Goal: Communication & Community: Participate in discussion

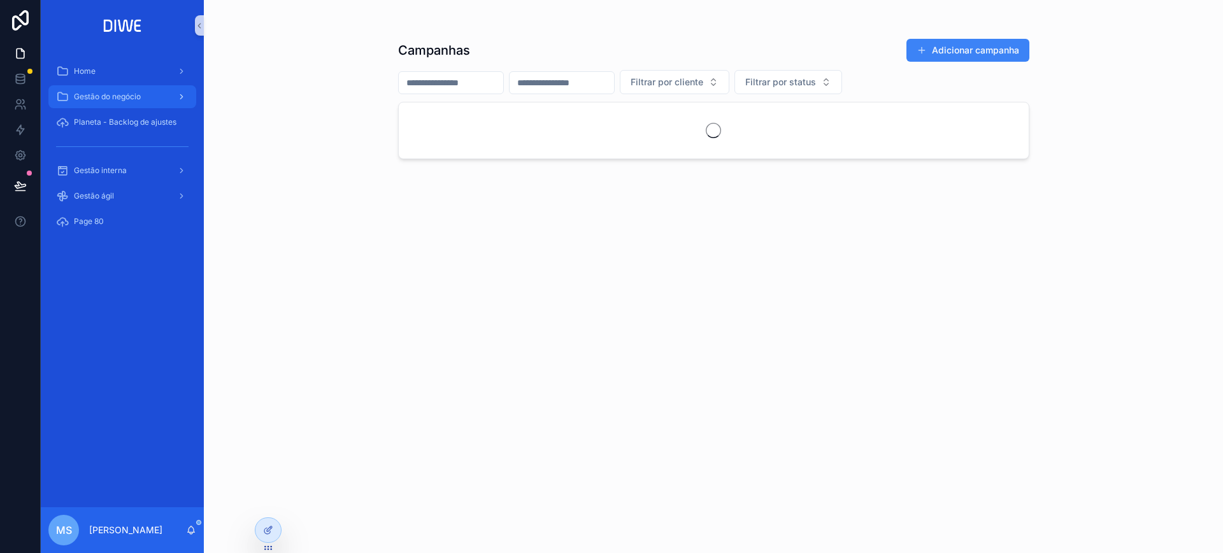
click at [130, 104] on div "Gestão do negócio" at bounding box center [122, 97] width 132 height 20
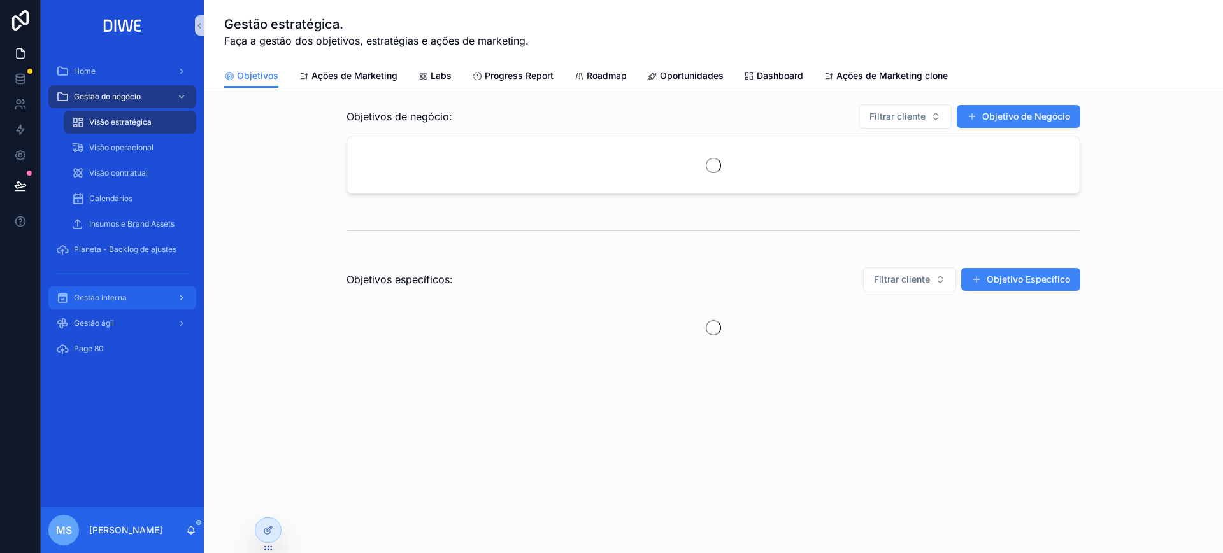
click at [147, 290] on div "Gestão interna" at bounding box center [122, 298] width 132 height 20
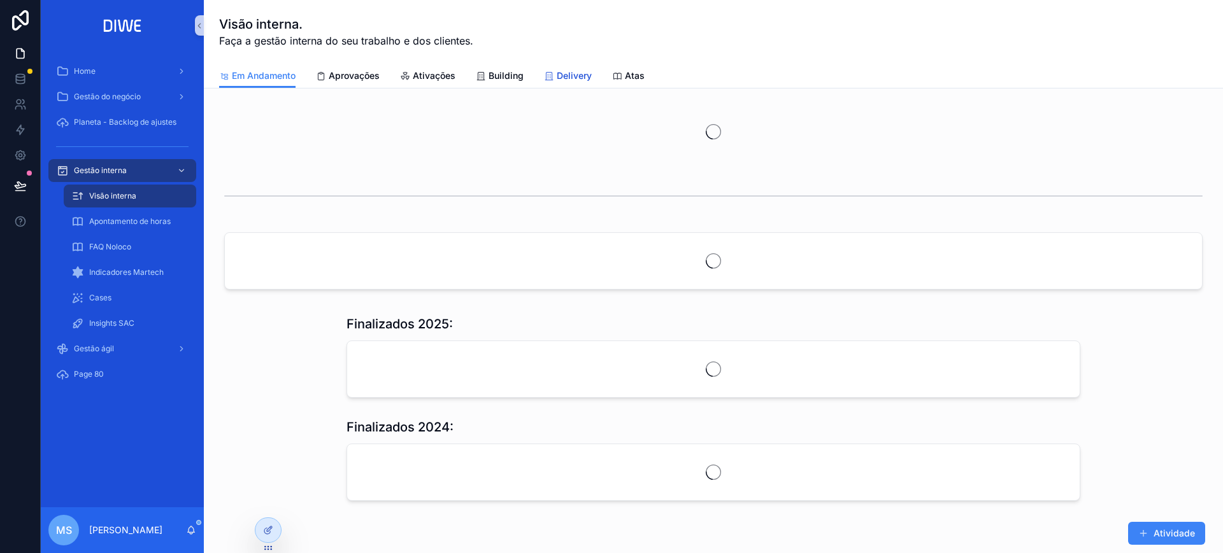
click at [553, 80] on icon "scrollable content" at bounding box center [549, 76] width 10 height 10
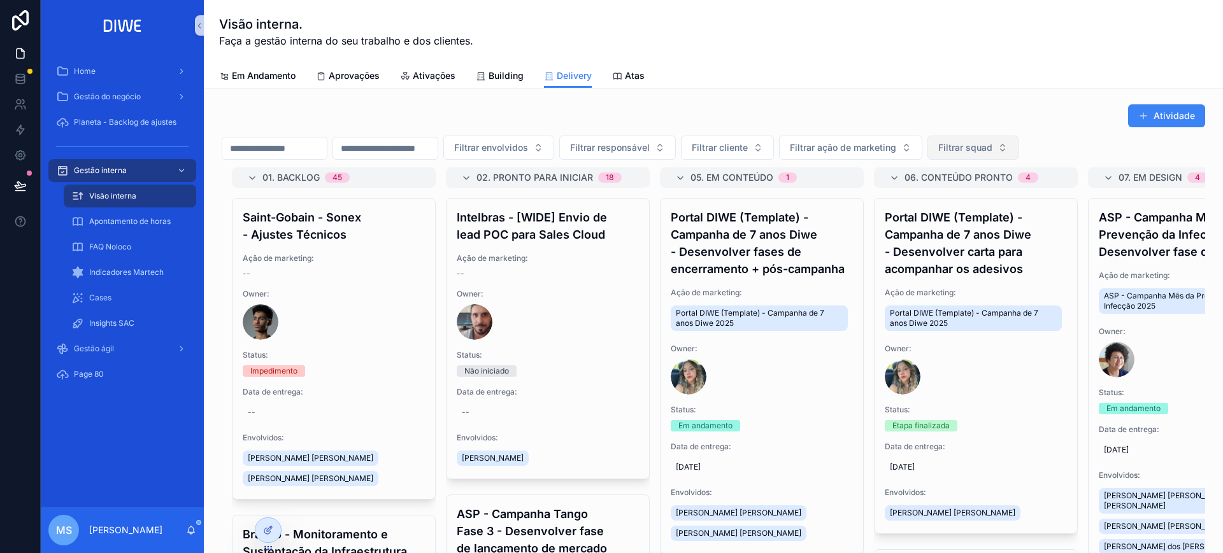
click at [992, 143] on span "Filtrar squad" at bounding box center [965, 147] width 54 height 13
type input "*****"
click at [1006, 198] on div "Coral" at bounding box center [1035, 199] width 153 height 20
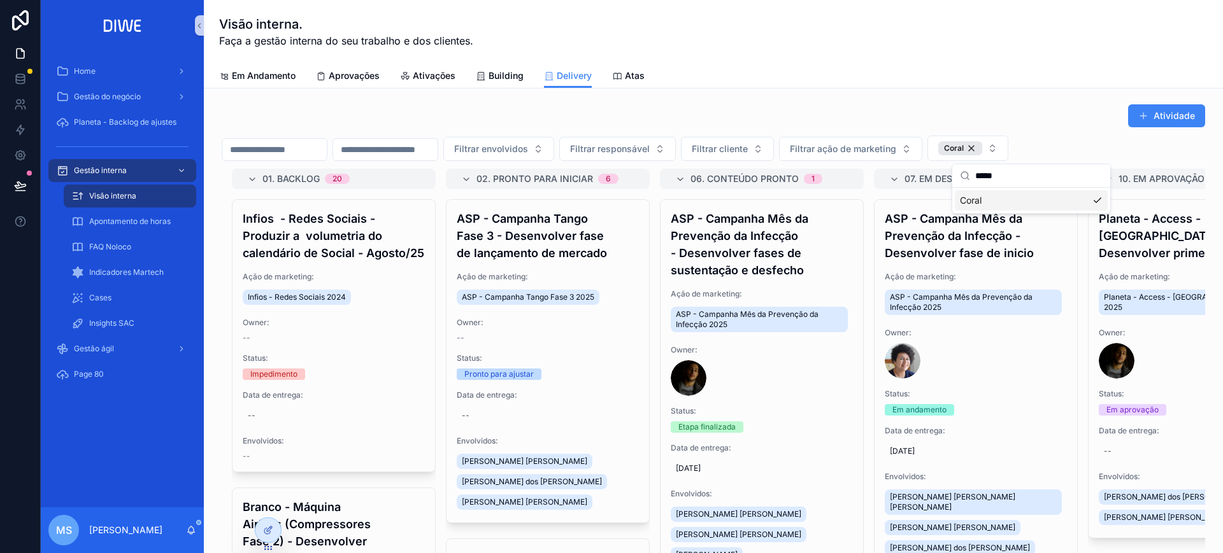
click at [986, 113] on div "Atividade" at bounding box center [713, 116] width 983 height 24
click at [201, 28] on icon "scrollable content" at bounding box center [199, 26] width 9 height 10
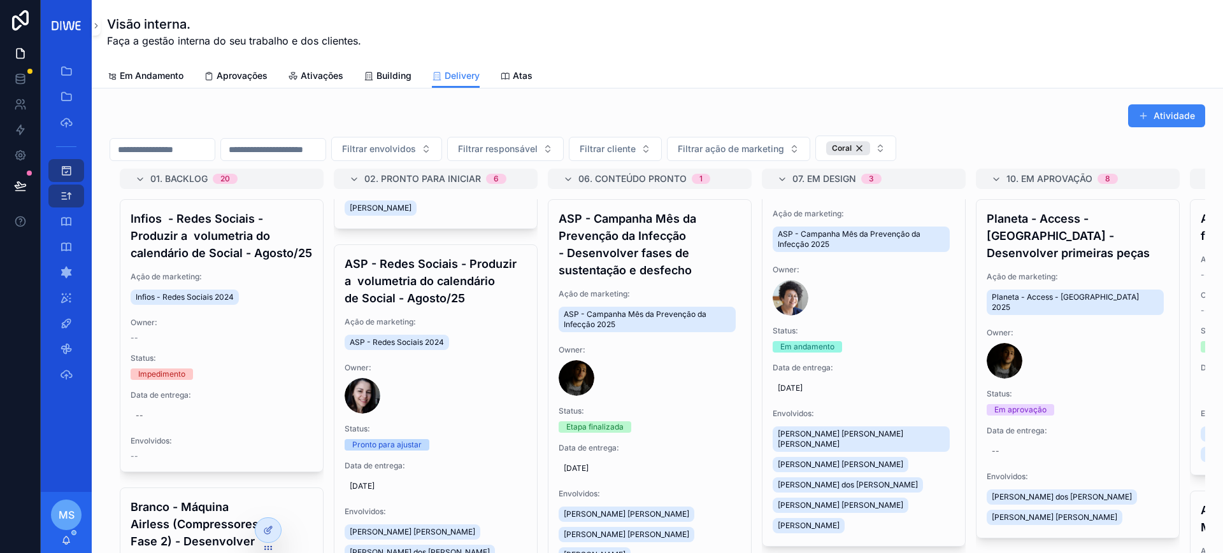
scroll to position [20, 0]
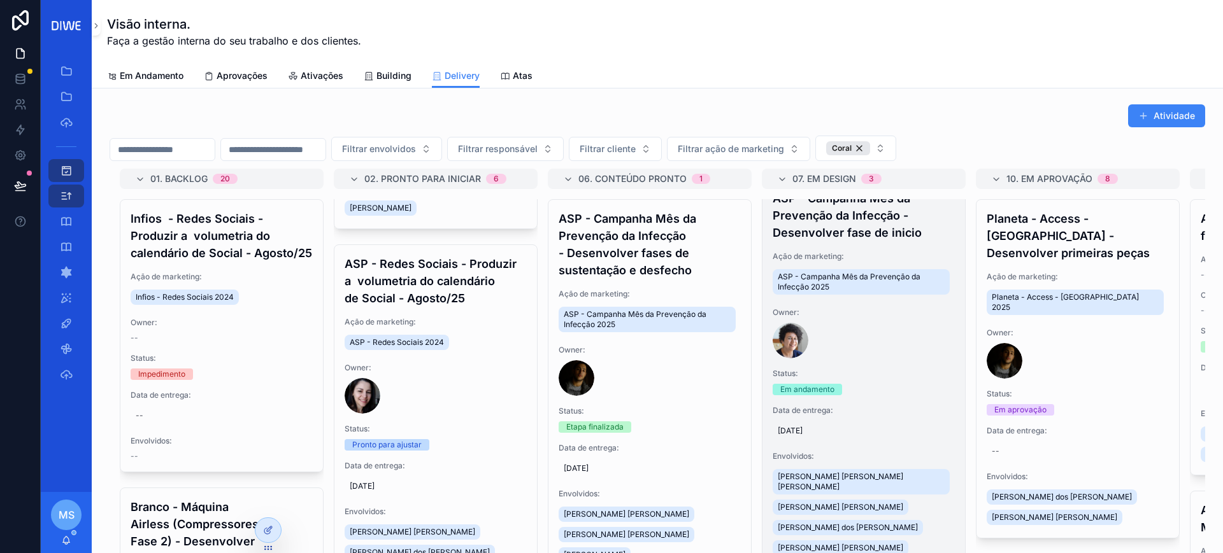
click at [841, 232] on h4 "ASP - Campanha Mês da Prevenção da Infecção - Desenvolver fase de inicio" at bounding box center [863, 216] width 182 height 52
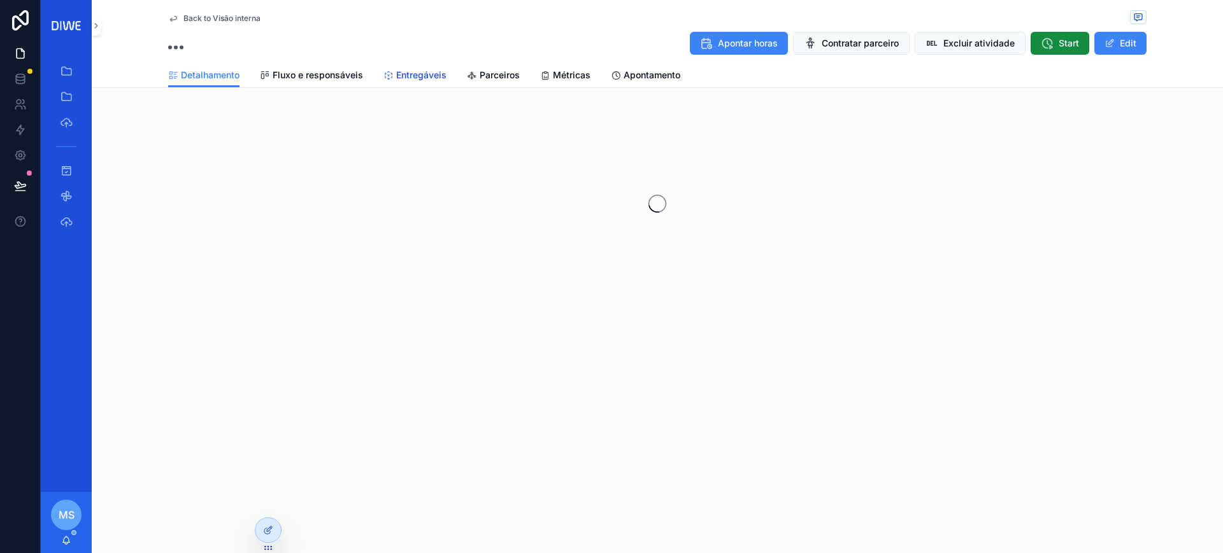
click at [412, 72] on span "Entregáveis" at bounding box center [421, 75] width 50 height 13
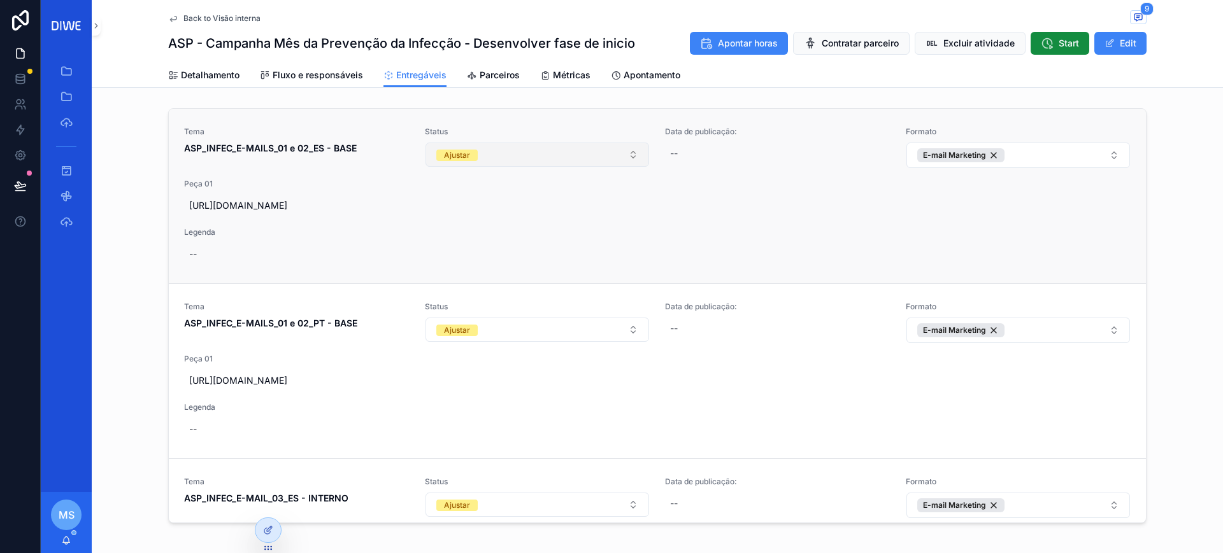
click at [539, 152] on button "Ajustar" at bounding box center [537, 155] width 224 height 24
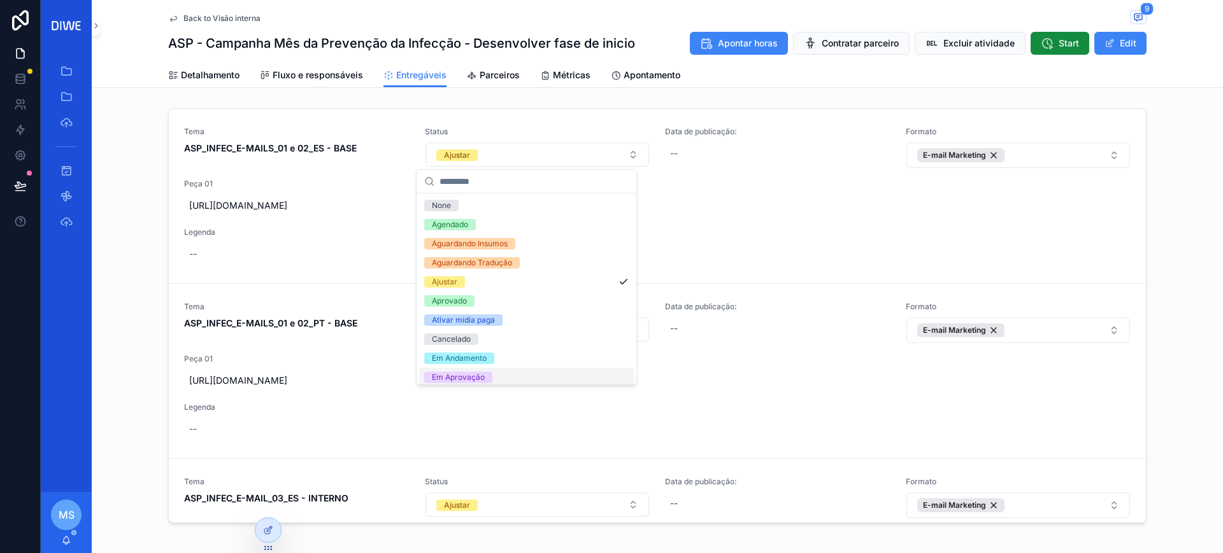
click at [497, 374] on div "Em Aprovação" at bounding box center [526, 377] width 215 height 19
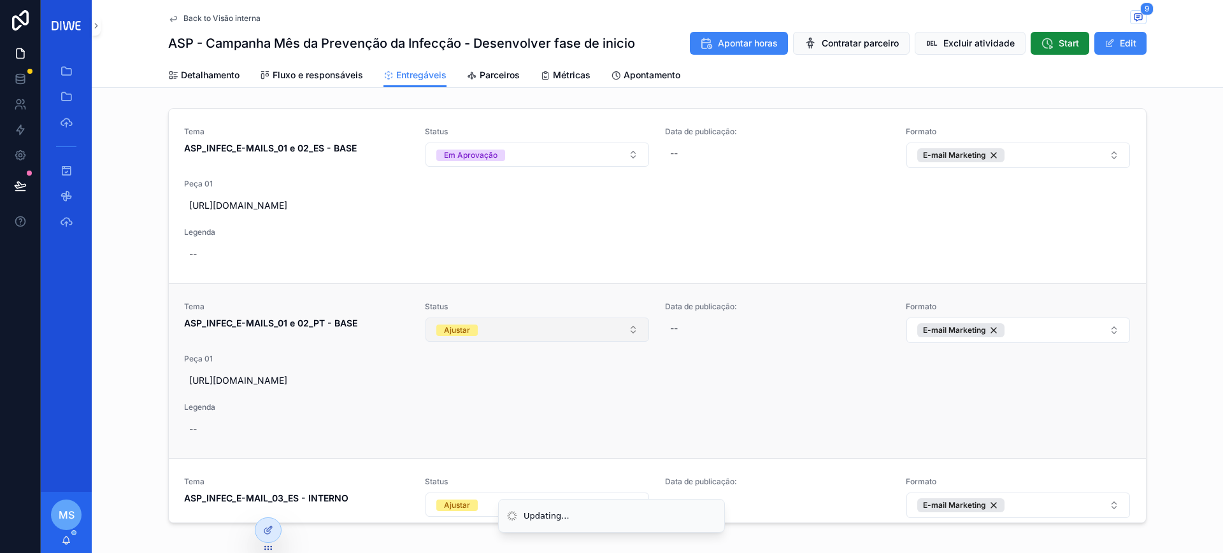
click at [523, 342] on button "Ajustar" at bounding box center [537, 330] width 224 height 24
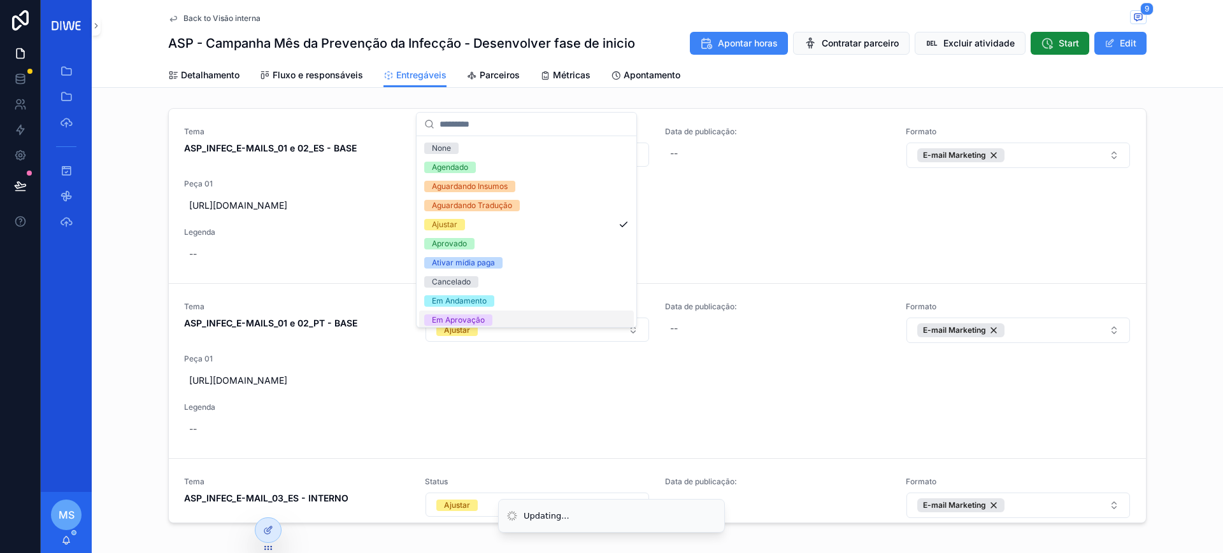
click at [518, 323] on div "Em Aprovação" at bounding box center [526, 320] width 215 height 19
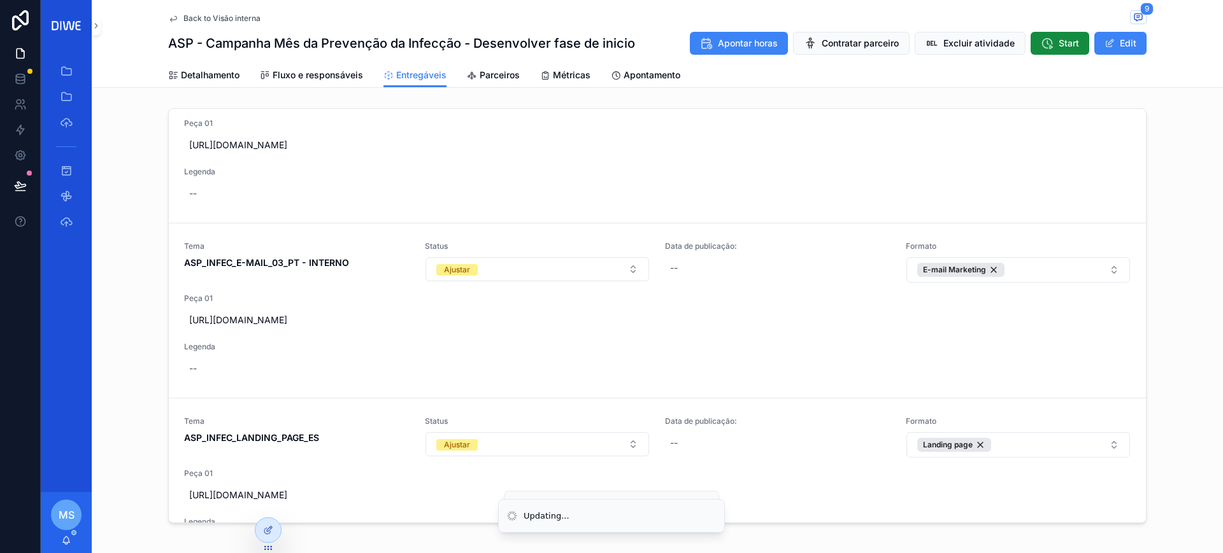
scroll to position [418, 0]
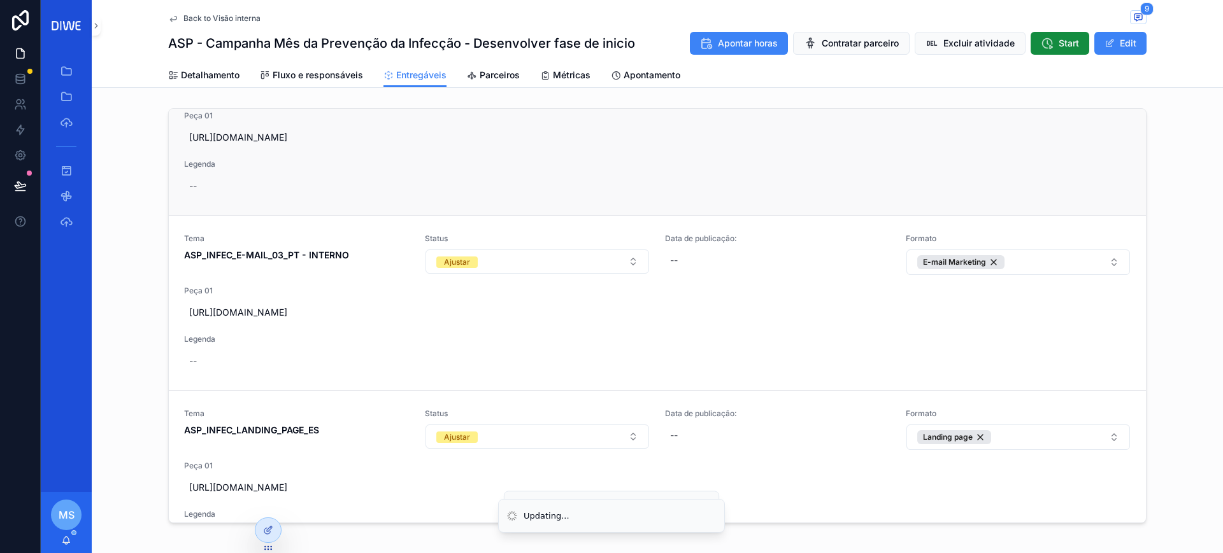
click at [527, 99] on button "Ajustar" at bounding box center [537, 86] width 224 height 24
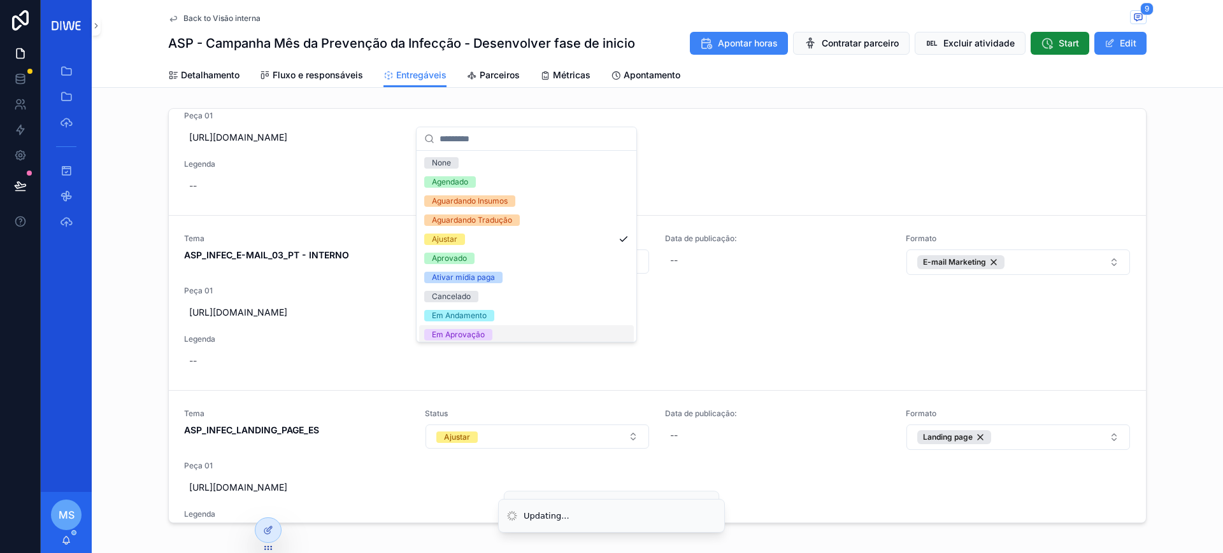
click at [506, 332] on div "Em Aprovação" at bounding box center [526, 334] width 215 height 19
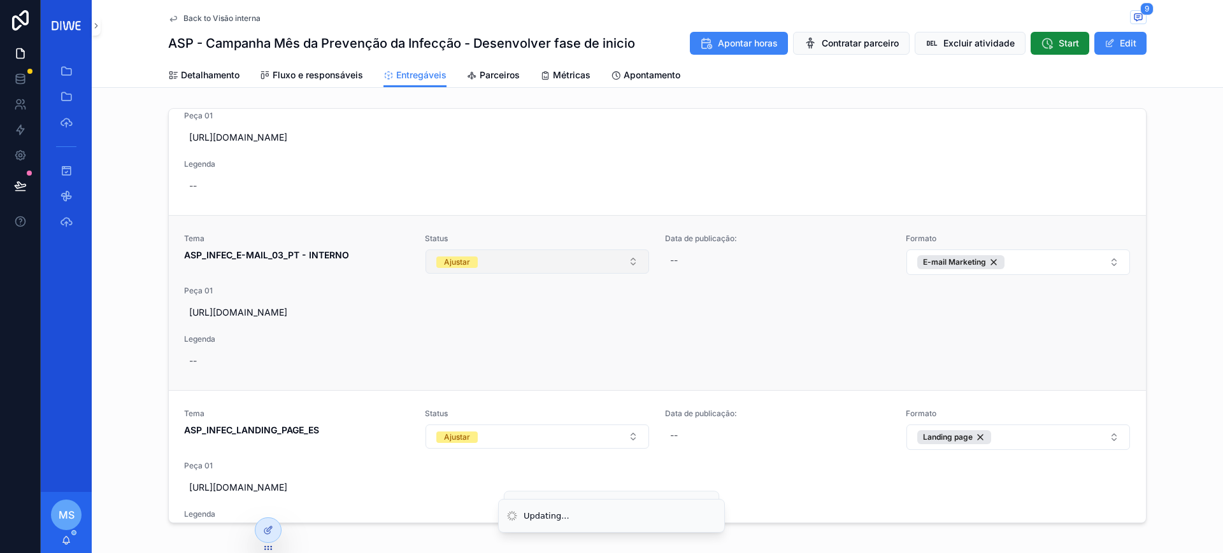
click at [493, 274] on button "Ajustar" at bounding box center [537, 262] width 224 height 24
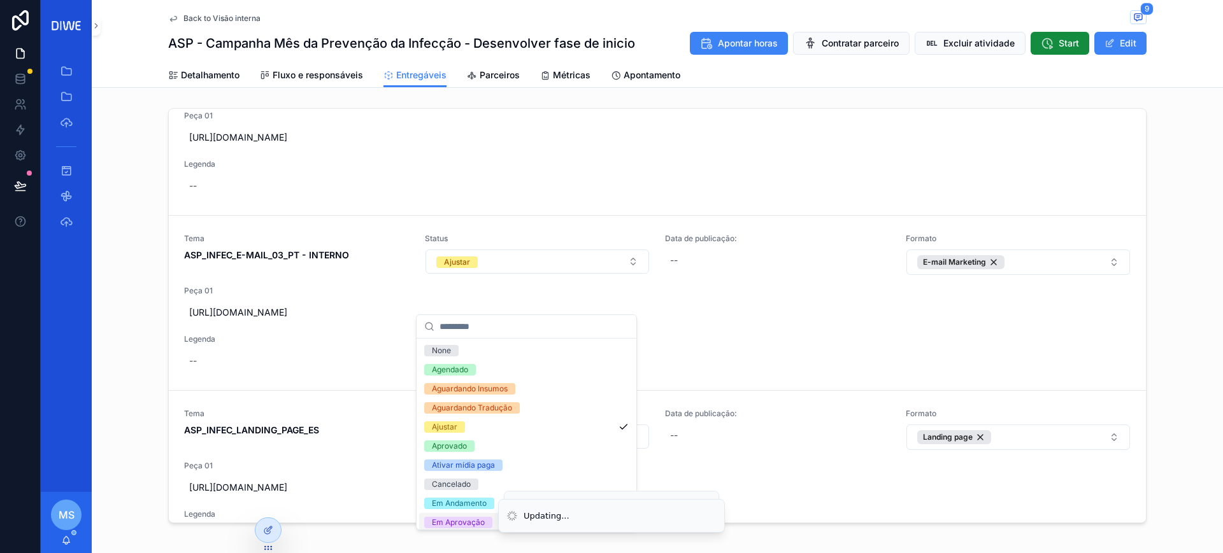
click at [484, 523] on div "Em Aprovação" at bounding box center [458, 522] width 53 height 11
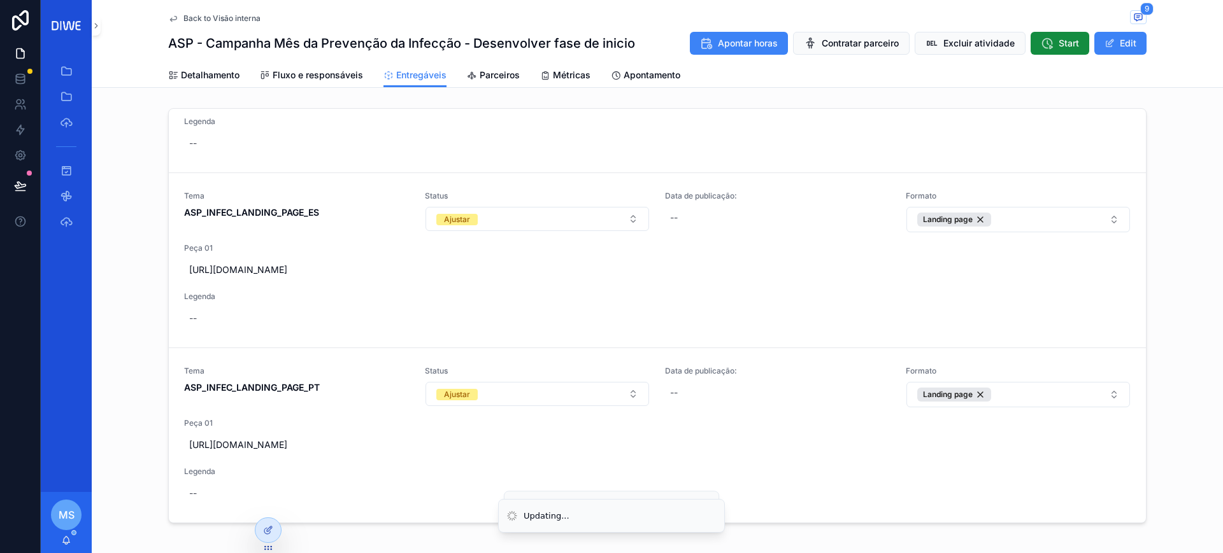
scroll to position [712, 0]
click at [476, 207] on button "Ajustar" at bounding box center [537, 219] width 224 height 24
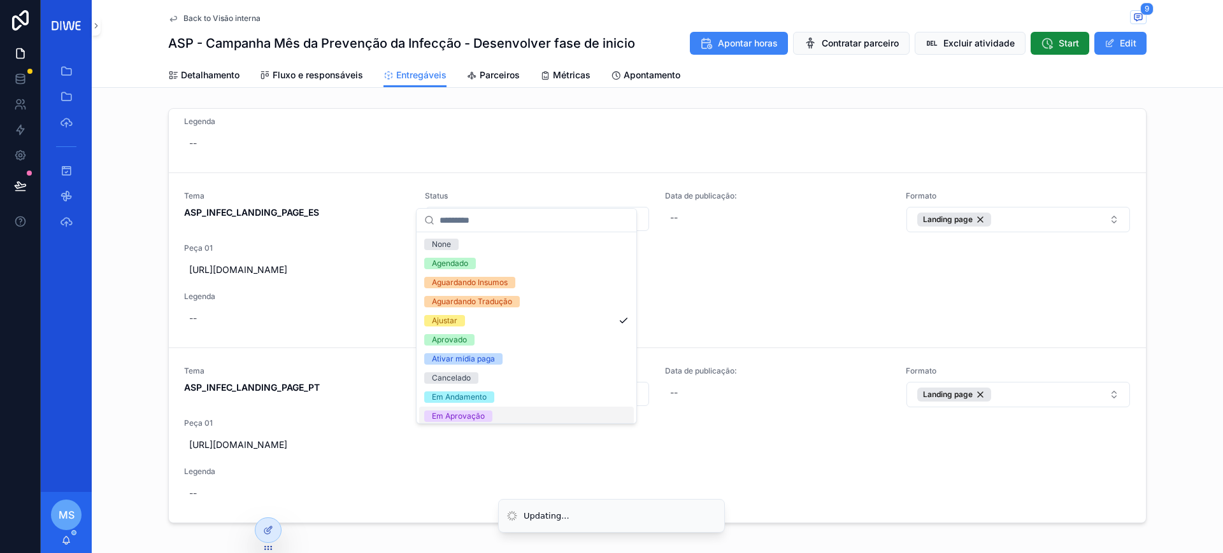
click at [499, 415] on div "Em Aprovação" at bounding box center [526, 416] width 215 height 19
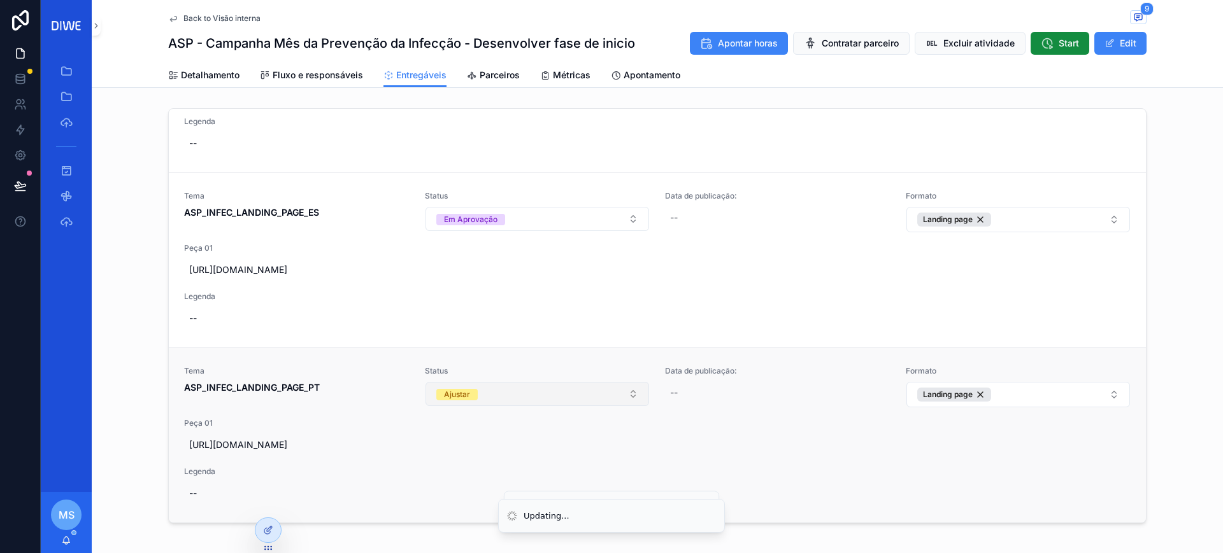
click at [457, 389] on div "Ajustar" at bounding box center [457, 394] width 26 height 11
click at [472, 366] on span "Status" at bounding box center [537, 371] width 225 height 10
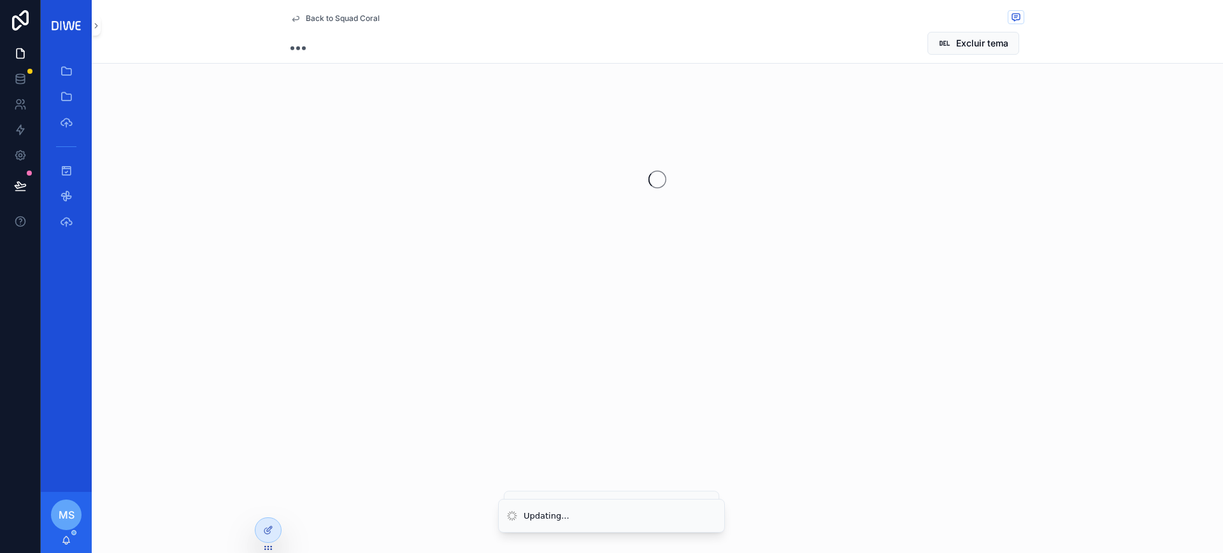
click at [332, 13] on span "Back to Squad Coral" at bounding box center [343, 18] width 74 height 10
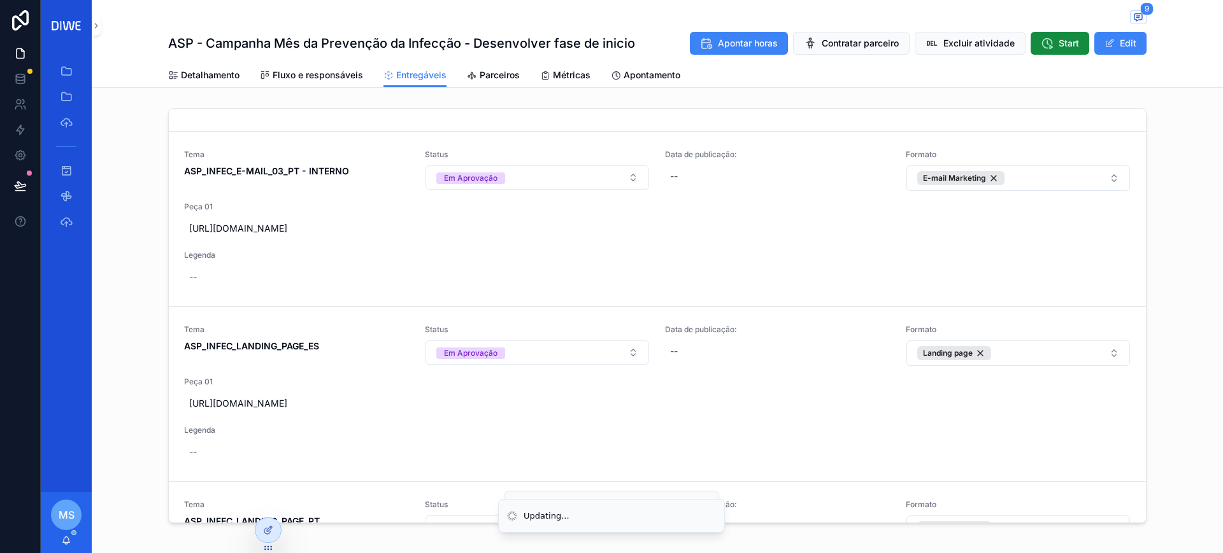
scroll to position [712, 0]
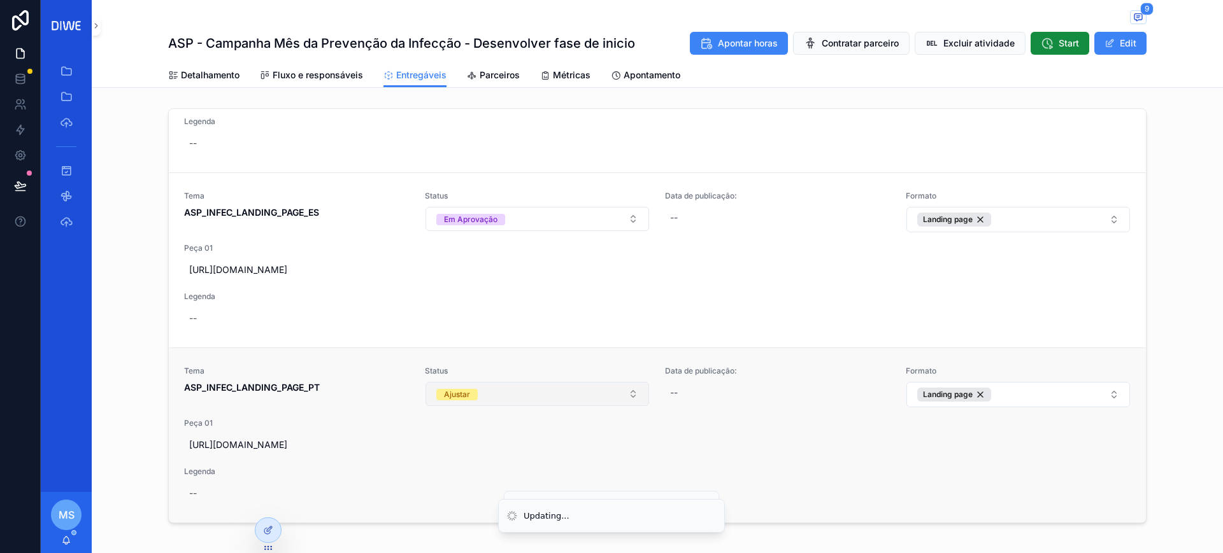
click at [510, 382] on button "Ajustar" at bounding box center [537, 394] width 224 height 24
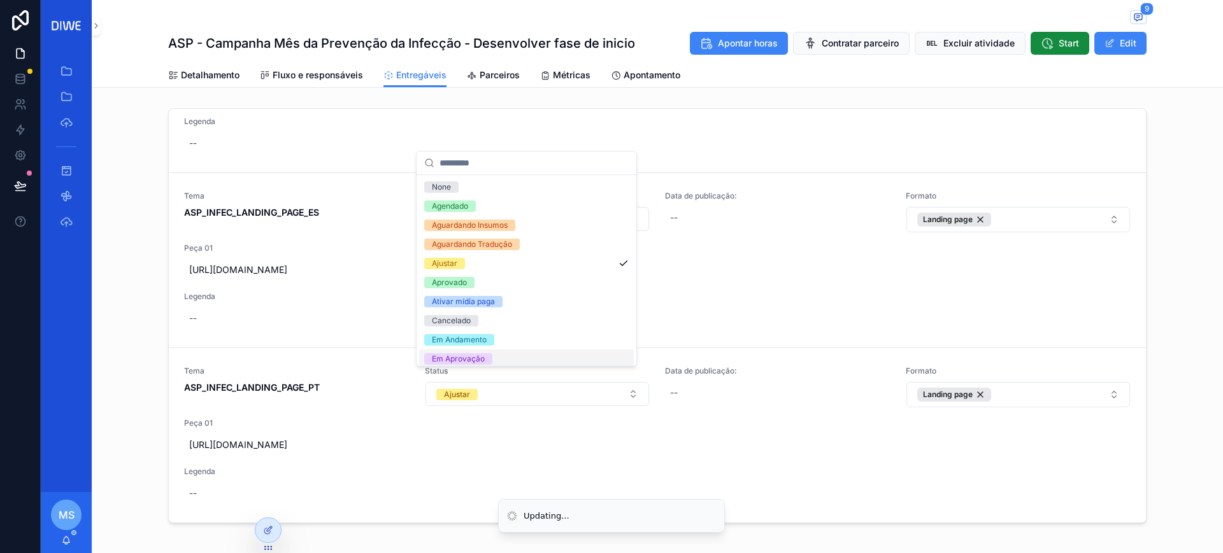
click at [500, 358] on div "Em Aprovação" at bounding box center [526, 359] width 215 height 19
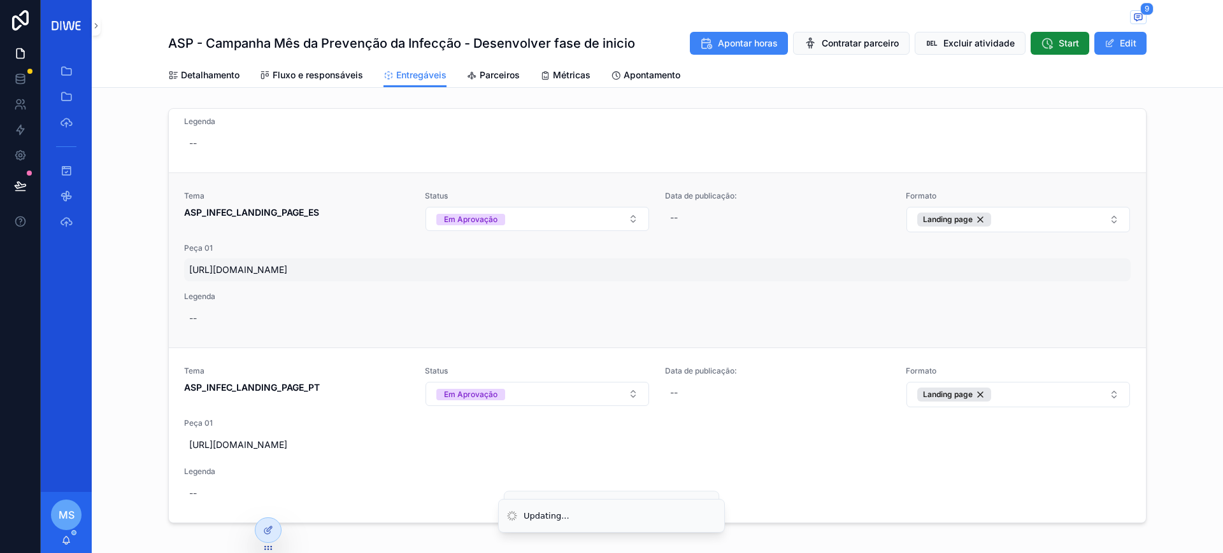
click at [376, 264] on span "https://www.figma.com/proto/l4kNuyDFSheotgmzdp9R6h/M%C3%AAs-de-Preven%C3%A7%C3%…" at bounding box center [657, 270] width 936 height 13
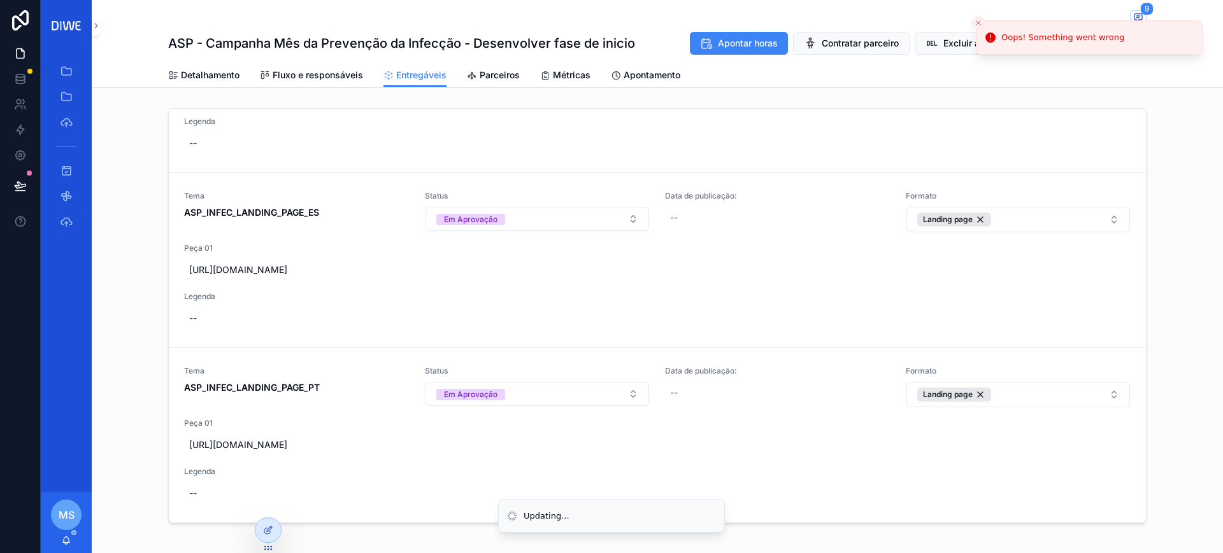
click at [1186, 155] on div "Tema ASP_INFEC_E-MAILS_01 e 02_ES - BASE Status Em Aprovação Data de publicação…" at bounding box center [657, 318] width 1131 height 430
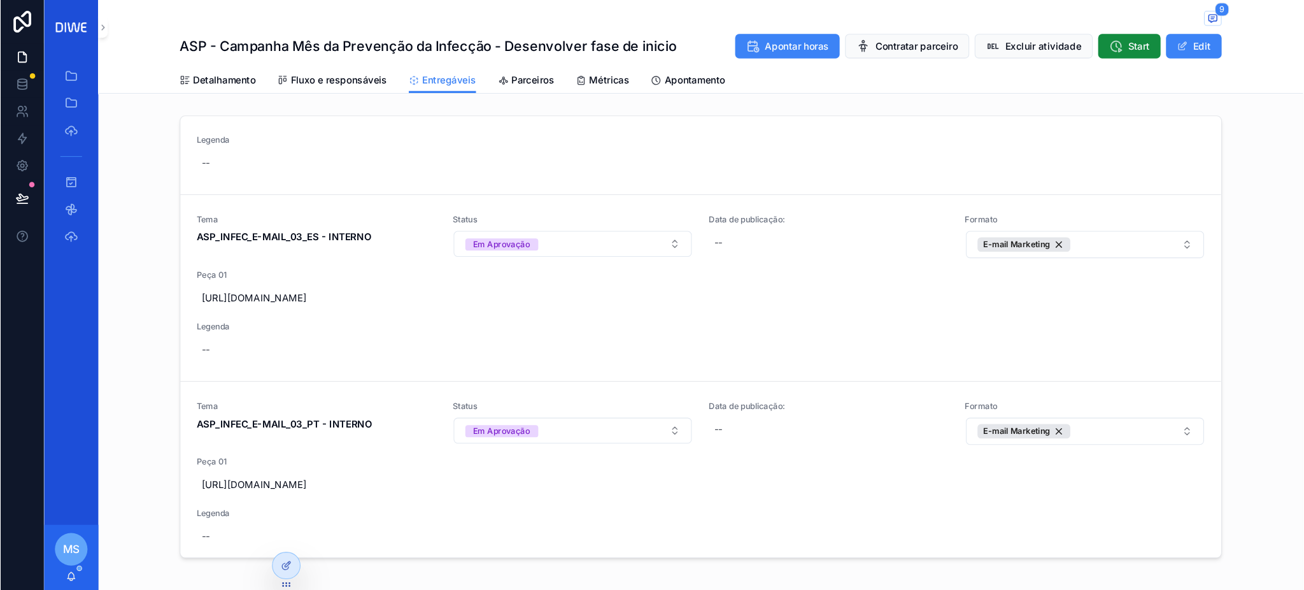
scroll to position [712, 0]
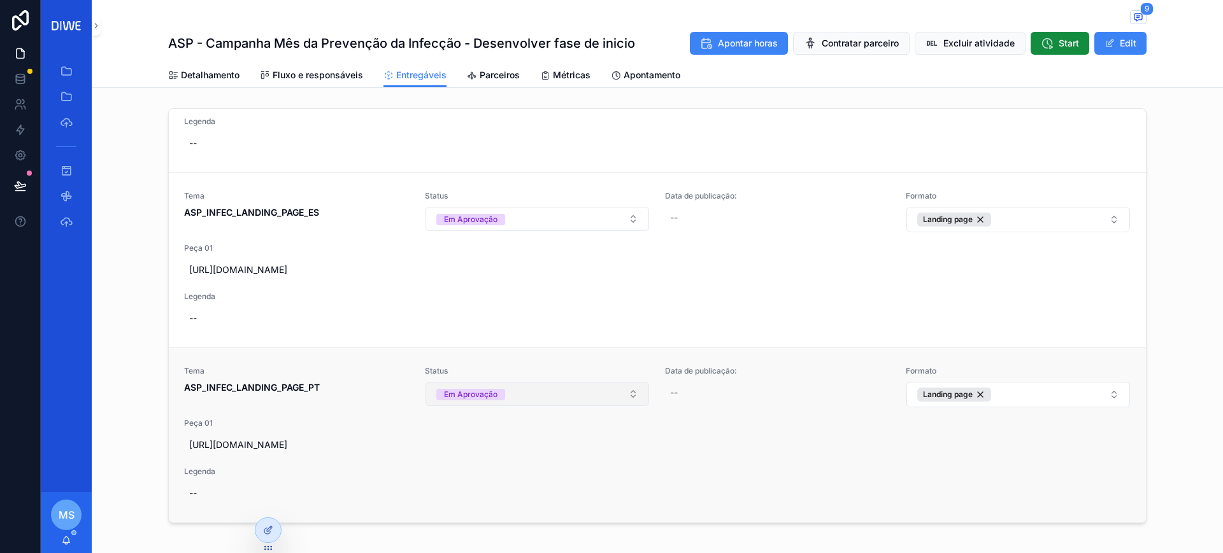
click at [566, 382] on button "Em Aprovação" at bounding box center [537, 394] width 224 height 24
type input "*"
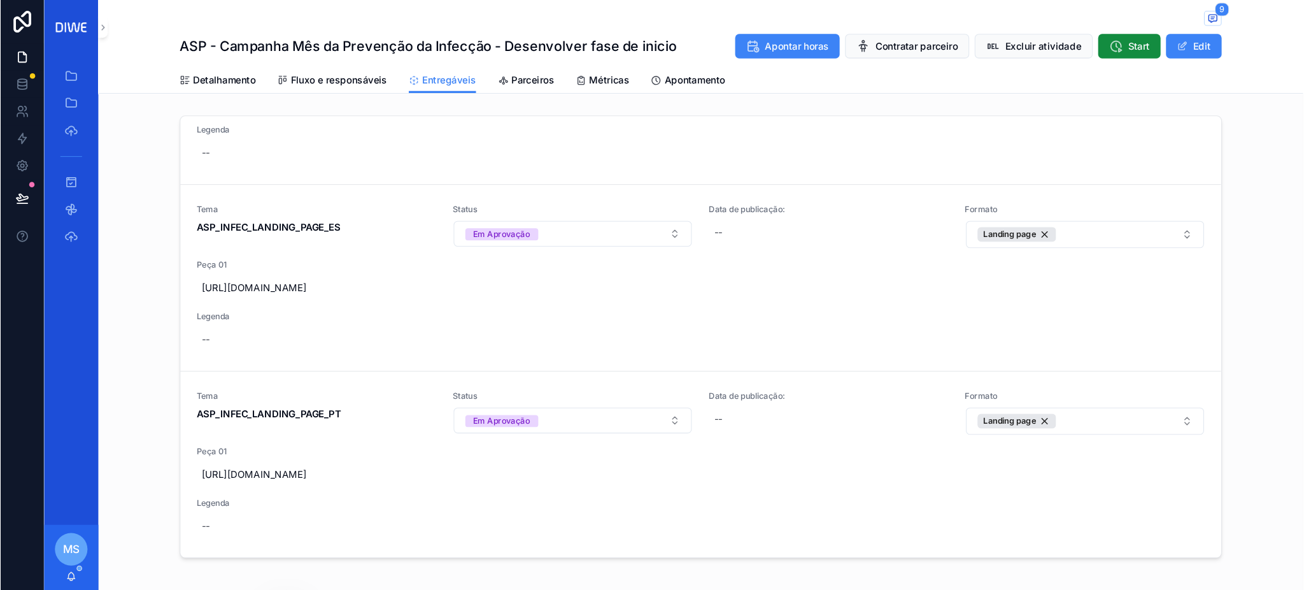
scroll to position [686, 0]
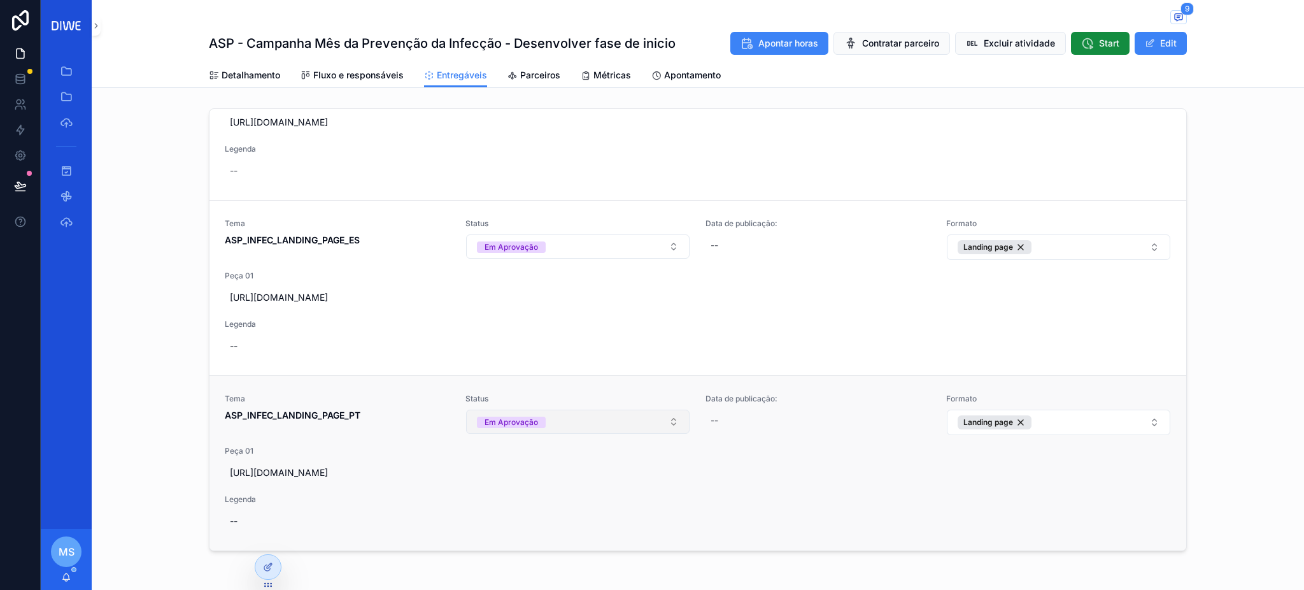
click at [563, 409] on button "Em Aprovação" at bounding box center [578, 421] width 224 height 24
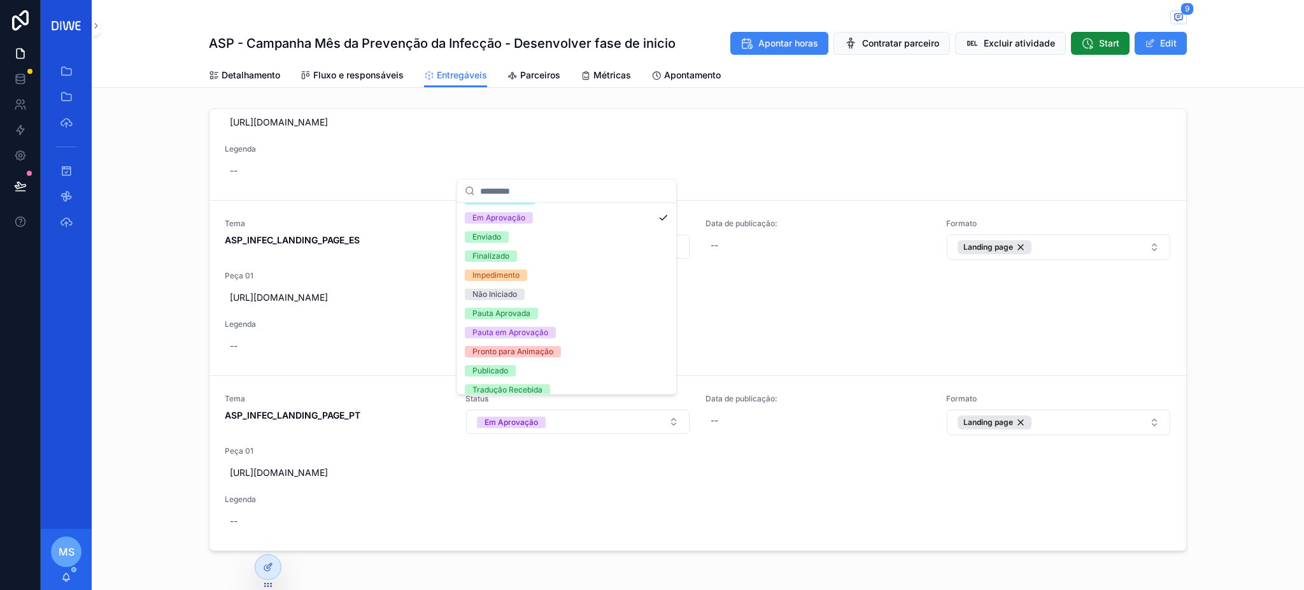
scroll to position [177, 0]
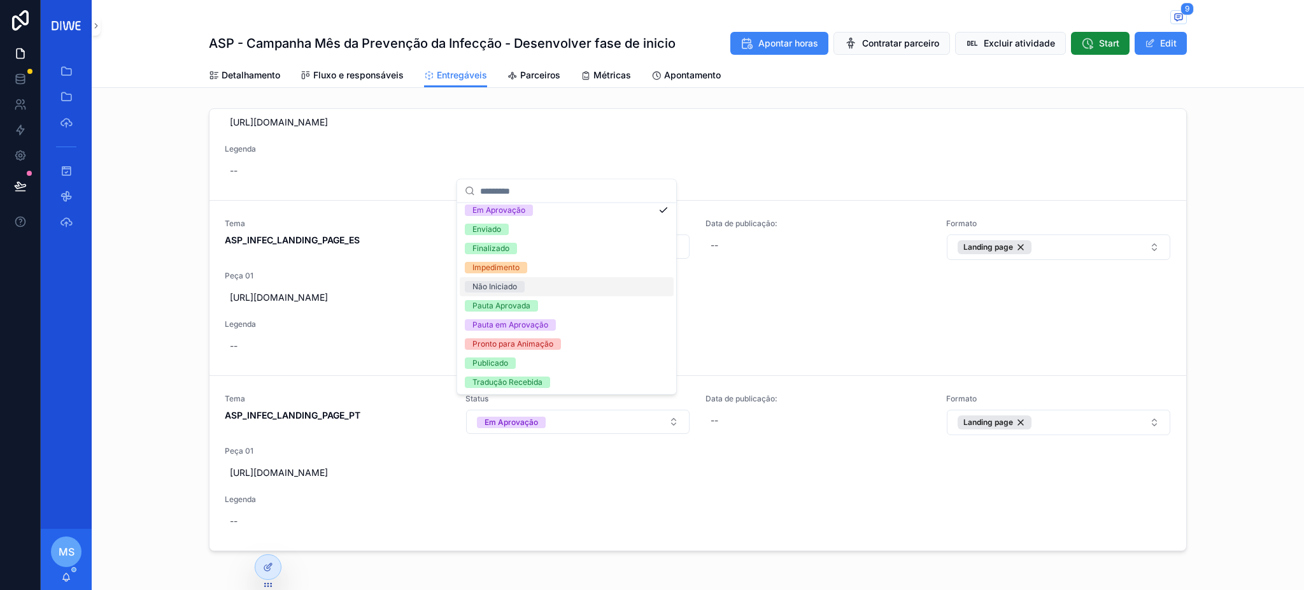
click at [552, 288] on div "Não Iniciado" at bounding box center [567, 286] width 214 height 19
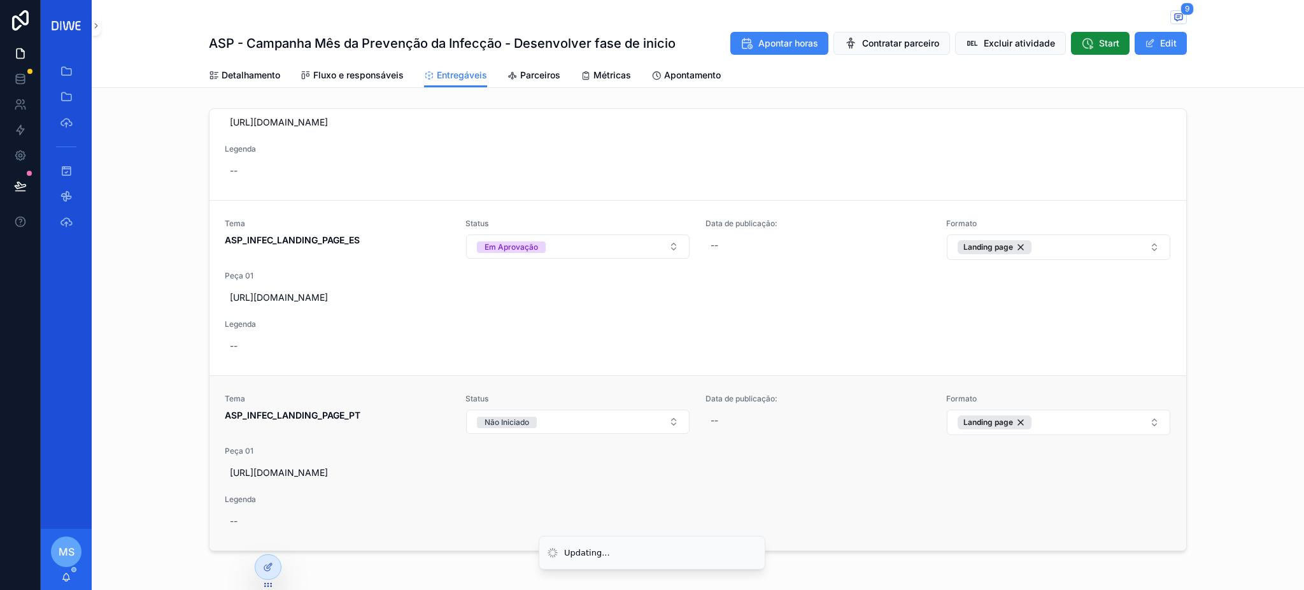
click at [511, 422] on div "Status Não Iniciado" at bounding box center [577, 414] width 225 height 42
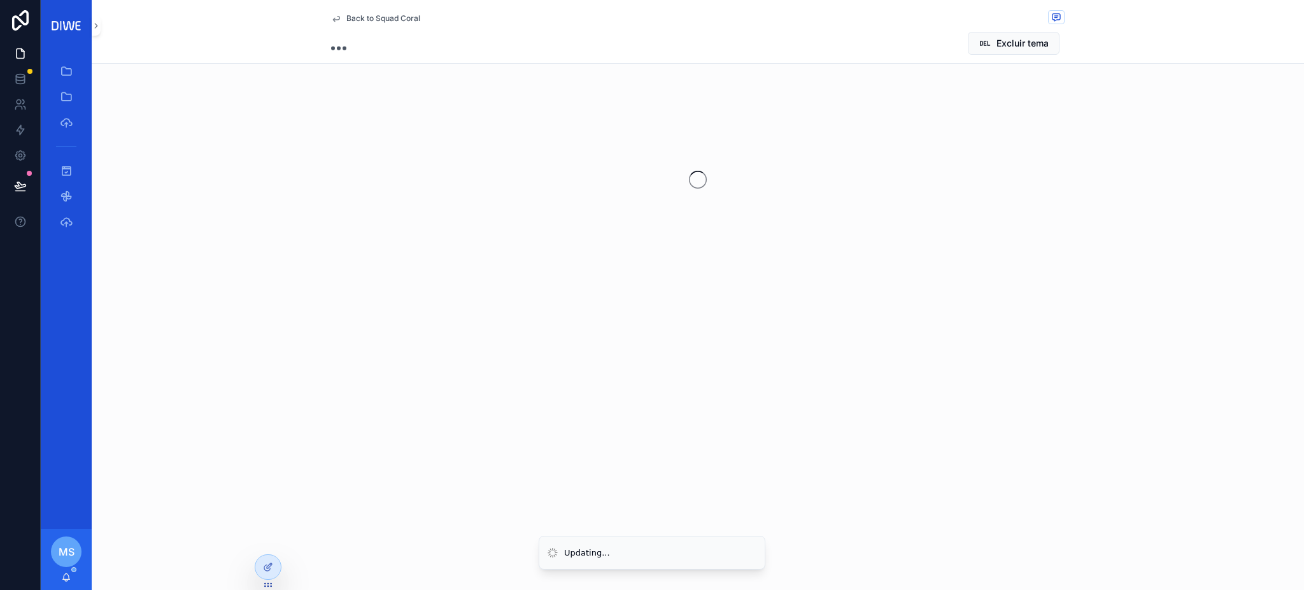
click at [382, 18] on span "Back to Squad Coral" at bounding box center [383, 18] width 74 height 10
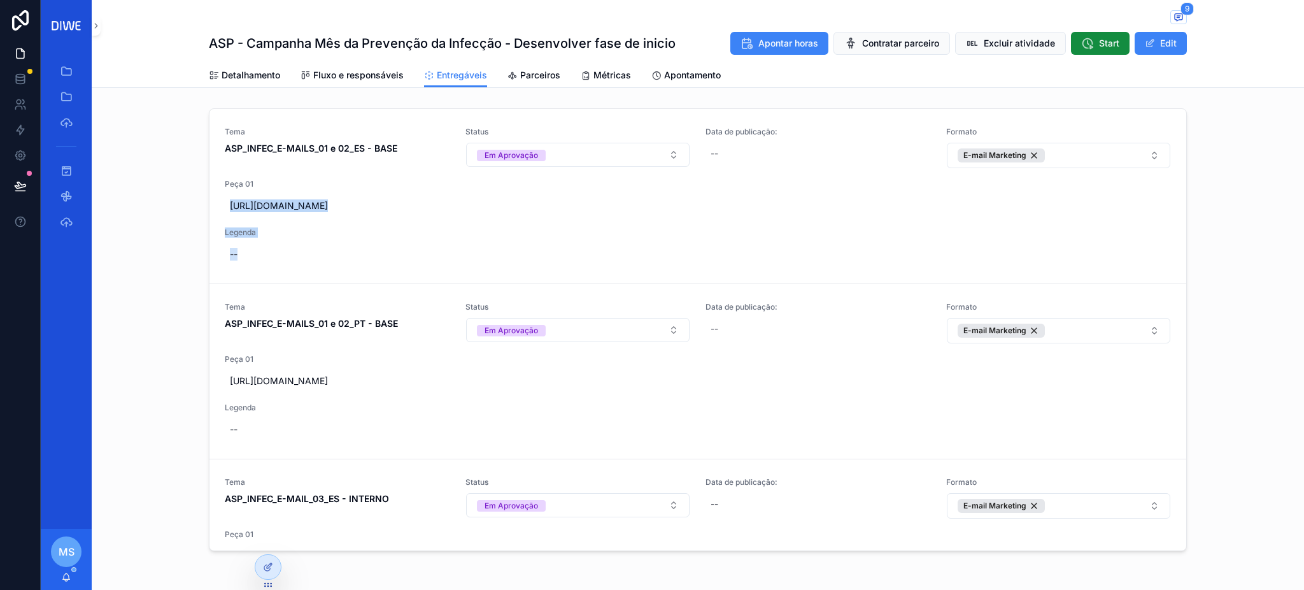
drag, startPoint x: 1182, startPoint y: 176, endPoint x: 1188, endPoint y: 258, distance: 81.7
click at [1189, 259] on div "Tema ASP_INFEC_E-MAILS_01 e 02_ES - BASE Status Em Aprovação Data de publicação…" at bounding box center [698, 332] width 1212 height 458
click at [1221, 191] on div "Tema ASP_INFEC_E-MAILS_01 e 02_ES - BASE Status Em Aprovação Data de publicação…" at bounding box center [698, 332] width 1212 height 458
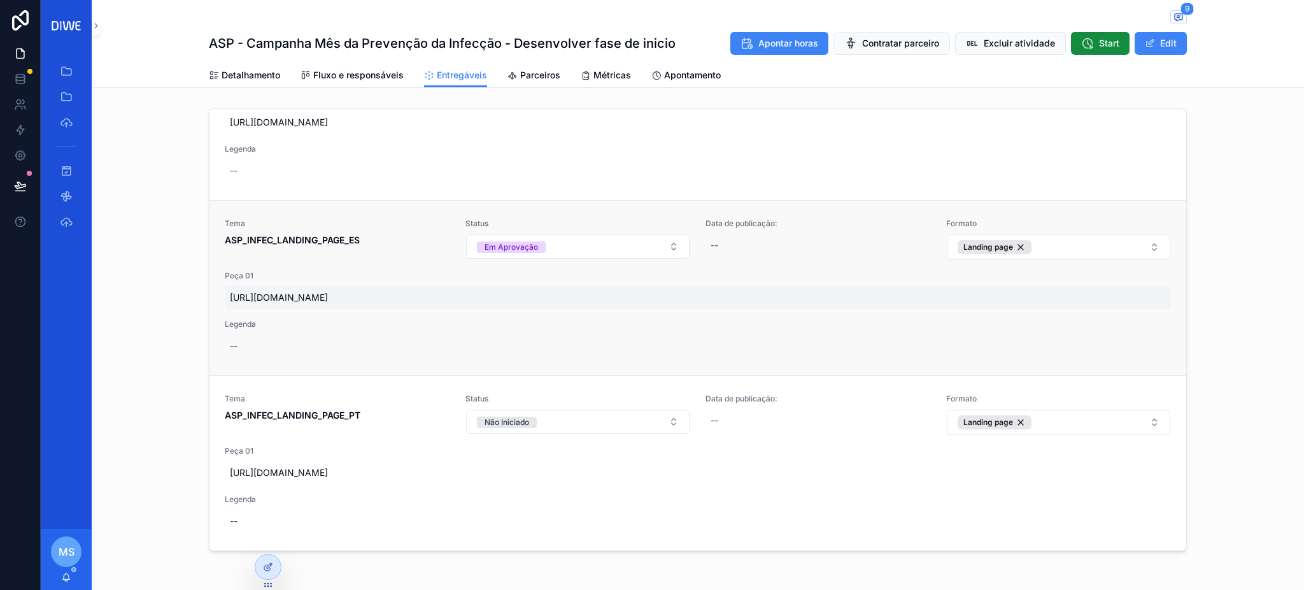
click at [516, 291] on span "https://www.figma.com/proto/l4kNuyDFSheotgmzdp9R6h/M%C3%AAs-de-Preven%C3%A7%C3%…" at bounding box center [698, 297] width 936 height 13
click at [1222, 386] on div "Tema ASP_INFEC_E-MAILS_01 e 02_ES - BASE Status Em Aprovação Data de publicação…" at bounding box center [698, 332] width 1212 height 458
click at [518, 241] on div "Em Aprovação" at bounding box center [511, 246] width 53 height 11
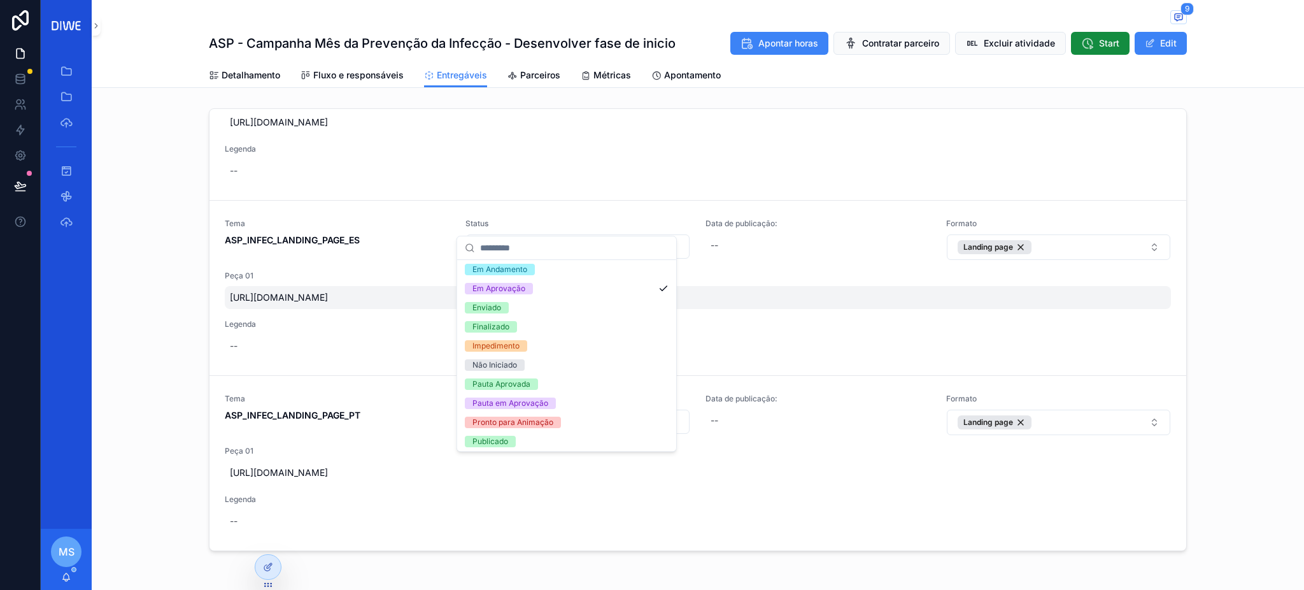
scroll to position [176, 0]
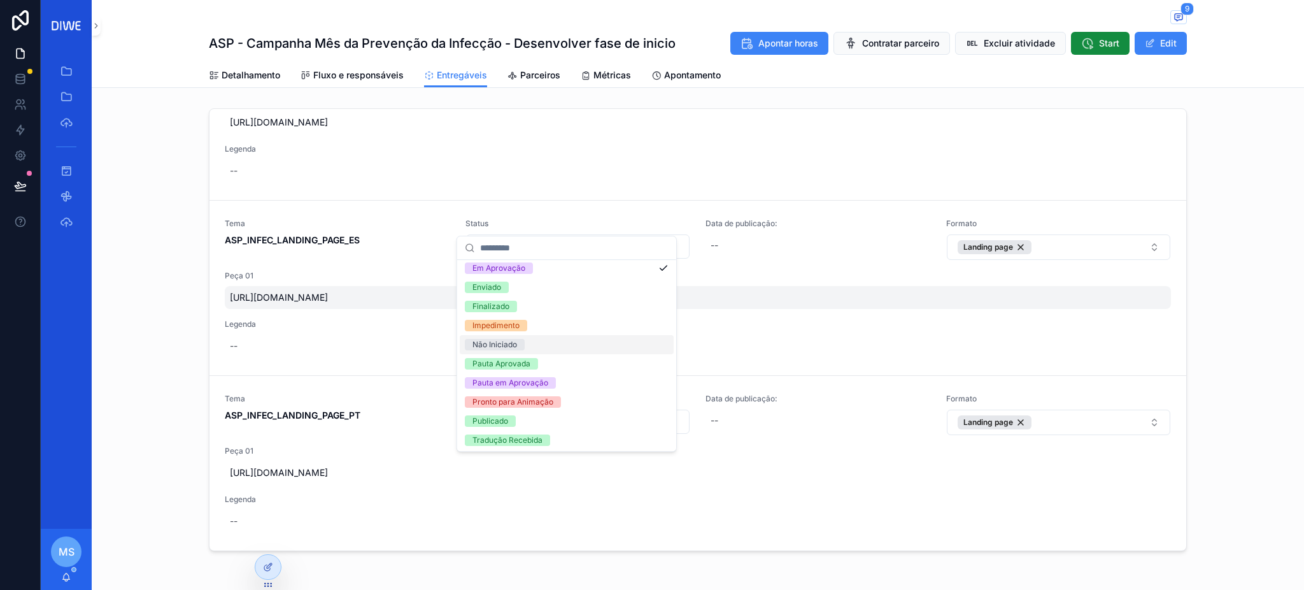
click at [544, 340] on div "Não Iniciado" at bounding box center [567, 344] width 214 height 19
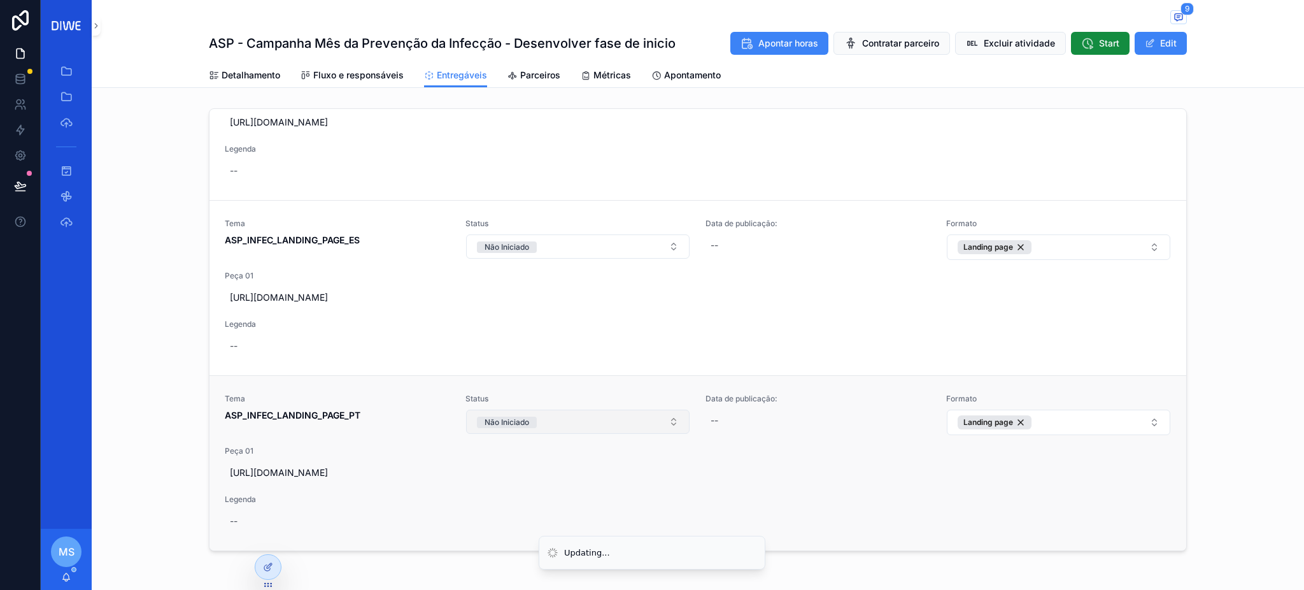
click at [532, 411] on button "Não Iniciado" at bounding box center [578, 421] width 224 height 24
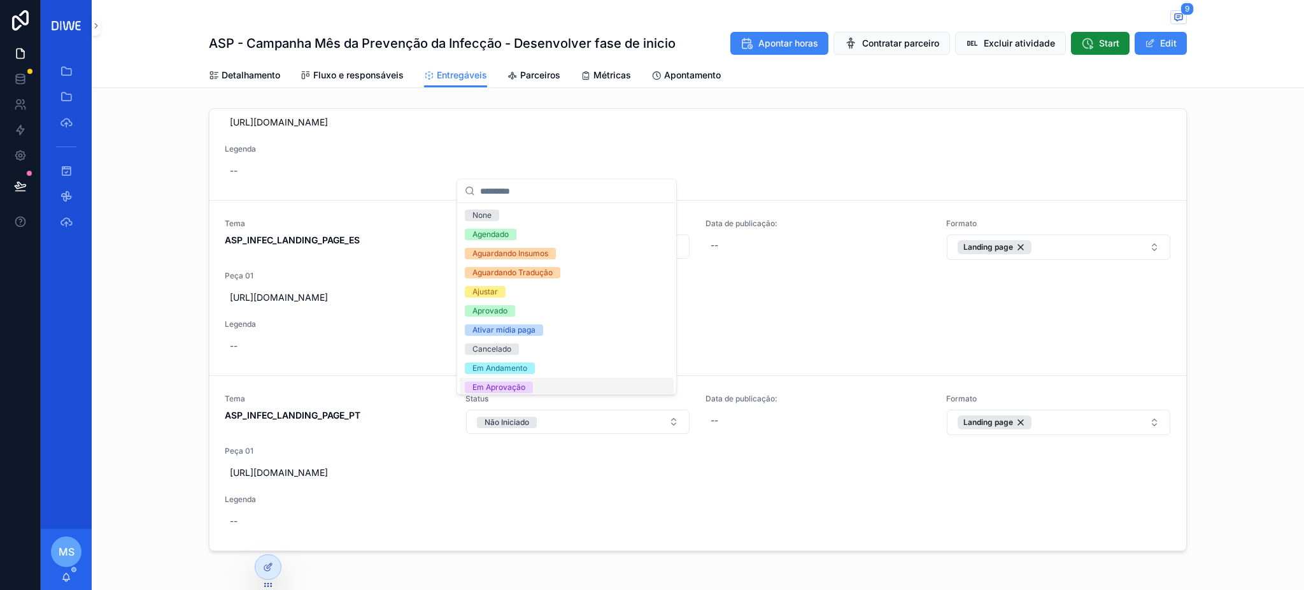
click at [550, 386] on div "Em Aprovação" at bounding box center [567, 387] width 214 height 19
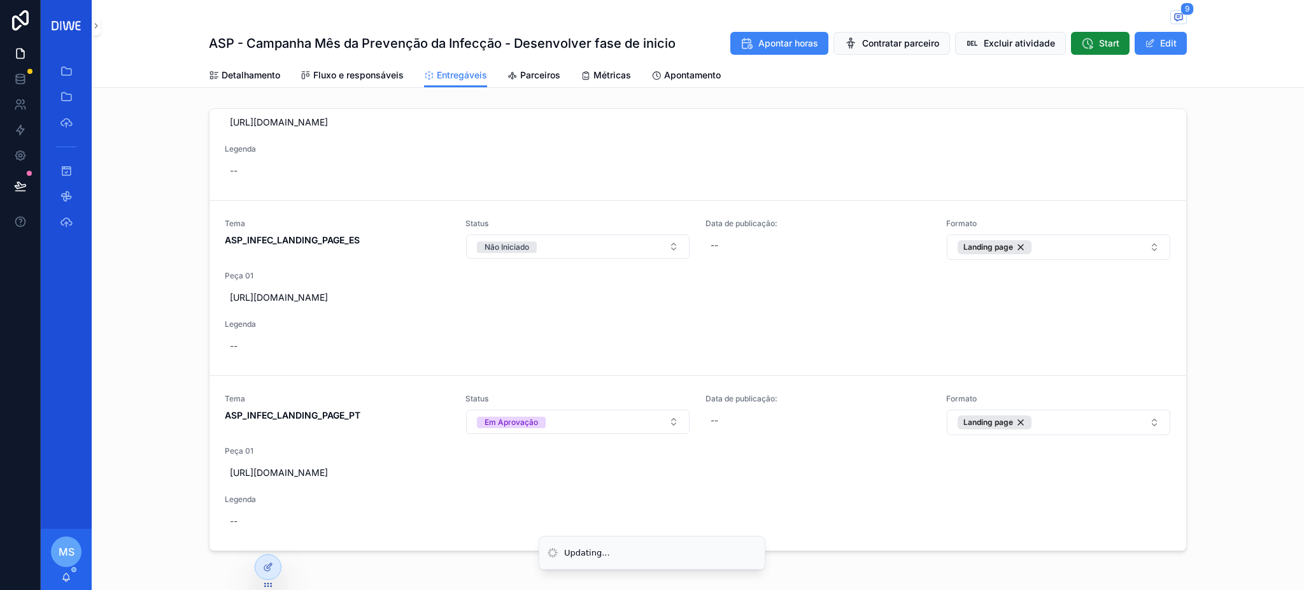
click at [1222, 402] on div "Tema ASP_INFEC_E-MAILS_01 e 02_ES - BASE Status Em Aprovação Data de publicação…" at bounding box center [698, 332] width 1212 height 458
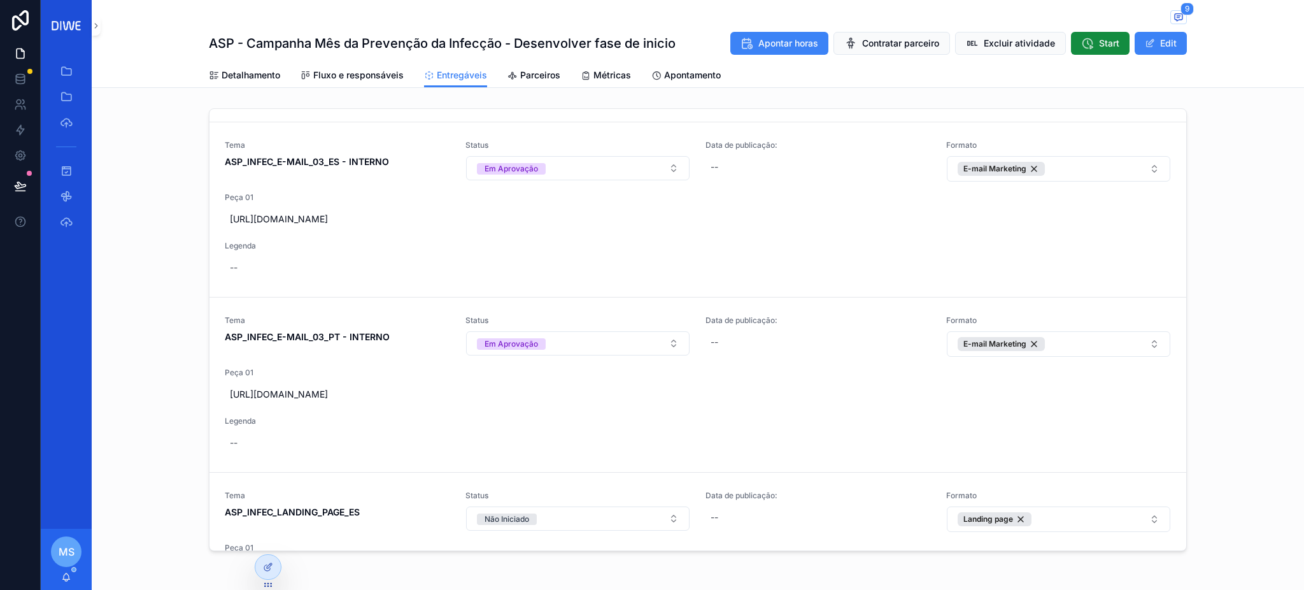
scroll to position [331, 0]
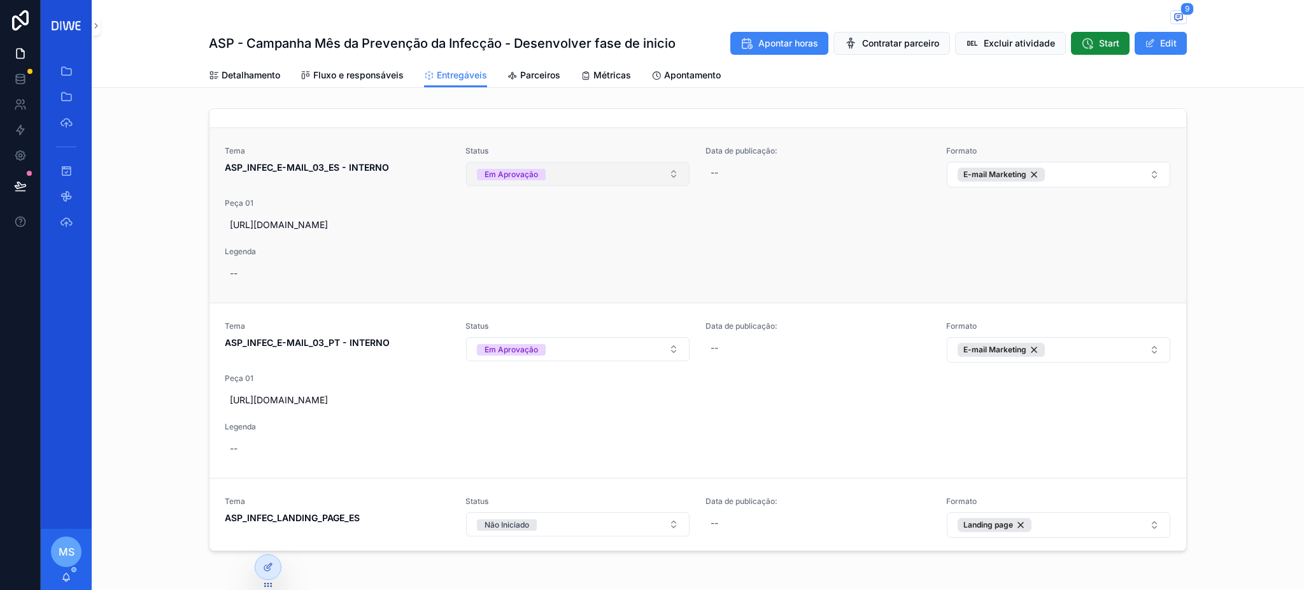
click at [587, 186] on button "Em Aprovação" at bounding box center [578, 174] width 224 height 24
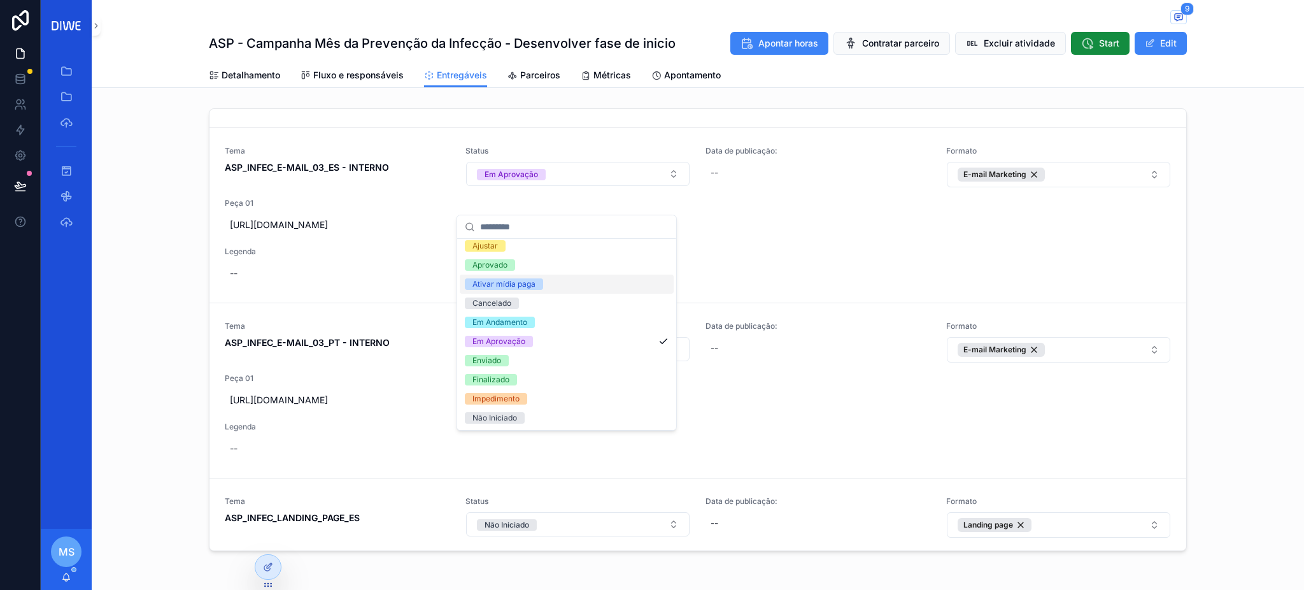
scroll to position [177, 0]
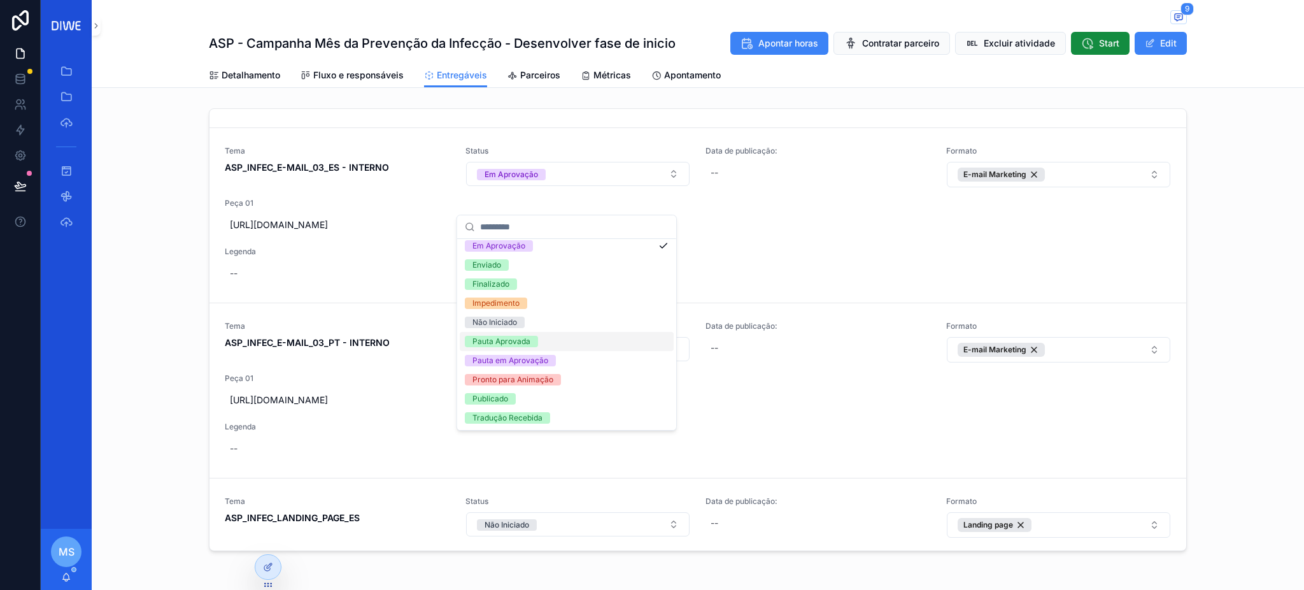
click at [554, 326] on div "Não Iniciado" at bounding box center [567, 322] width 214 height 19
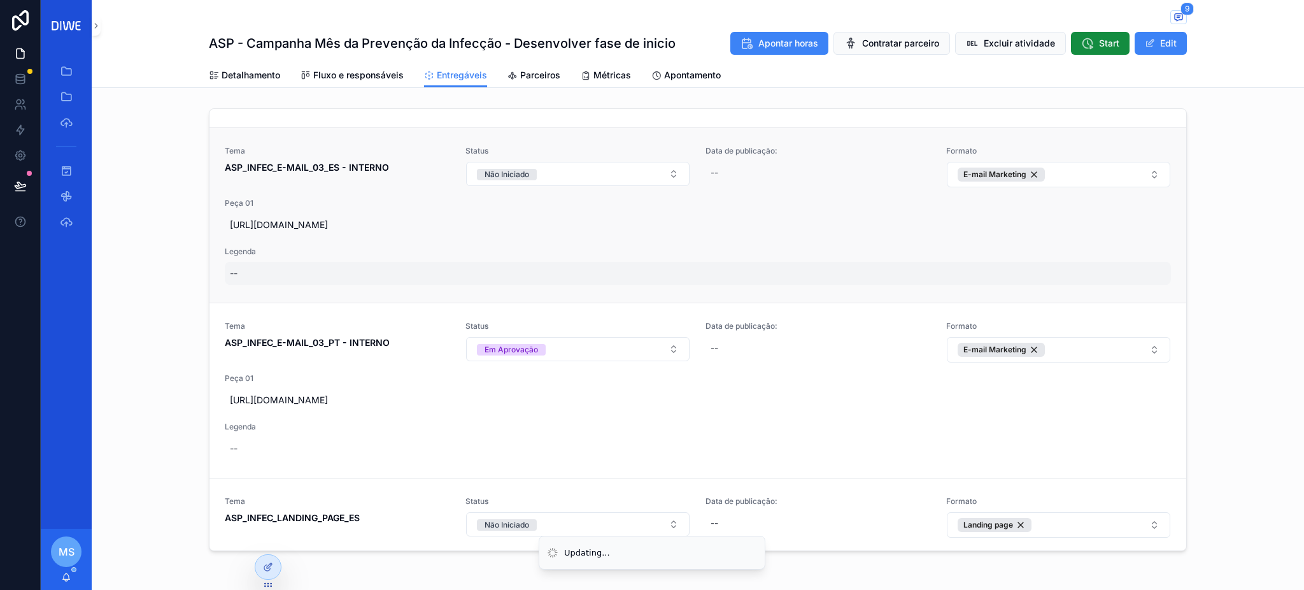
click at [1119, 285] on div "--" at bounding box center [698, 273] width 946 height 23
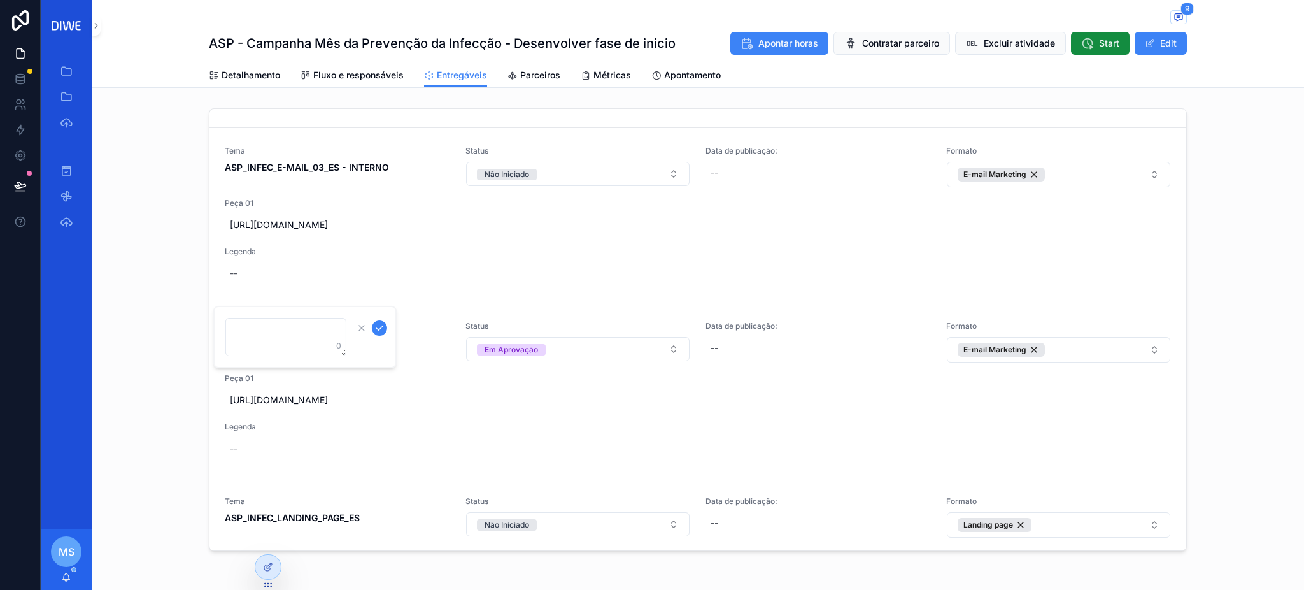
click at [1222, 316] on div "Tema ASP_INFEC_E-MAILS_01 e 02_ES - BASE Status Em Aprovação Data de publicação…" at bounding box center [698, 332] width 1212 height 458
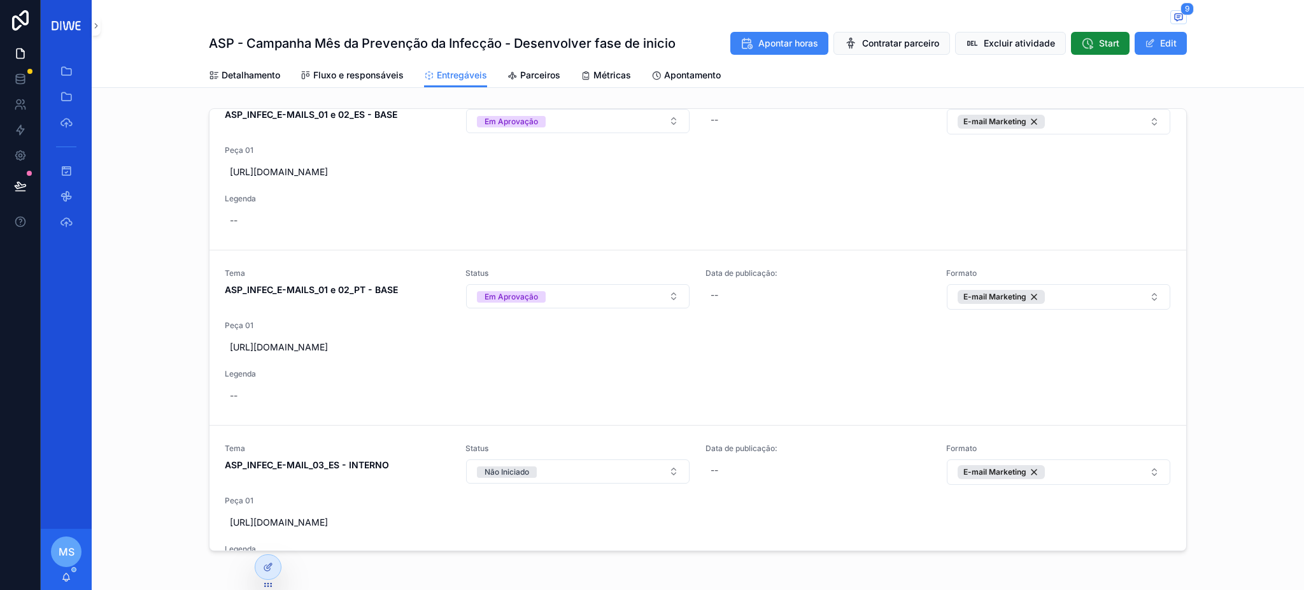
scroll to position [0, 0]
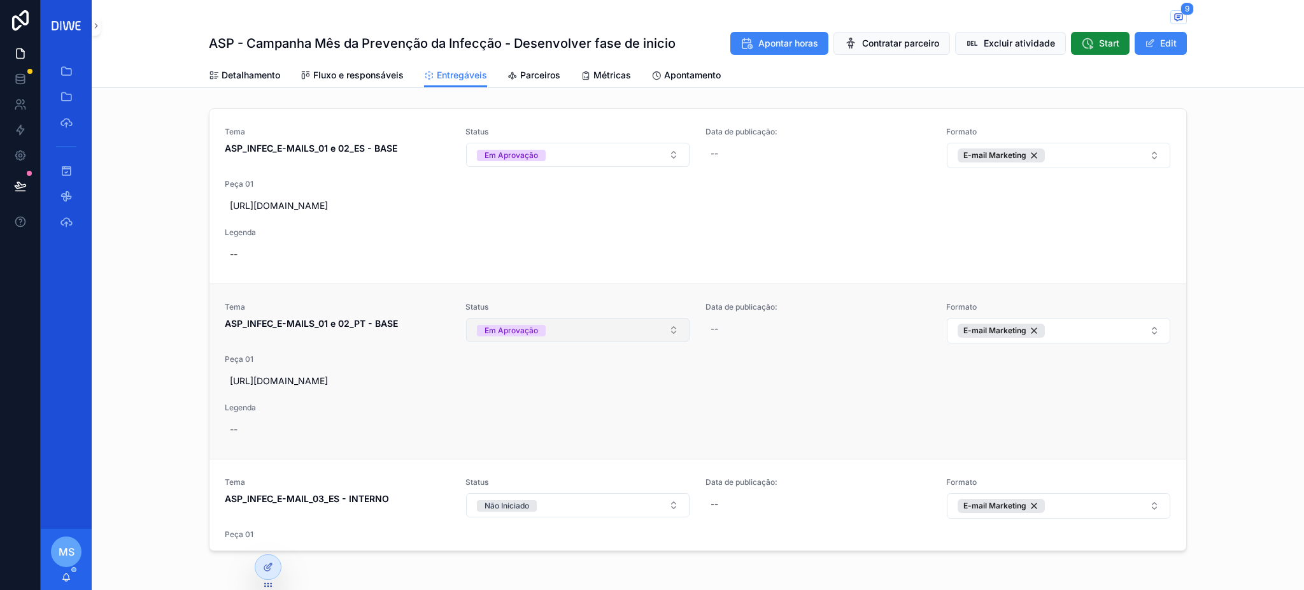
click at [608, 340] on button "Em Aprovação" at bounding box center [578, 330] width 224 height 24
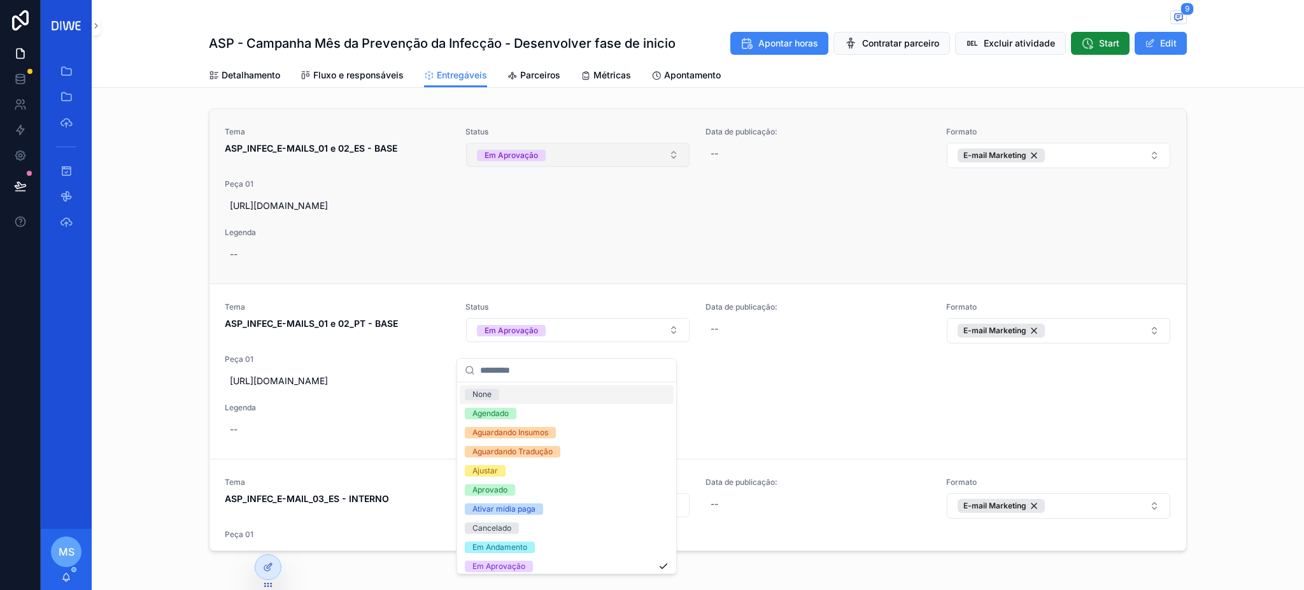
click at [653, 146] on button "Em Aprovação" at bounding box center [578, 155] width 224 height 24
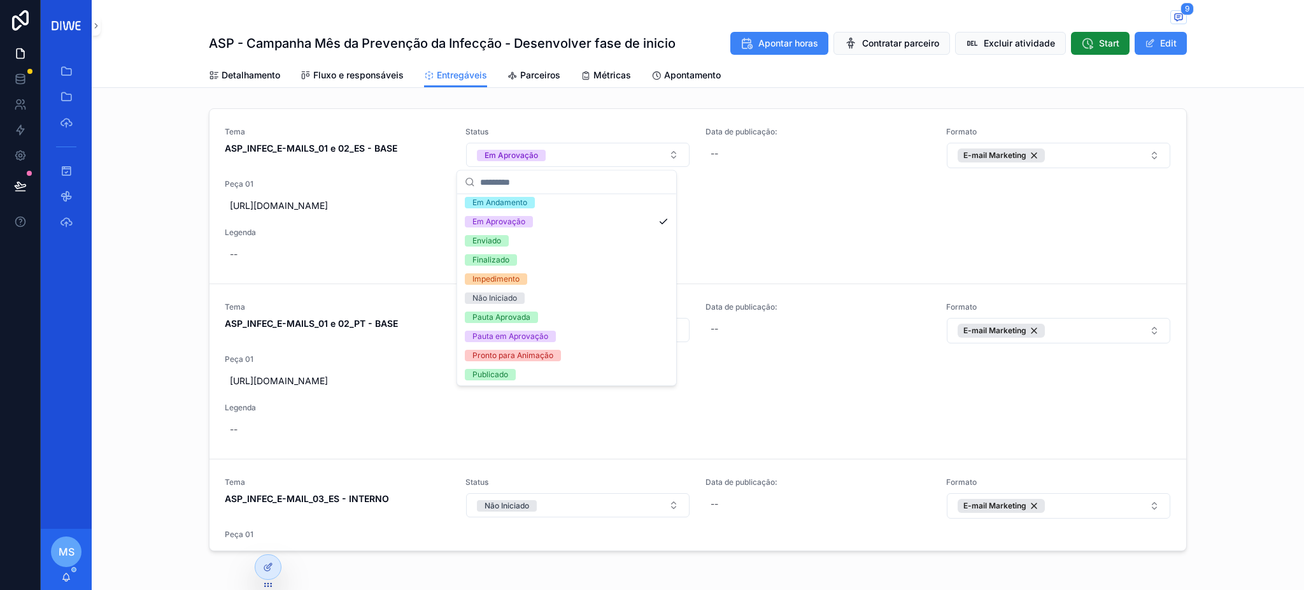
scroll to position [177, 0]
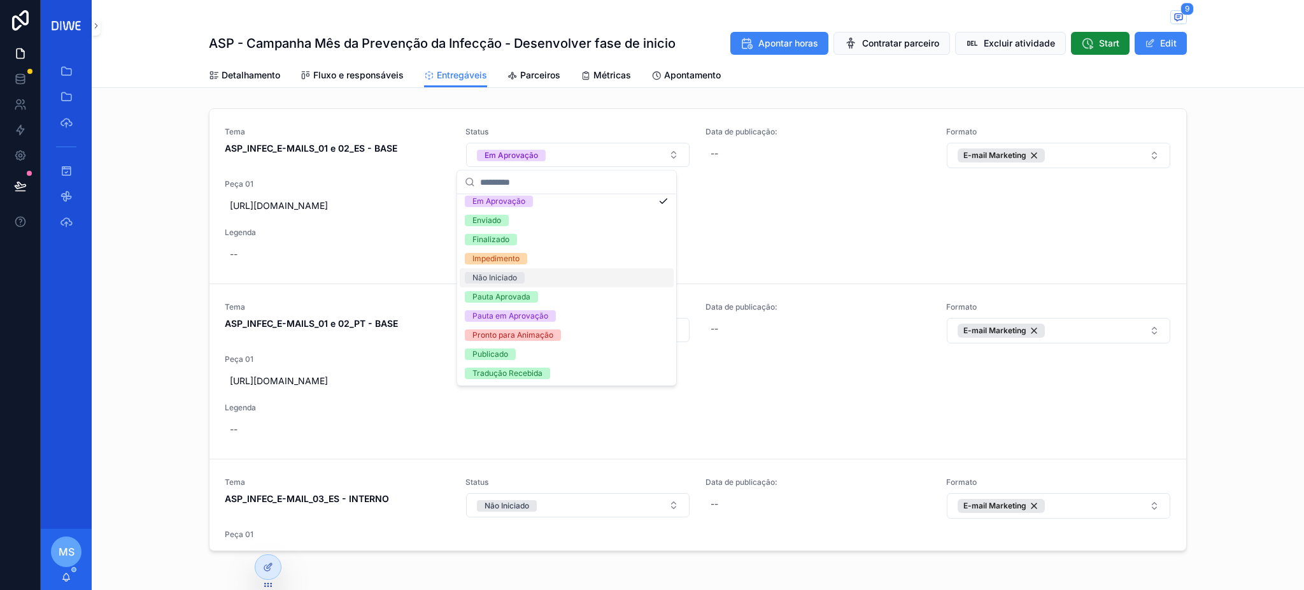
click at [542, 280] on div "Não Iniciado" at bounding box center [567, 277] width 214 height 19
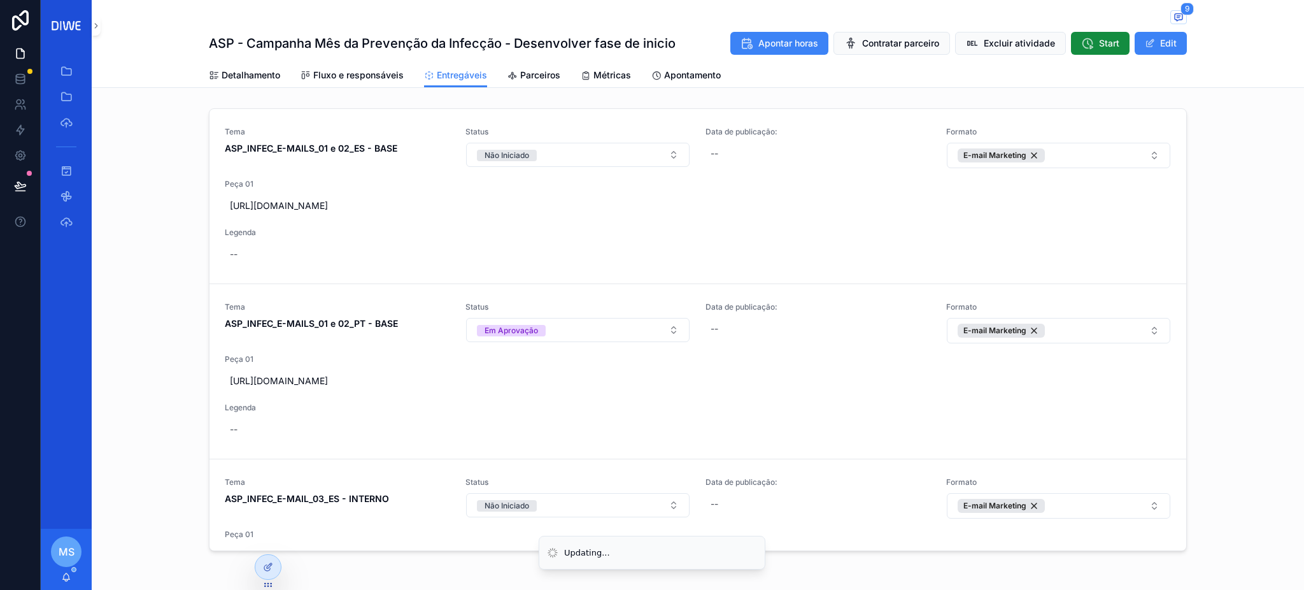
click at [1222, 293] on div "Tema ASP_INFEC_E-MAILS_01 e 02_ES - BASE Status Não Iniciado Data de publicação…" at bounding box center [698, 332] width 1212 height 458
click at [1175, 15] on icon "scrollable content" at bounding box center [1179, 17] width 8 height 7
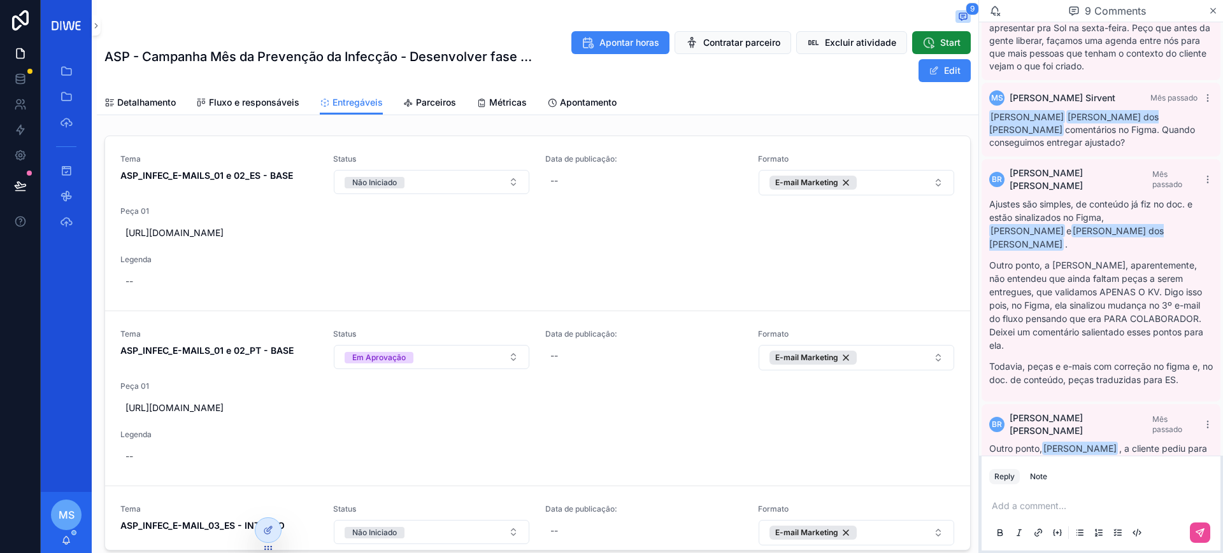
scroll to position [753, 0]
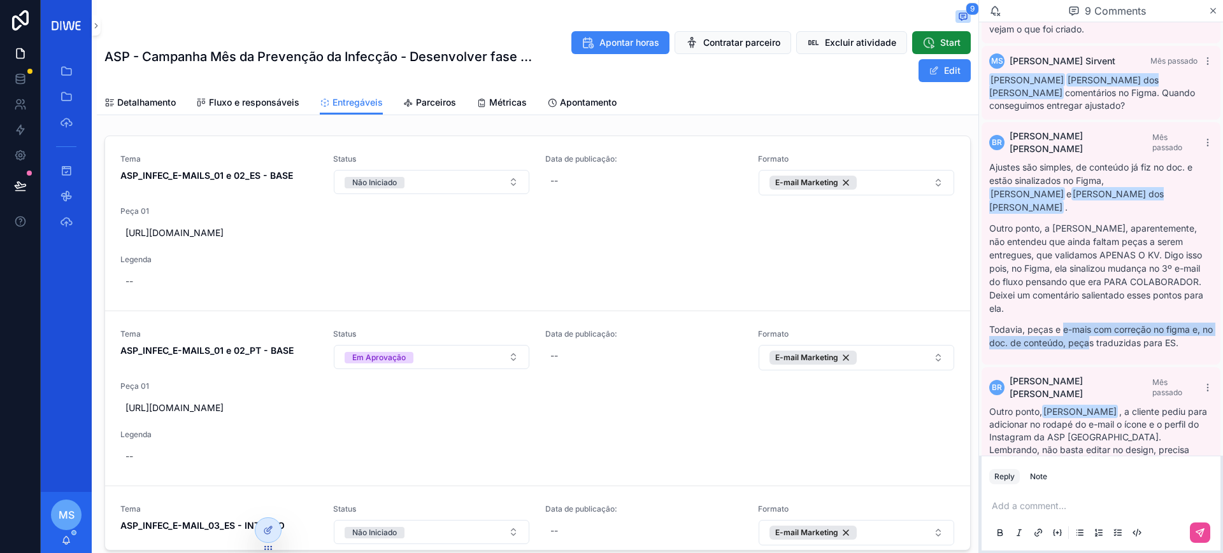
drag, startPoint x: 1062, startPoint y: 292, endPoint x: 1112, endPoint y: 314, distance: 54.2
click at [1112, 323] on p "Todavia, peças e e-mais com correção no figma e, no doc. de conteúdo, peças tra…" at bounding box center [1100, 336] width 223 height 27
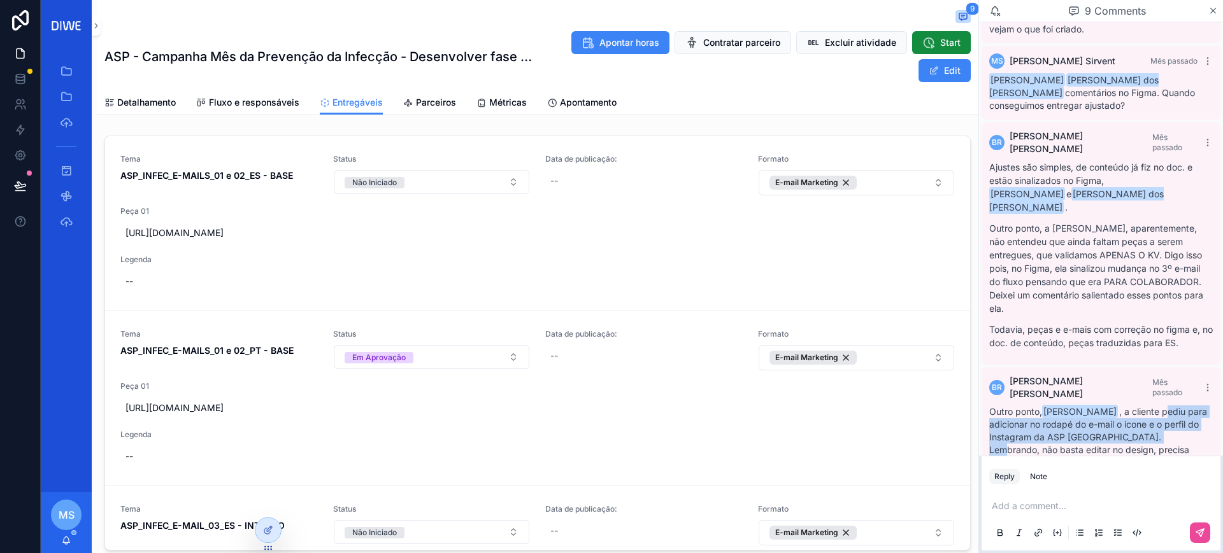
drag, startPoint x: 1159, startPoint y: 385, endPoint x: 1202, endPoint y: 406, distance: 47.3
click at [1202, 406] on div "BR Bruno Rodrigues Mês passado Outro ponto, Mariah Sirvent , a cliente pediu pa…" at bounding box center [1100, 428] width 239 height 122
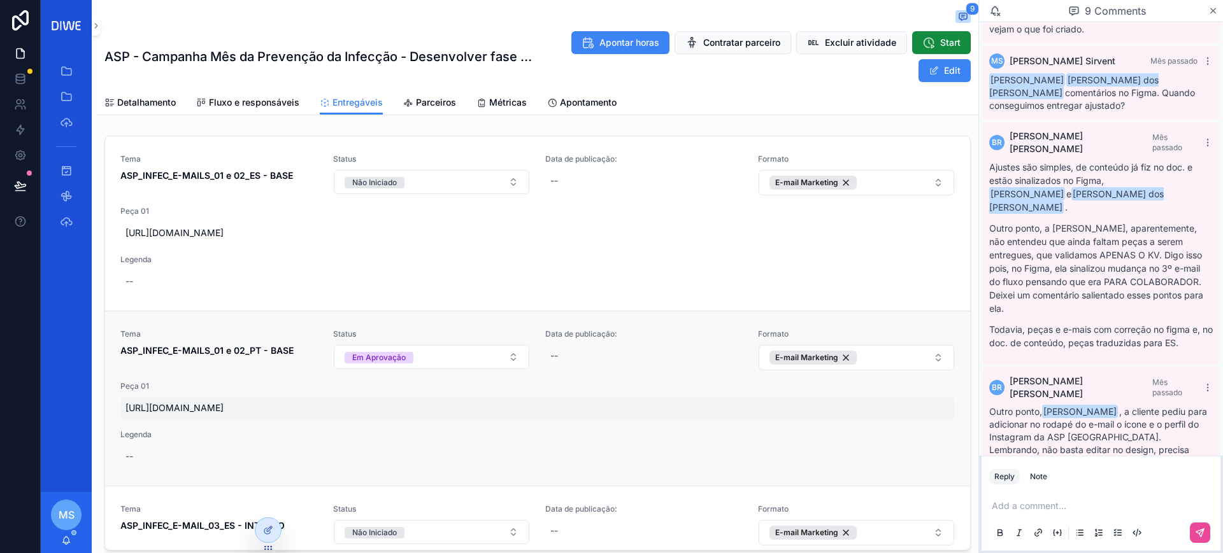
click at [318, 415] on span "https://www.figma.com/proto/l4kNuyDFSheotgmzdp9R6h/M%C3%AAs-de-Preven%C3%A7%C3%…" at bounding box center [537, 408] width 824 height 13
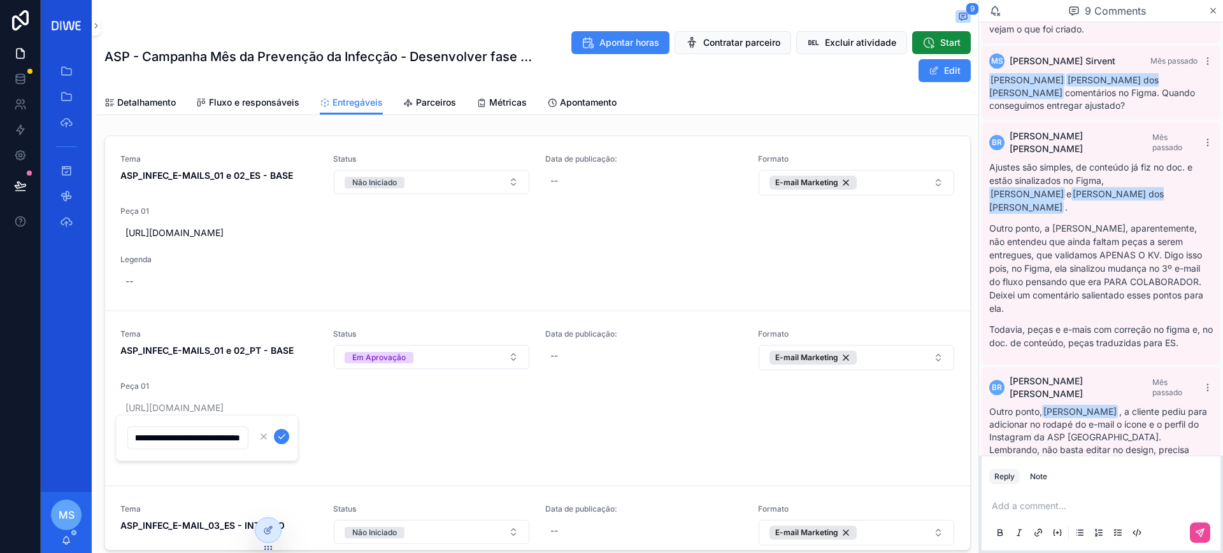
click at [211, 441] on input "**********" at bounding box center [188, 438] width 120 height 18
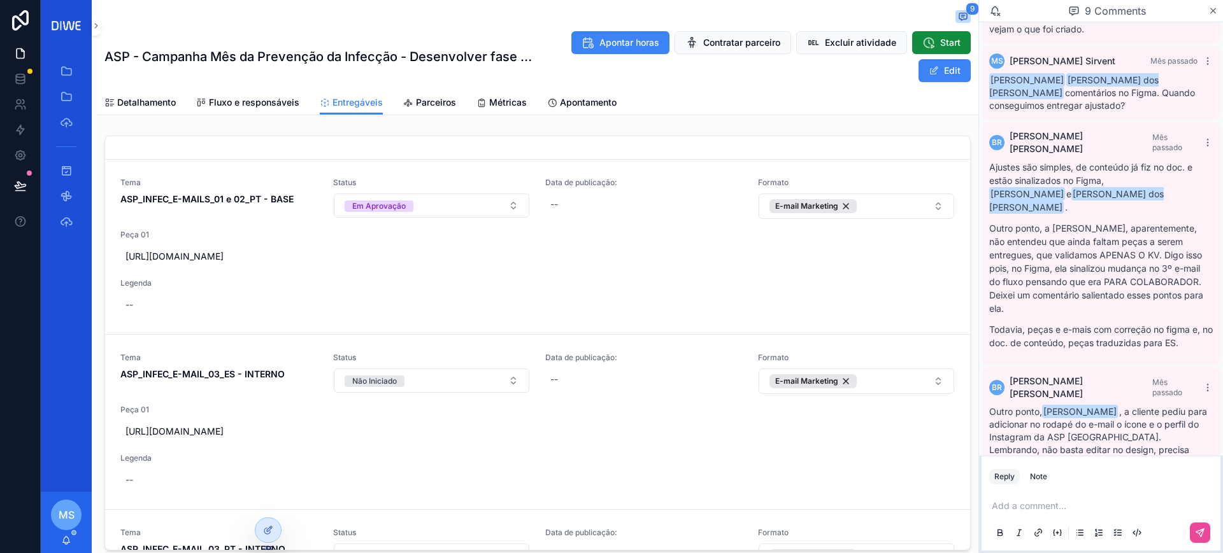
scroll to position [153, 0]
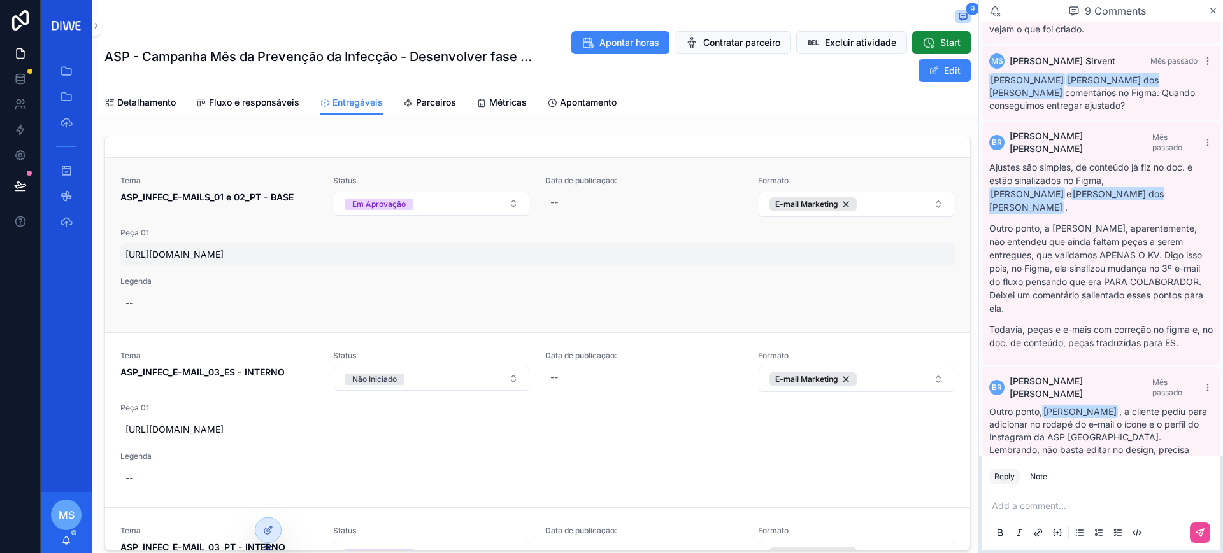
click at [276, 261] on span "https://www.figma.com/proto/l4kNuyDFSheotgmzdp9R6h/M%C3%AAs-de-Preven%C3%A7%C3%…" at bounding box center [537, 254] width 824 height 13
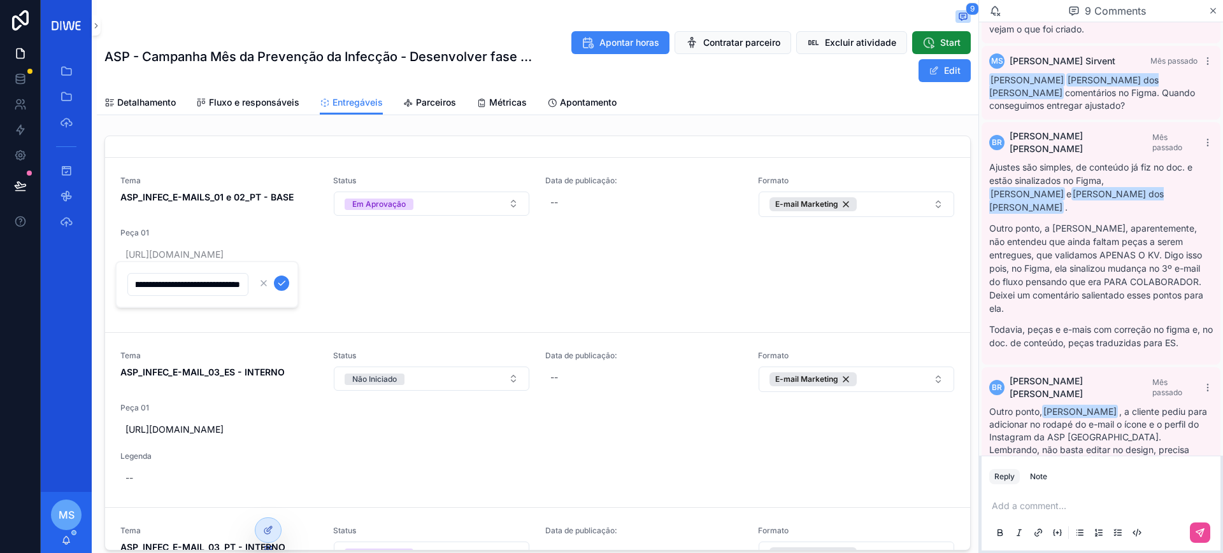
scroll to position [0, 0]
click at [209, 284] on input "**********" at bounding box center [188, 285] width 120 height 18
paste input "scrollable content"
type input "**********"
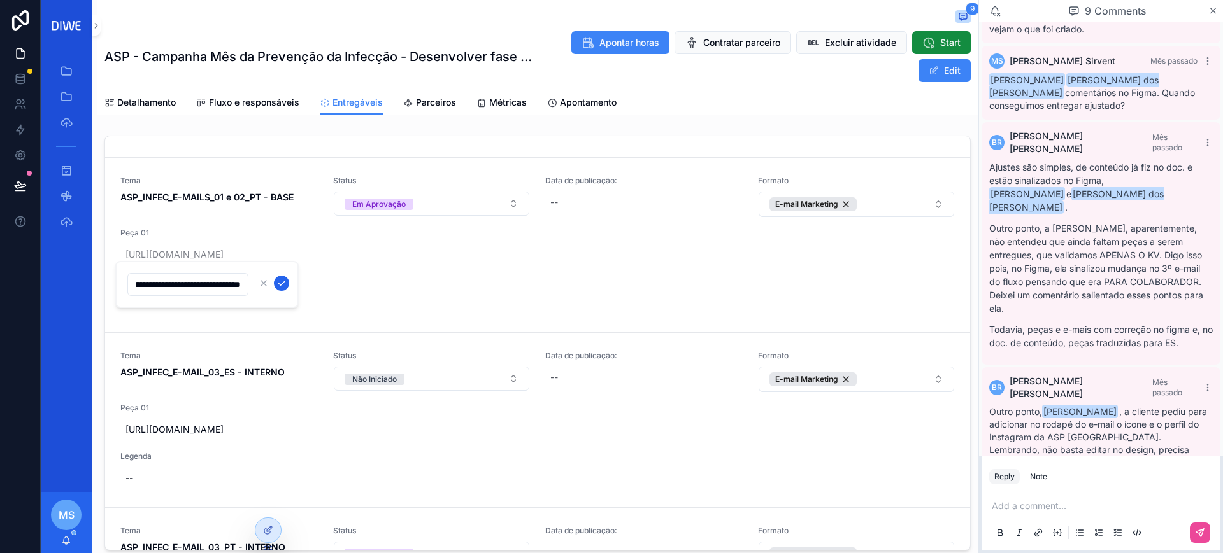
scroll to position [0, 0]
click at [285, 283] on icon "scrollable content" at bounding box center [281, 283] width 10 height 10
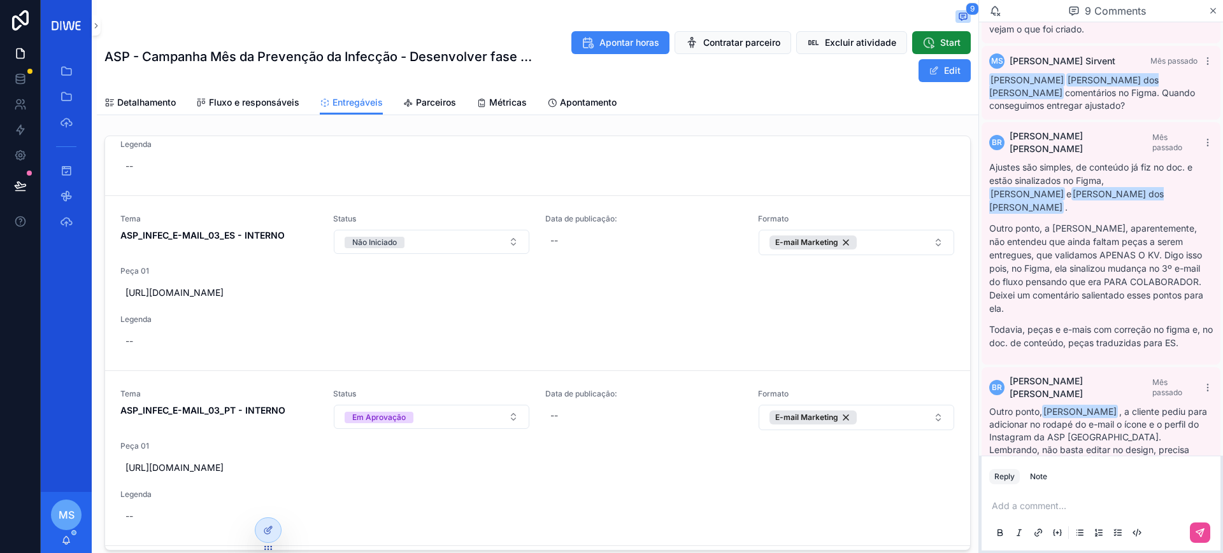
scroll to position [315, 0]
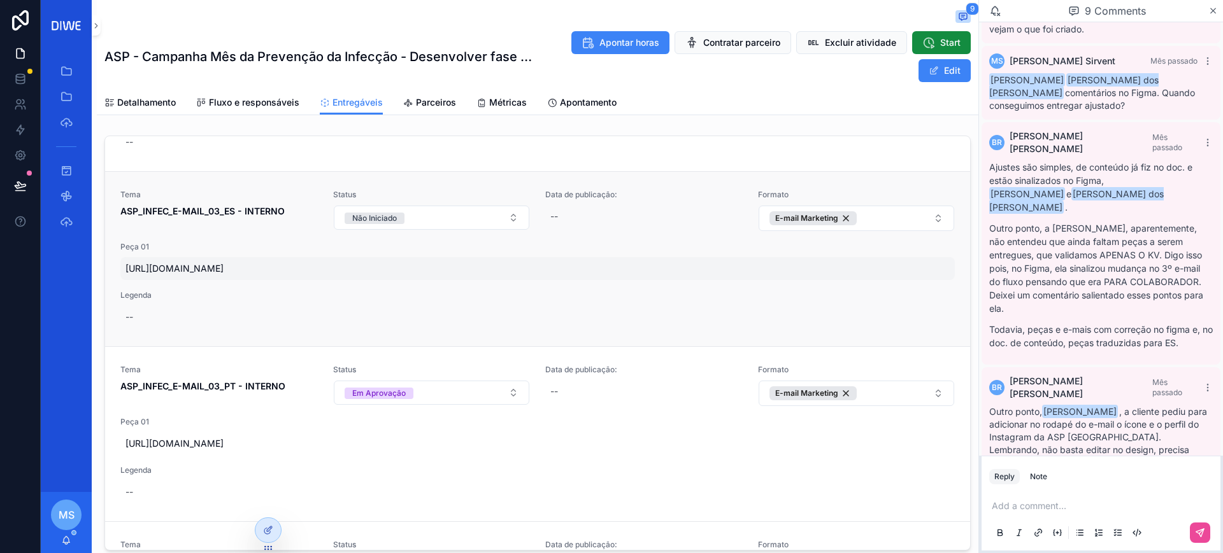
click at [476, 275] on span "https://www.figma.com/proto/l4kNuyDFSheotgmzdp9R6h/M%C3%AAs-de-Preven%C3%A7%C3%…" at bounding box center [537, 268] width 824 height 13
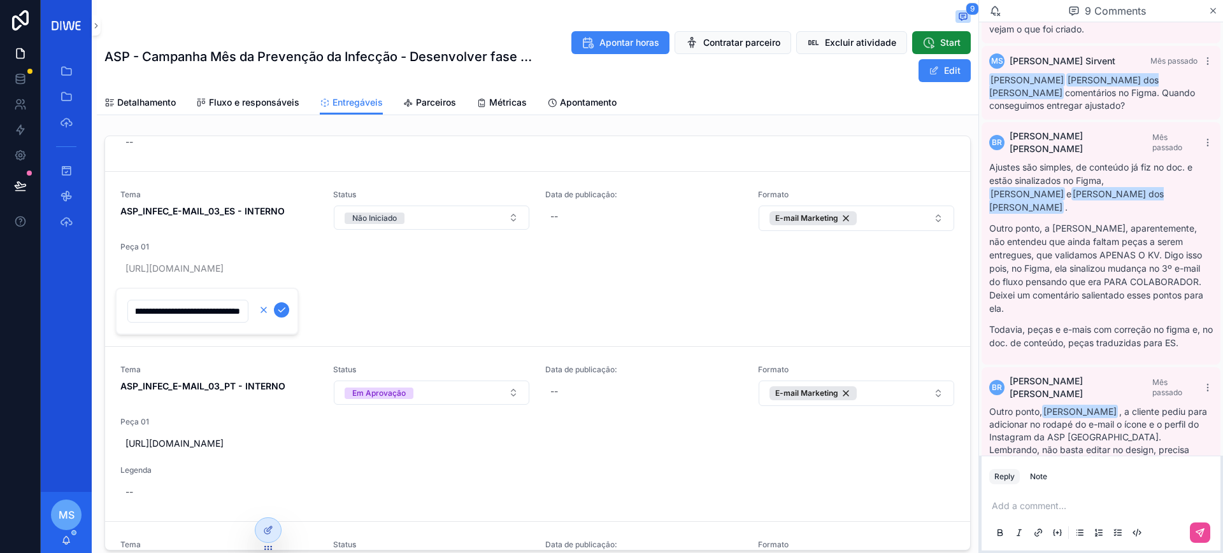
scroll to position [0, 0]
click at [266, 308] on icon "scrollable content" at bounding box center [263, 310] width 5 height 5
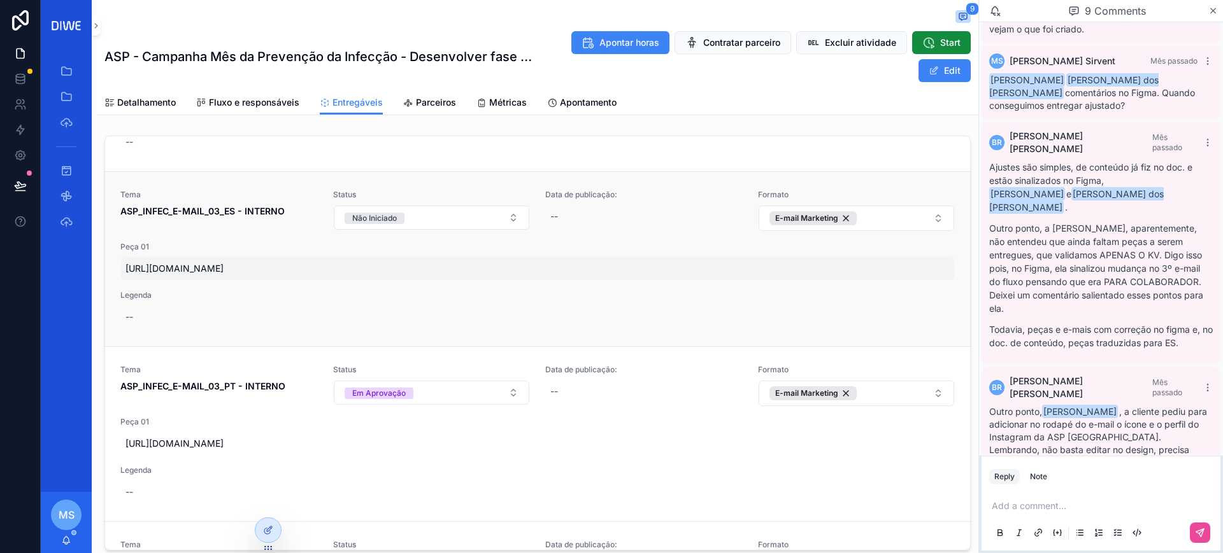
click at [556, 275] on span "https://www.figma.com/proto/l4kNuyDFSheotgmzdp9R6h/M%C3%AAs-de-Preven%C3%A7%C3%…" at bounding box center [537, 268] width 824 height 13
click at [240, 275] on span "https://www.figma.com/proto/l4kNuyDFSheotgmzdp9R6h/M%C3%AAs-de-Preven%C3%A7%C3%…" at bounding box center [537, 268] width 824 height 13
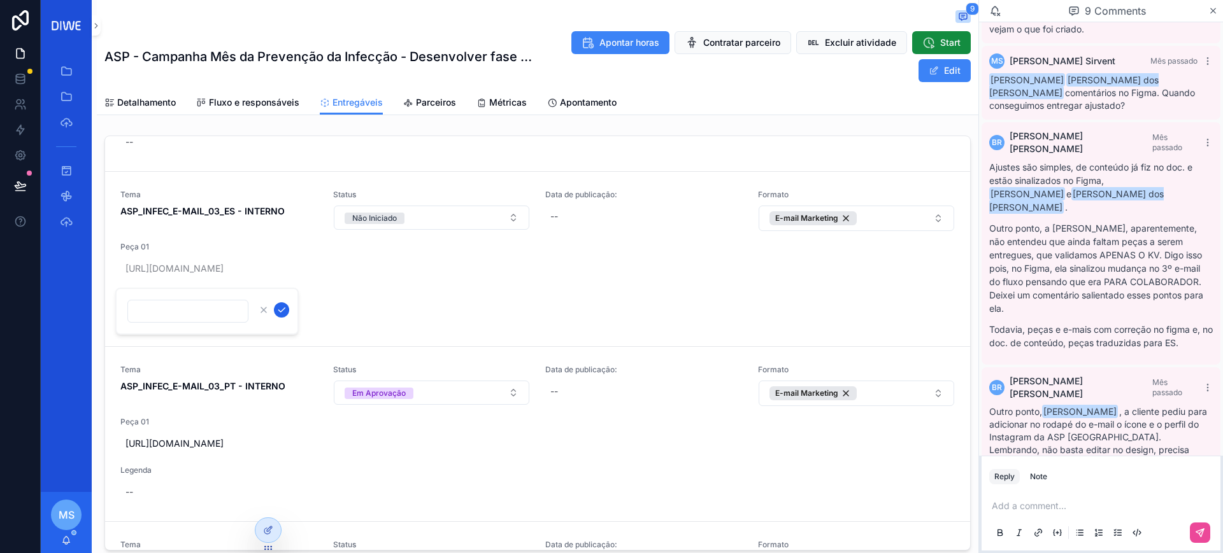
click at [283, 307] on icon "scrollable content" at bounding box center [281, 310] width 10 height 10
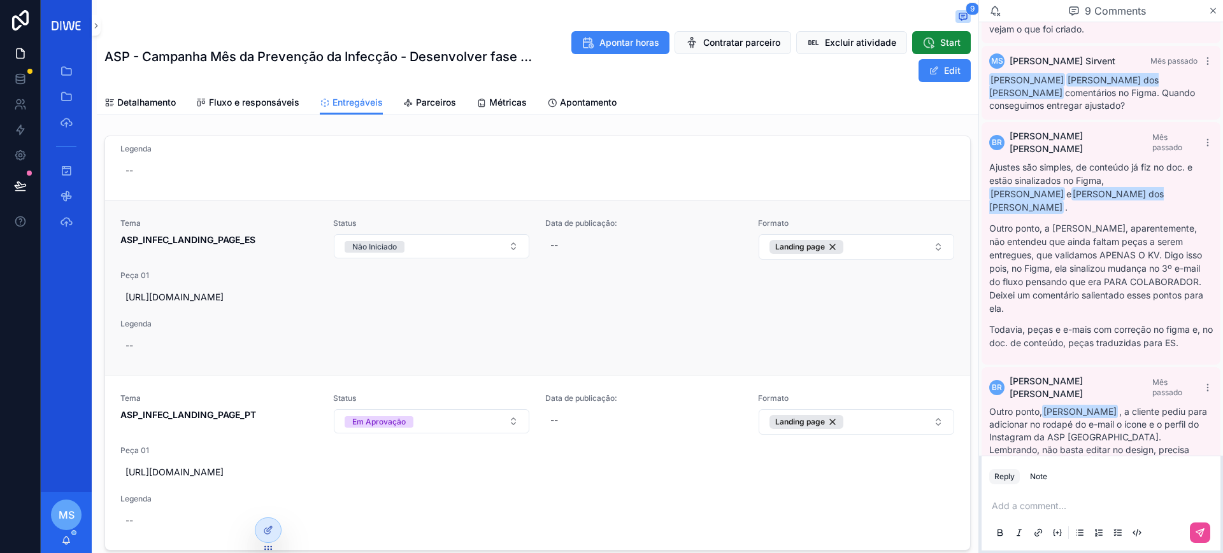
scroll to position [694, 0]
click at [548, 291] on span "https://www.figma.com/proto/l4kNuyDFSheotgmzdp9R6h/M%C3%AAs-de-Preven%C3%A7%C3%…" at bounding box center [537, 297] width 824 height 13
click at [278, 294] on icon "scrollable content" at bounding box center [281, 293] width 10 height 10
click at [273, 291] on span "https://www.figma.com/proto/l4kNuyDFSheotgmzdp9R6h/M%C3%AAs-de-Preven%C3%A7%C3%…" at bounding box center [537, 297] width 824 height 13
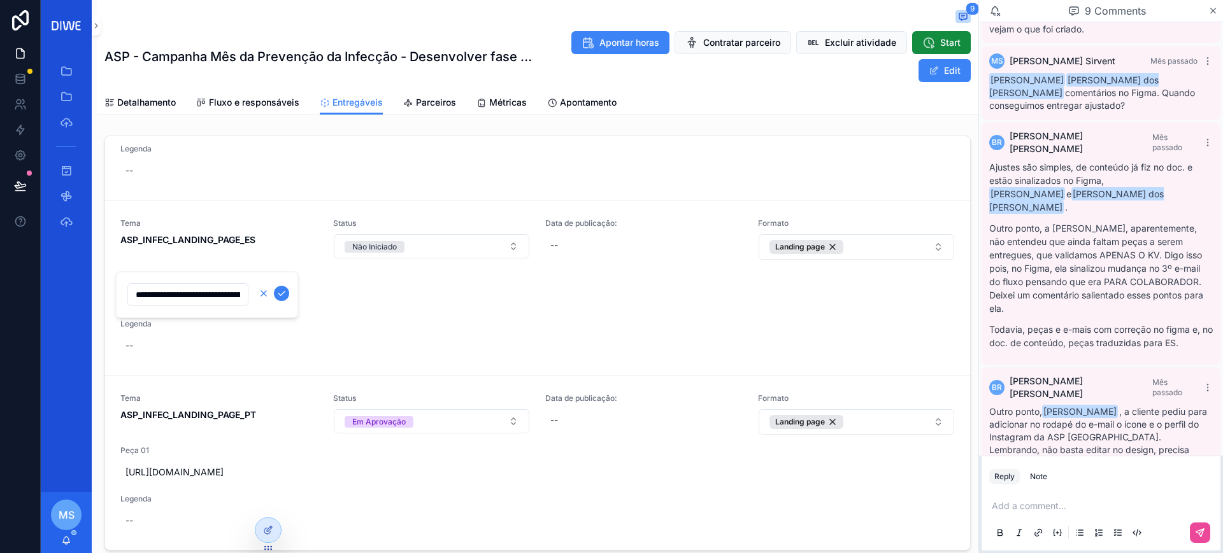
click at [266, 292] on icon "scrollable content" at bounding box center [264, 293] width 10 height 10
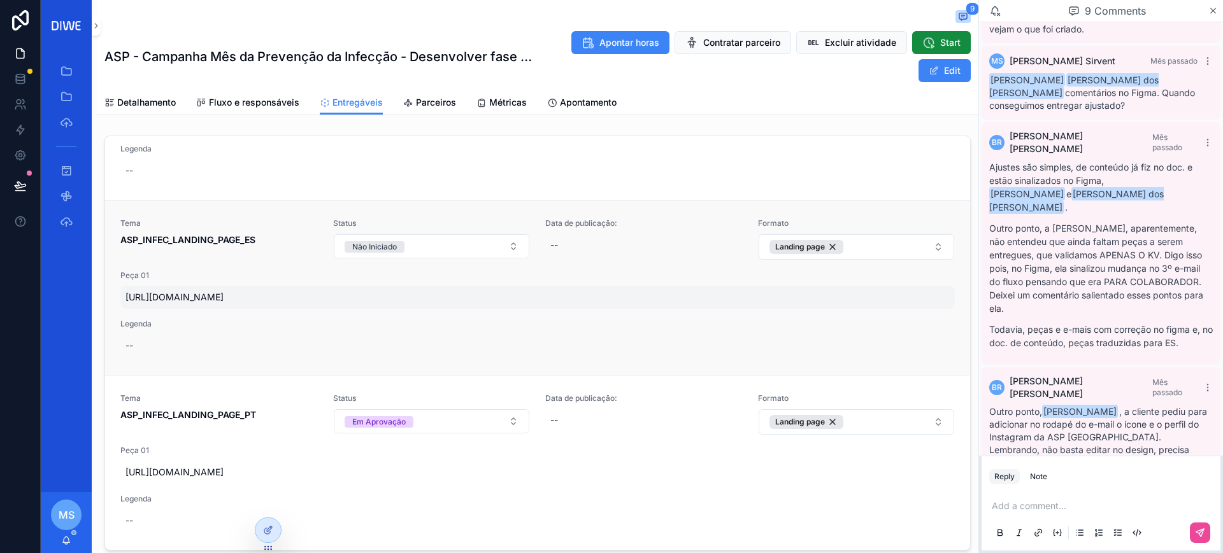
click at [269, 291] on span "https://www.figma.com/proto/l4kNuyDFSheotgmzdp9R6h/M%C3%AAs-de-Preven%C3%A7%C3%…" at bounding box center [537, 297] width 824 height 13
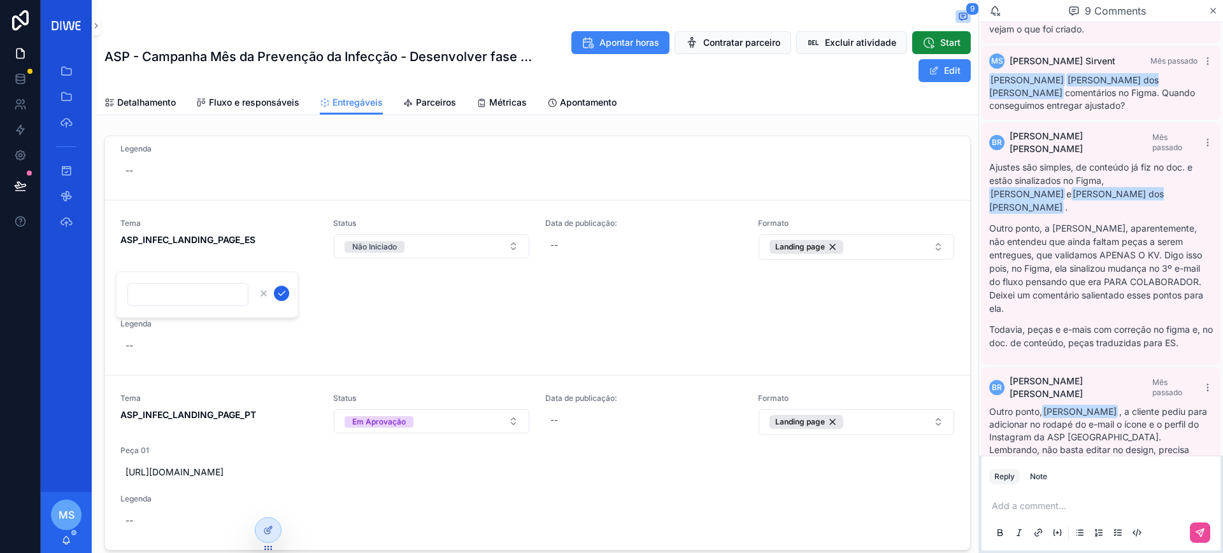
click at [281, 294] on icon "scrollable content" at bounding box center [281, 293] width 10 height 10
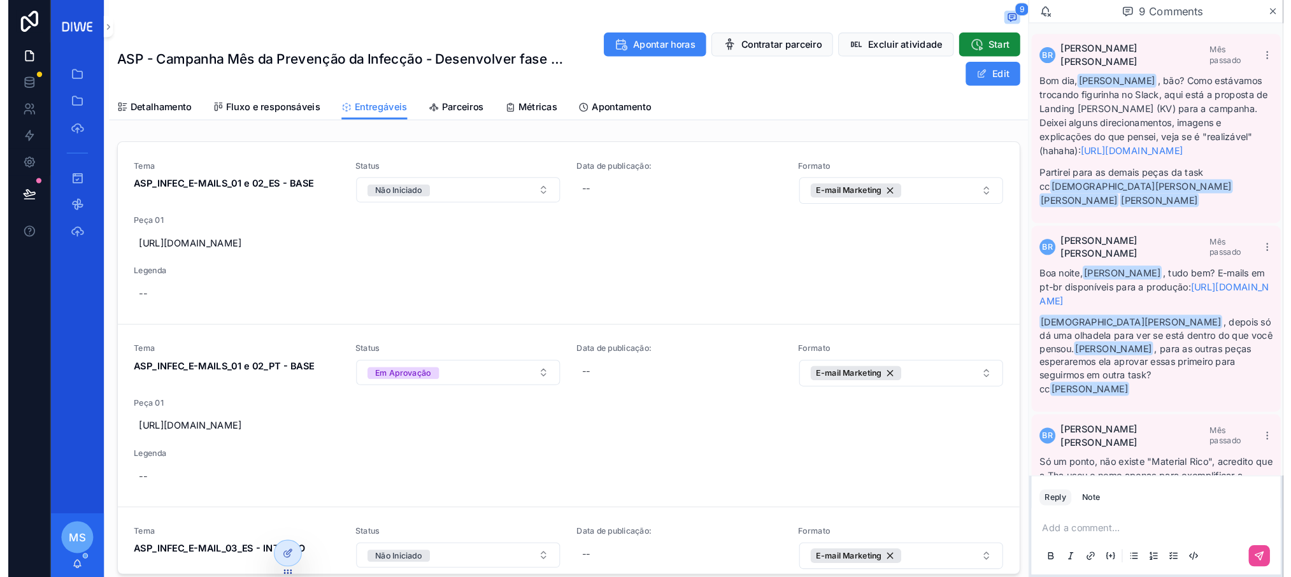
scroll to position [753, 0]
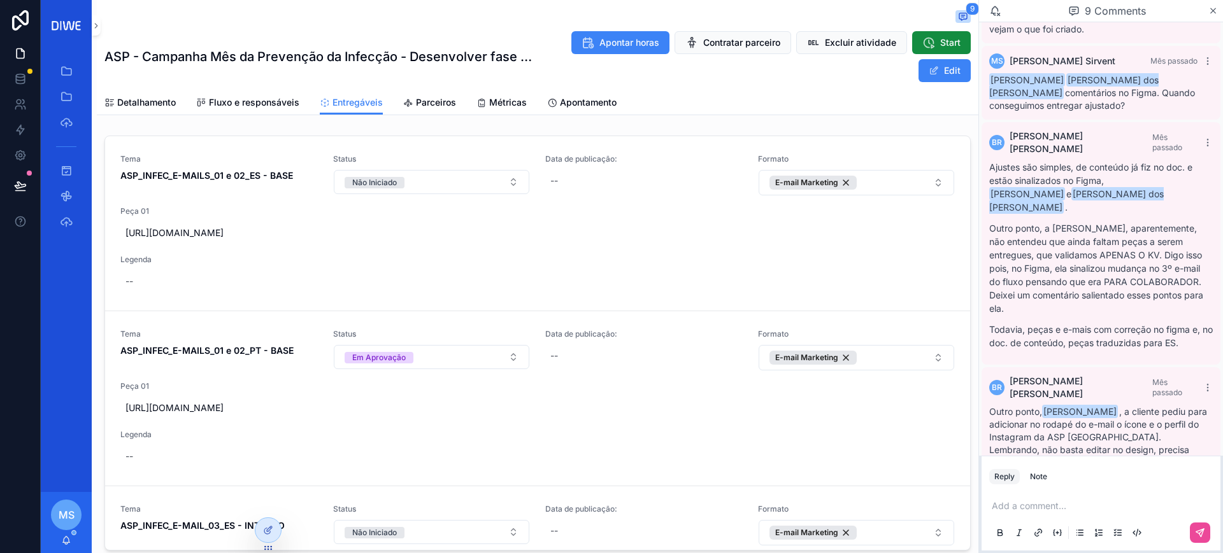
click at [1037, 503] on p "scrollable content" at bounding box center [1102, 506] width 223 height 13
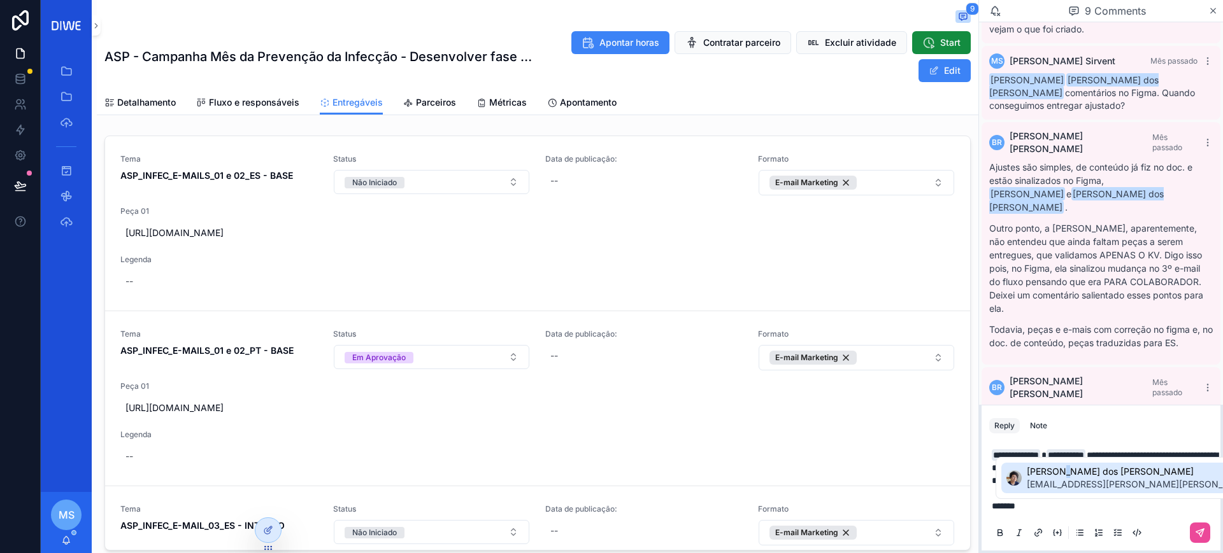
click at [1061, 471] on span "Claudineia Ferreira dos Santos" at bounding box center [1176, 471] width 300 height 13
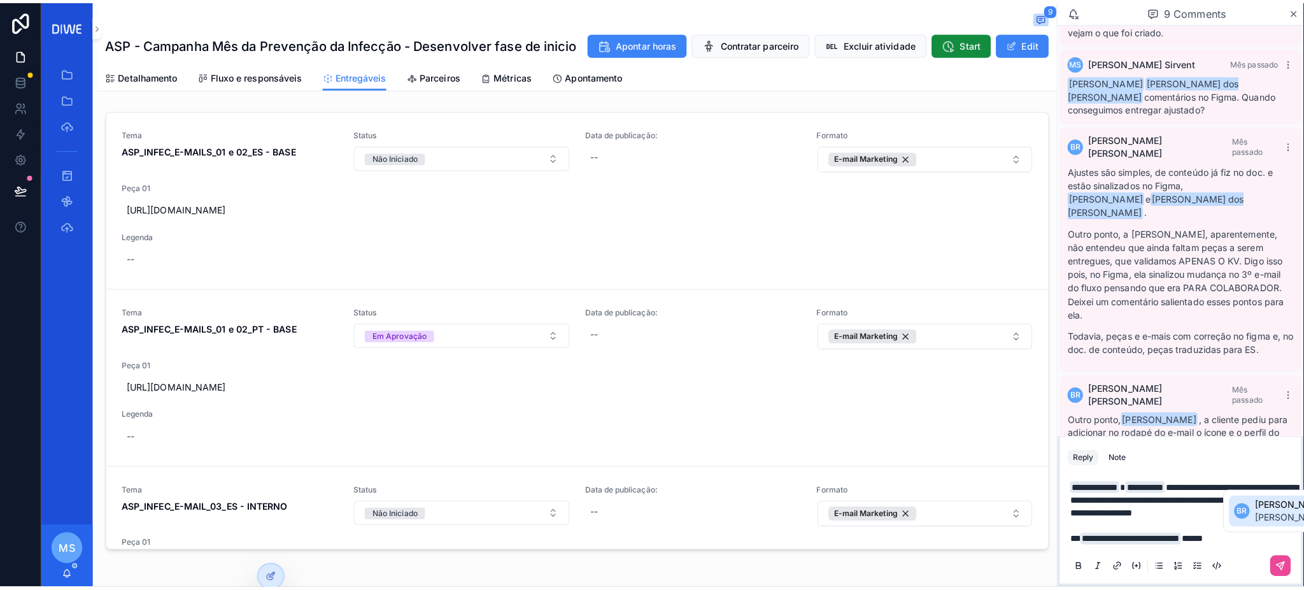
scroll to position [752, 0]
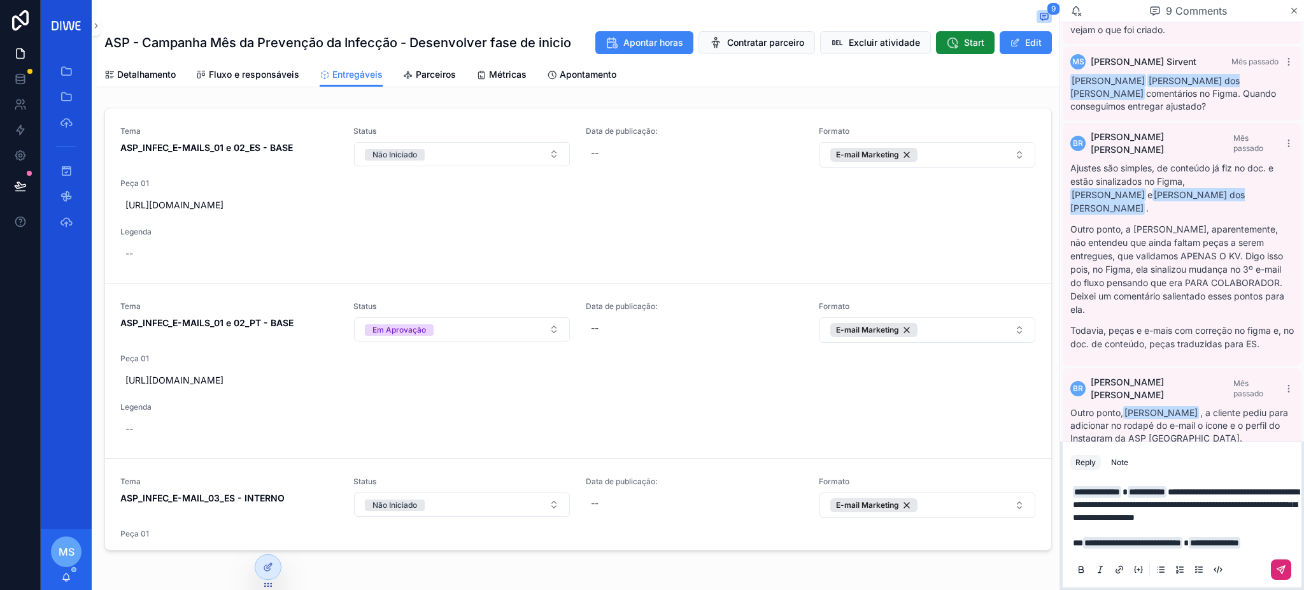
click at [1222, 553] on icon "scrollable content" at bounding box center [1281, 569] width 10 height 10
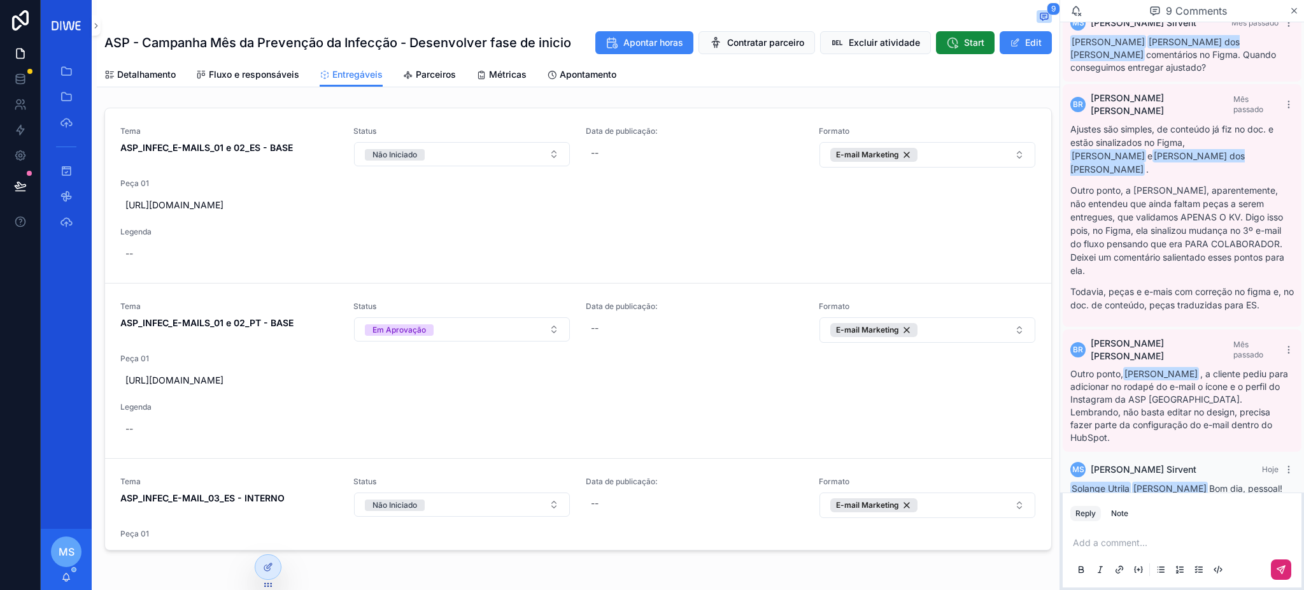
scroll to position [839, 0]
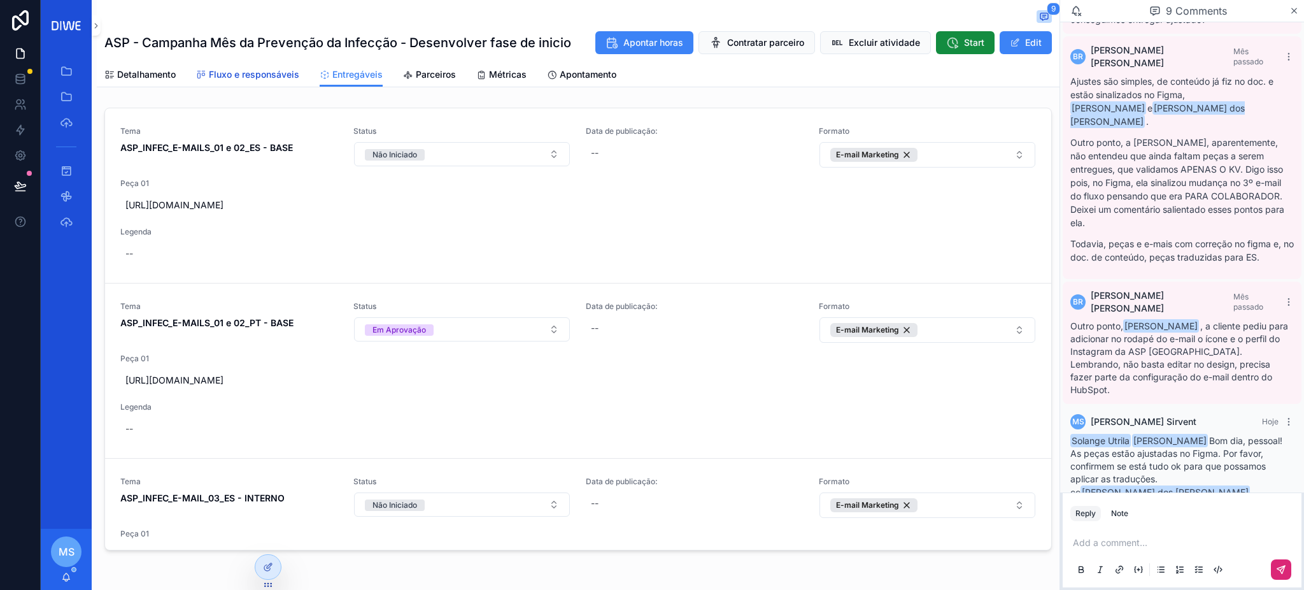
click at [273, 82] on link "Fluxo e responsáveis" at bounding box center [247, 75] width 103 height 25
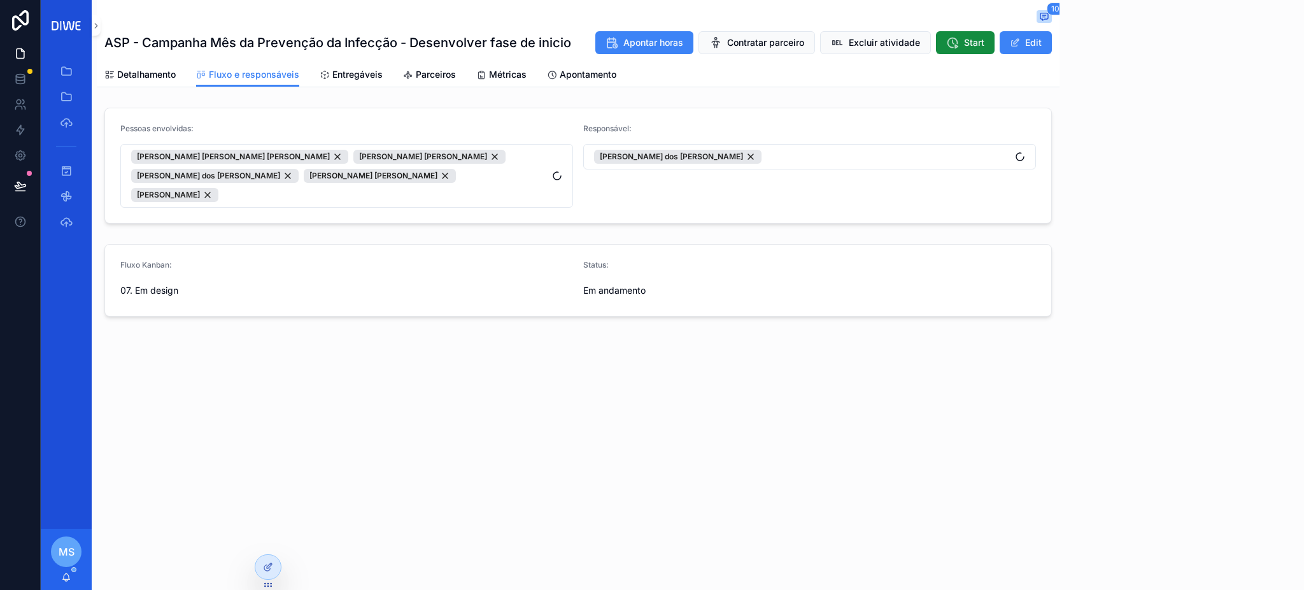
scroll to position [839, 0]
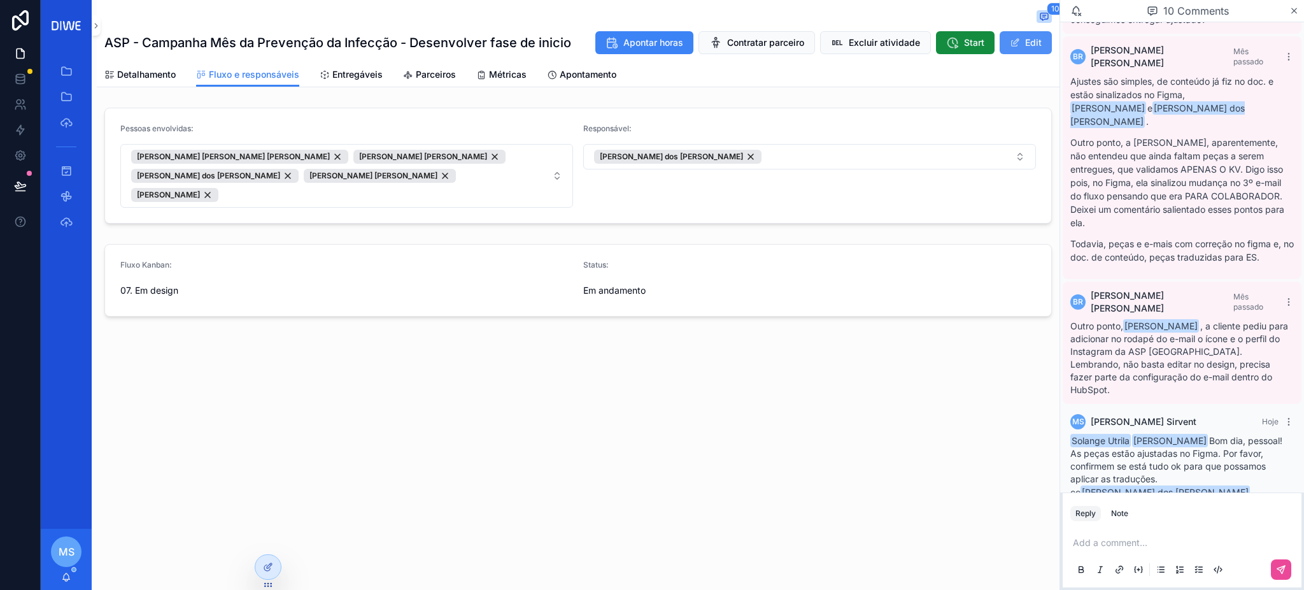
click at [1024, 50] on button "Edit" at bounding box center [1026, 42] width 52 height 23
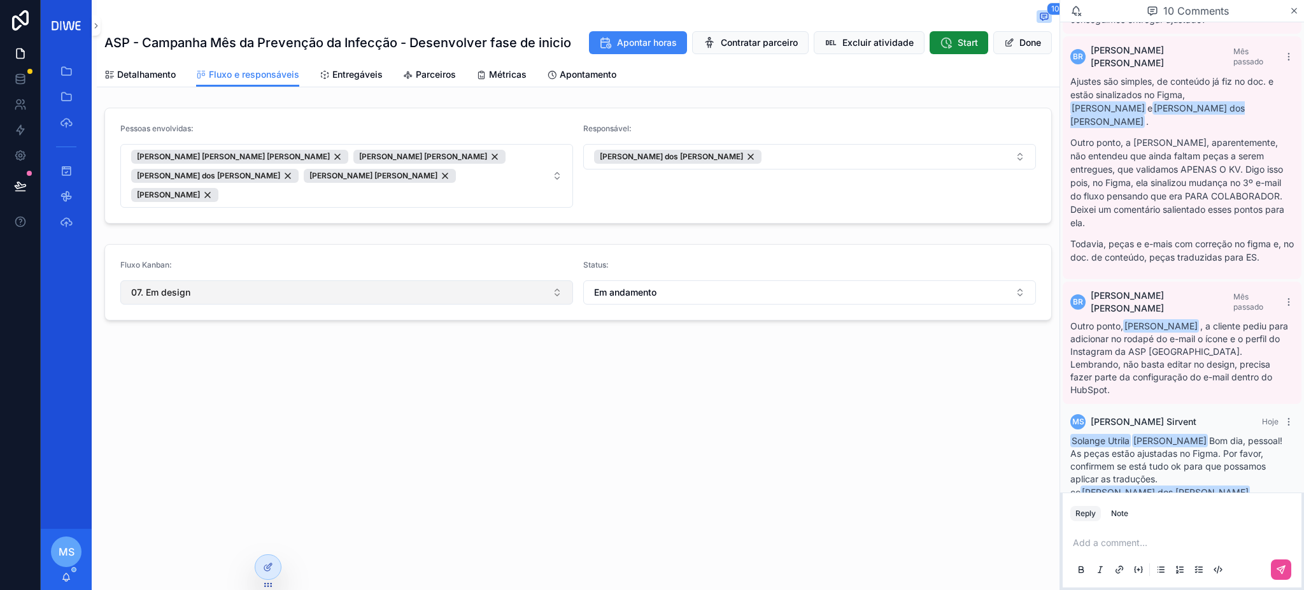
click at [245, 280] on button "07. Em design" at bounding box center [346, 292] width 453 height 24
type input "**"
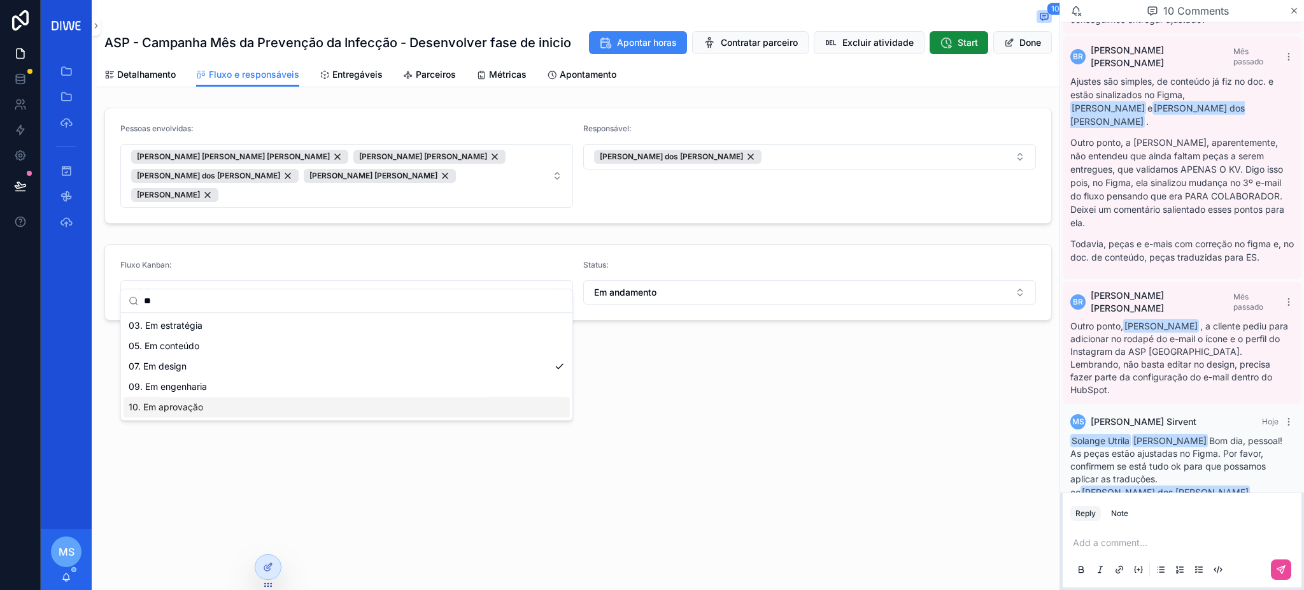
click at [211, 408] on div "10. Em aprovação" at bounding box center [347, 407] width 446 height 20
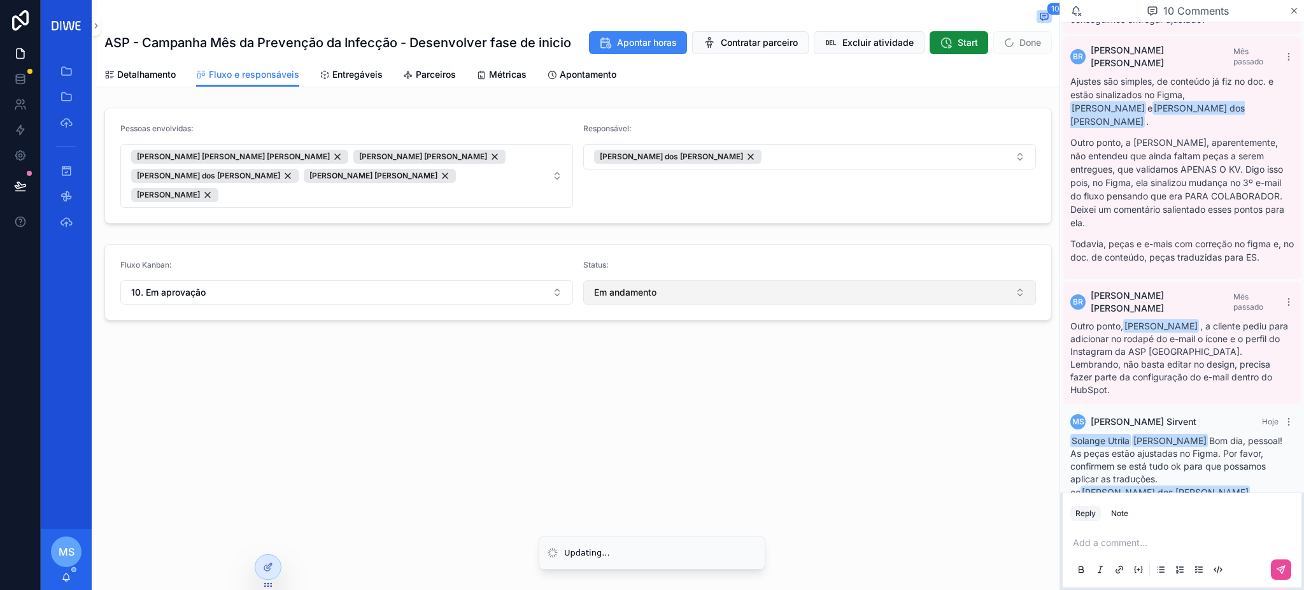
click at [683, 280] on button "Em andamento" at bounding box center [809, 292] width 453 height 24
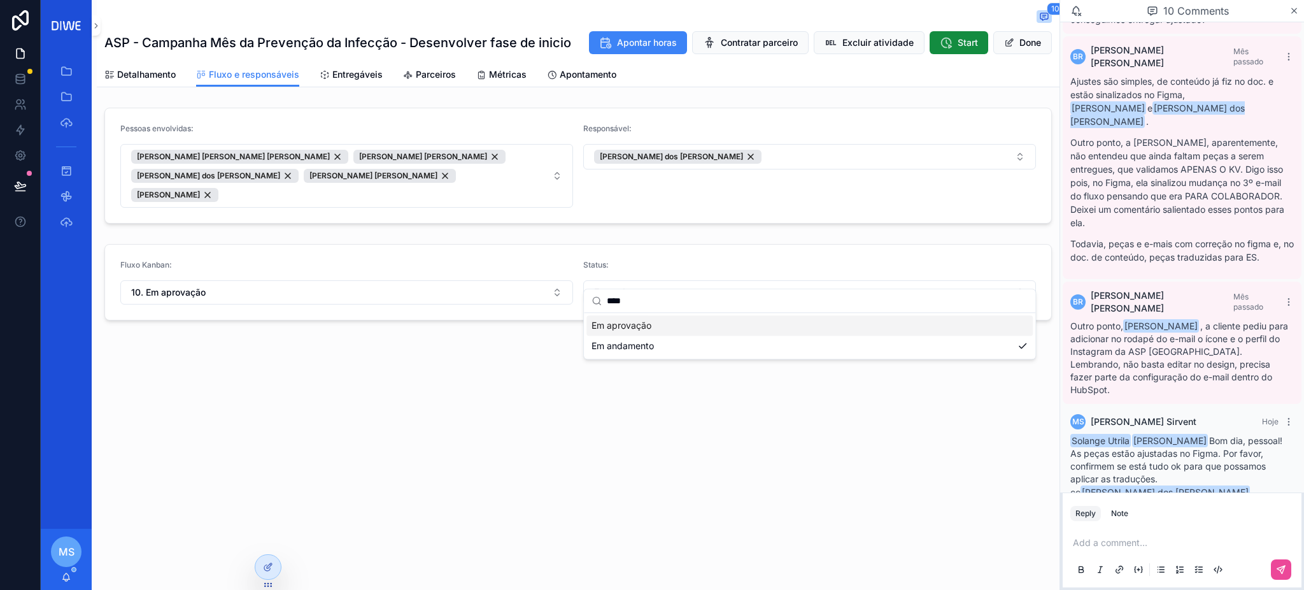
type input "****"
click at [669, 331] on div "Em aprovação" at bounding box center [809, 325] width 446 height 20
click at [1016, 48] on button "Done" at bounding box center [1022, 42] width 59 height 23
click at [264, 542] on icon at bounding box center [266, 542] width 5 height 3
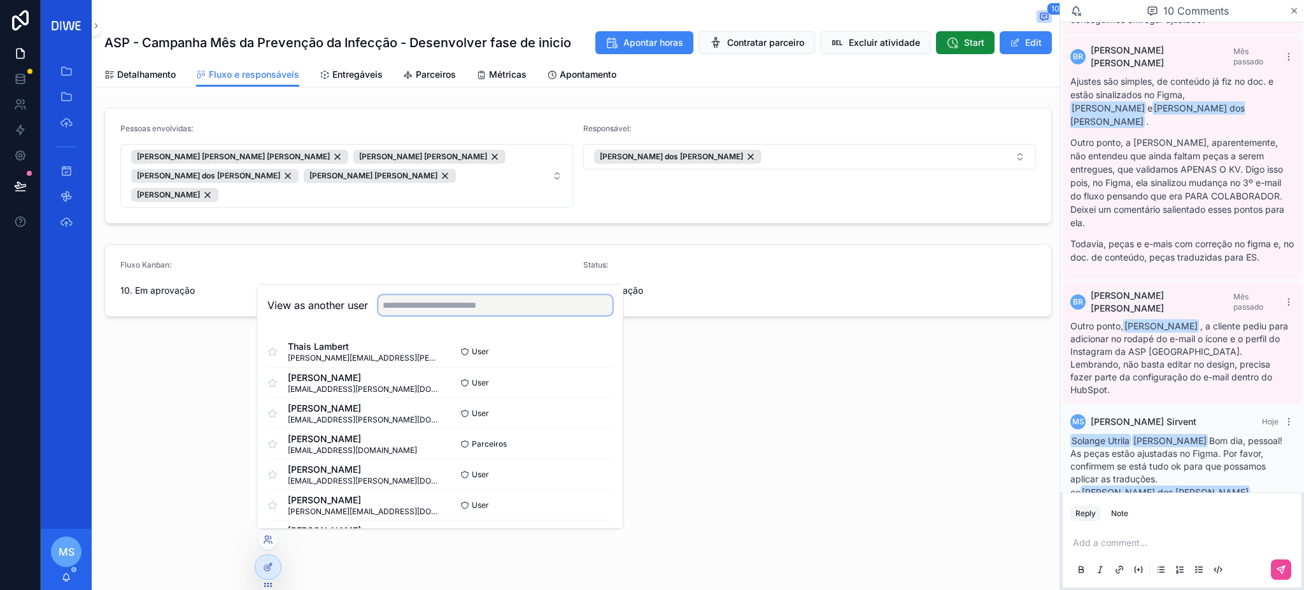
click at [450, 315] on input "text" at bounding box center [495, 305] width 234 height 20
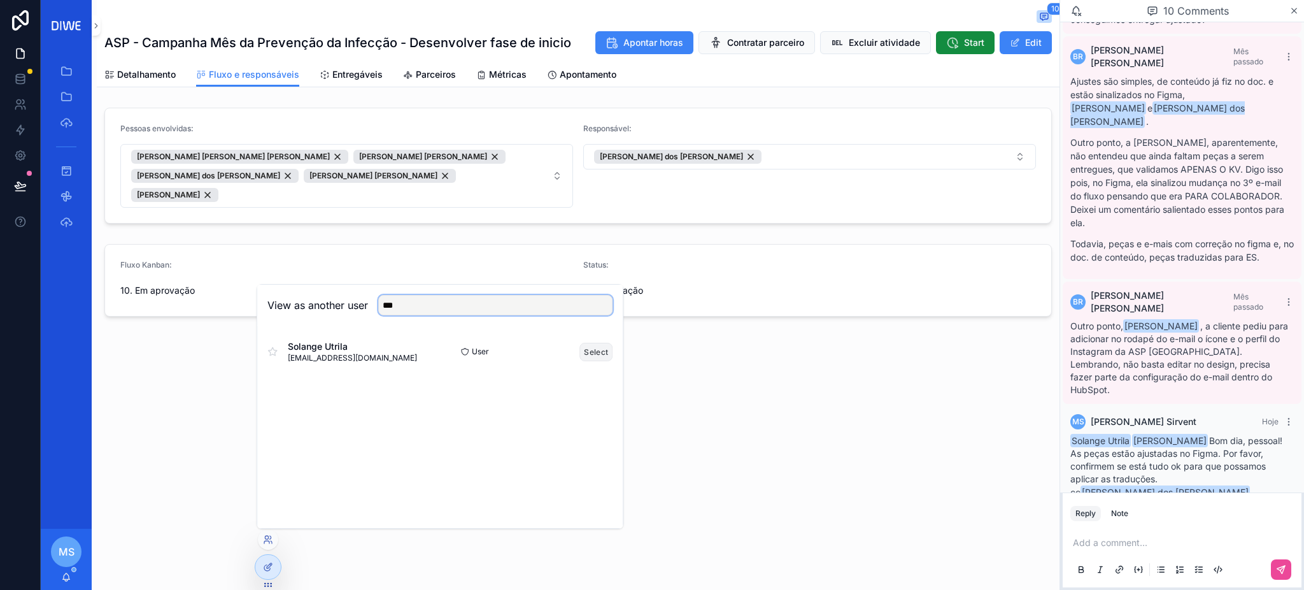
type input "***"
click at [591, 353] on button "Select" at bounding box center [595, 352] width 33 height 18
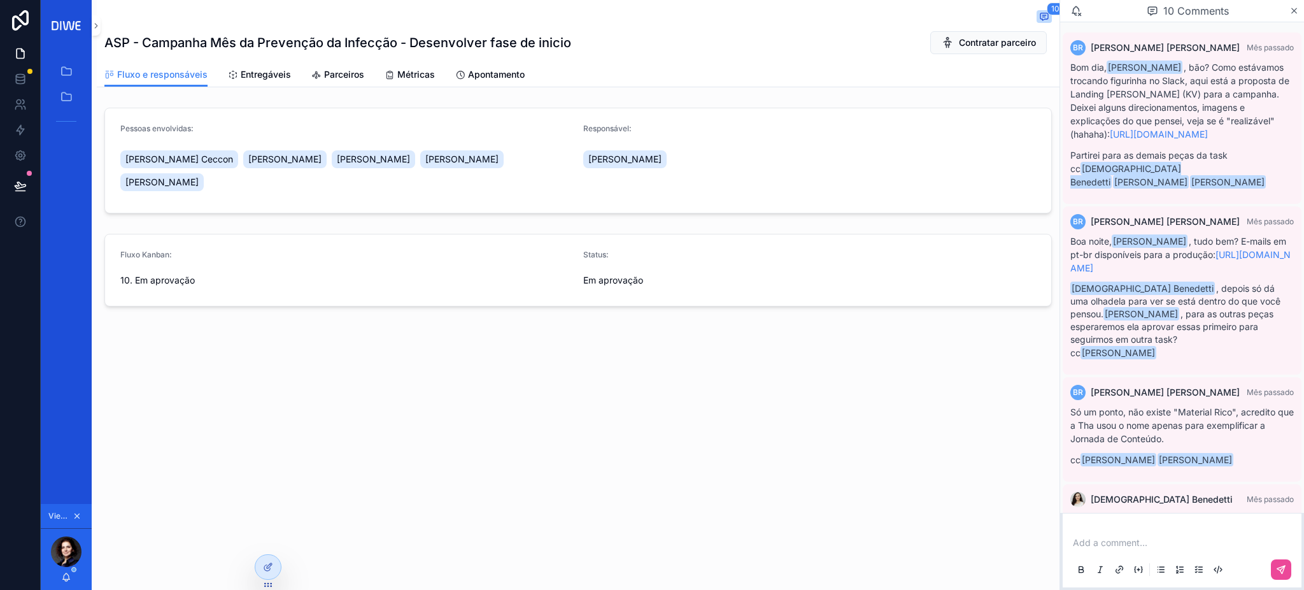
scroll to position [818, 0]
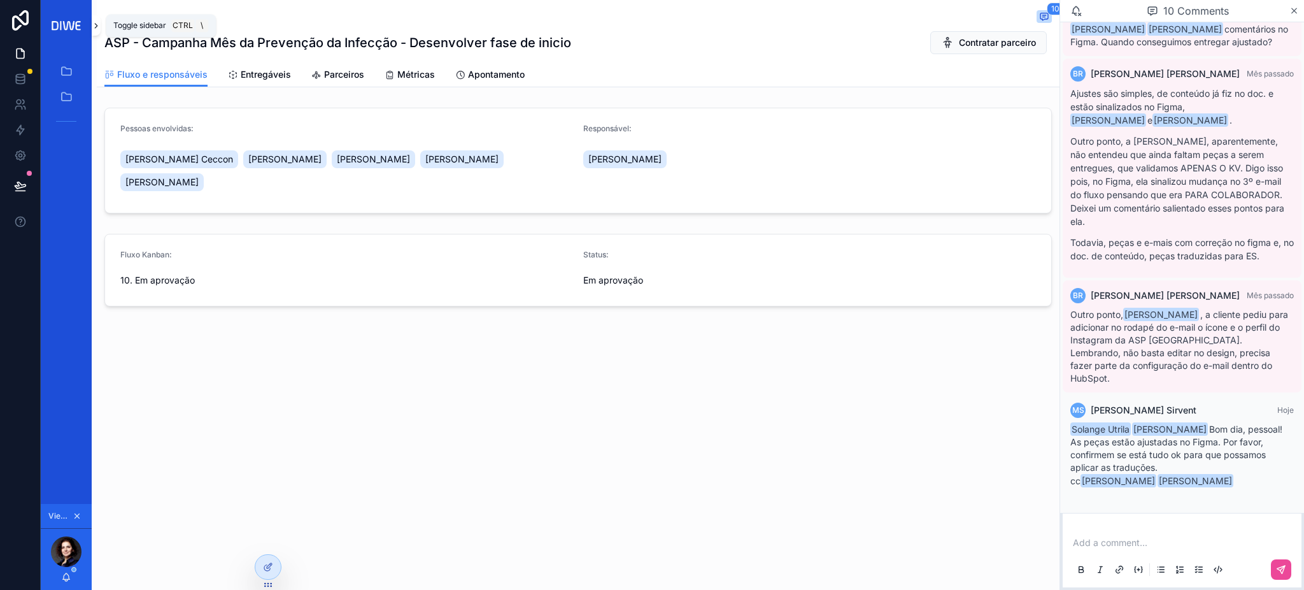
click at [93, 28] on icon "scrollable content" at bounding box center [96, 26] width 9 height 10
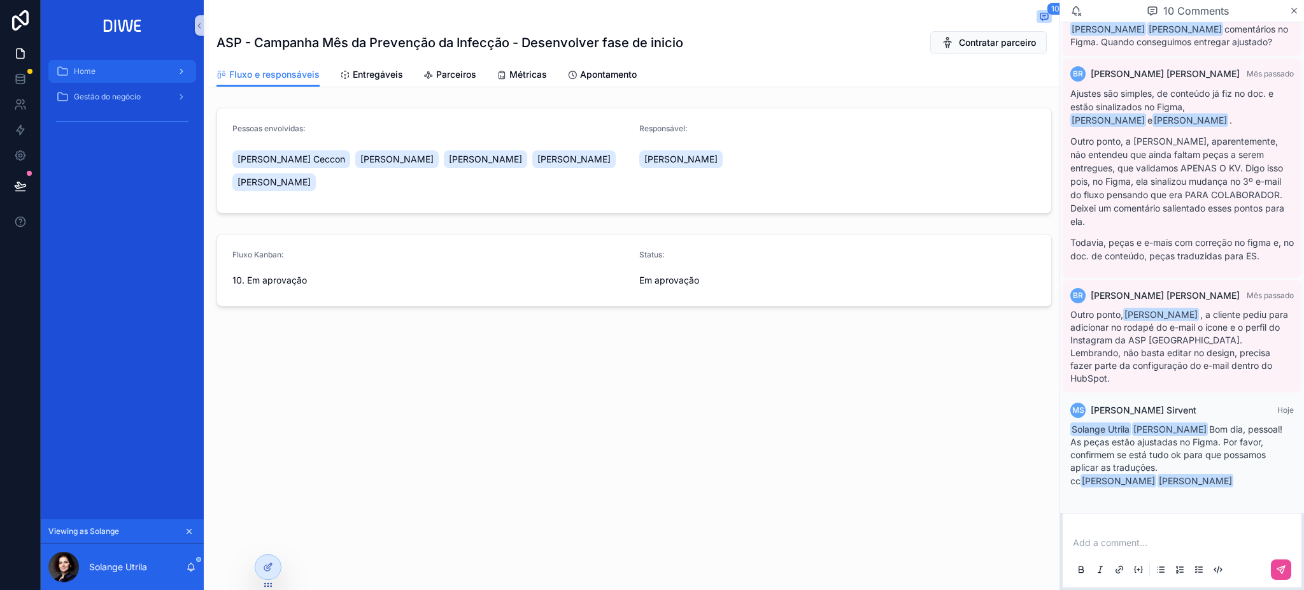
click at [124, 67] on div "Home" at bounding box center [122, 71] width 132 height 20
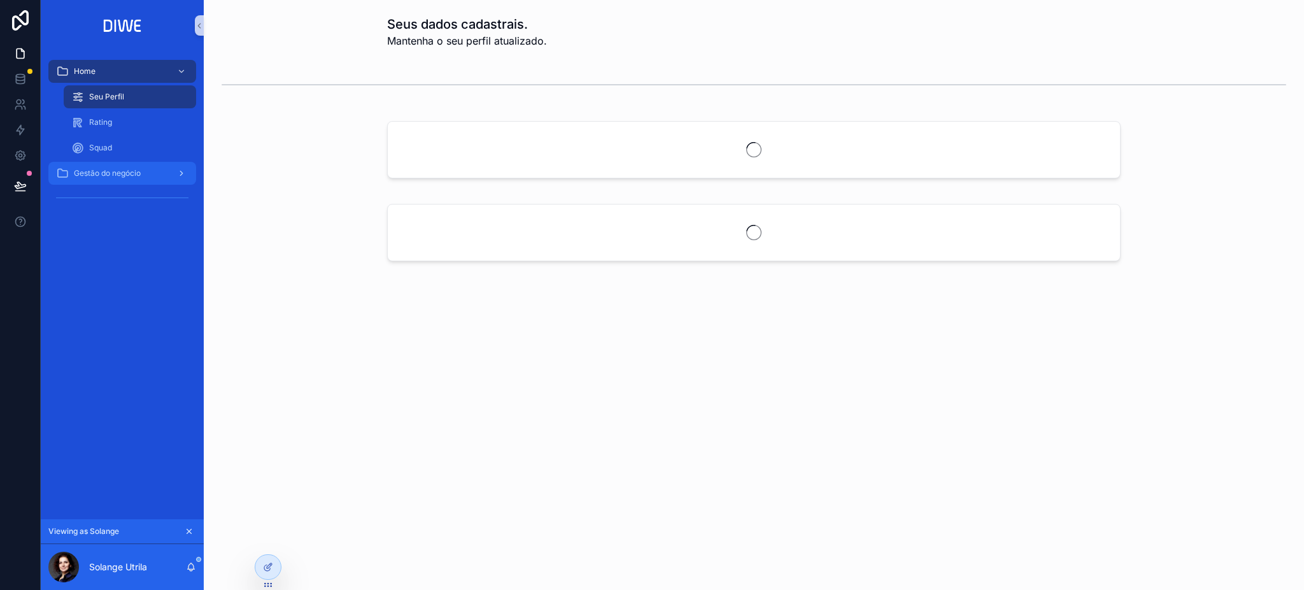
click at [145, 183] on link "Gestão do negócio" at bounding box center [122, 173] width 148 height 23
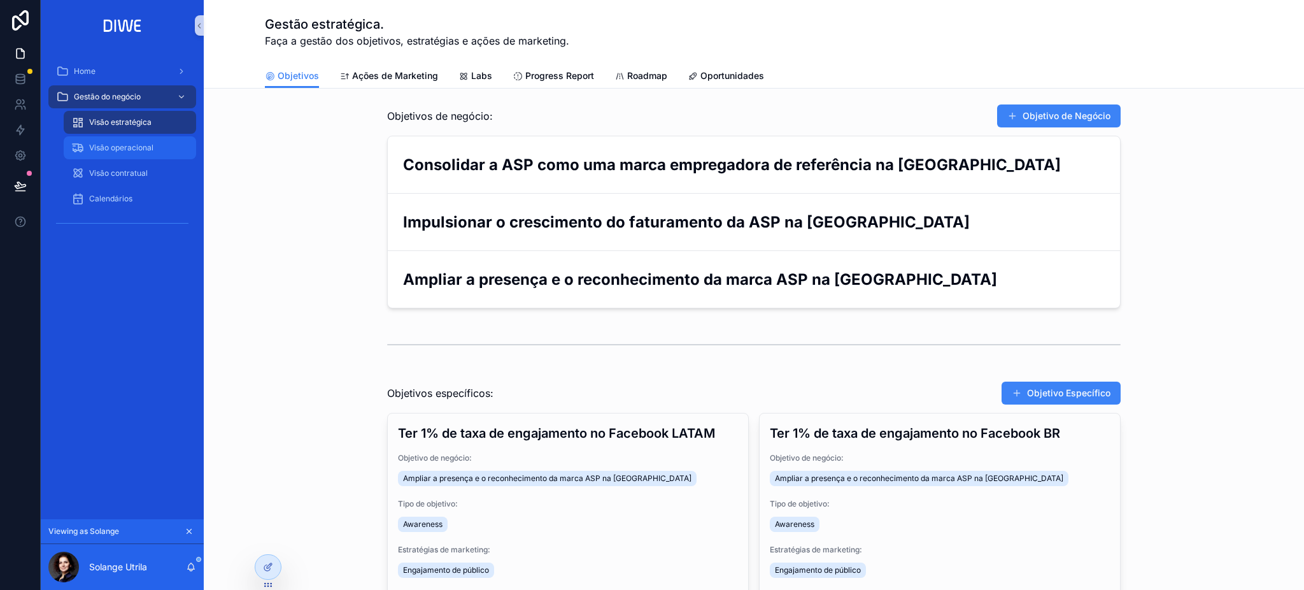
click at [141, 144] on span "Visão operacional" at bounding box center [121, 148] width 64 height 10
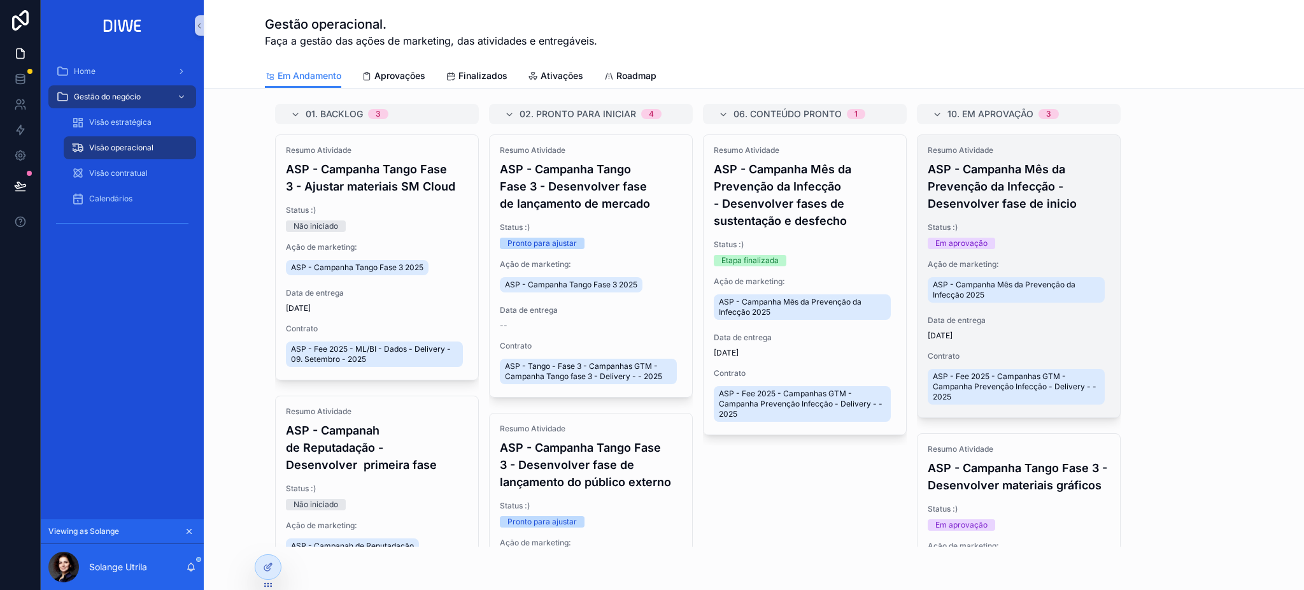
click at [1051, 191] on h4 "ASP - Campanha Mês da Prevenção da Infecção - Desenvolver fase de inicio" at bounding box center [1019, 186] width 182 height 52
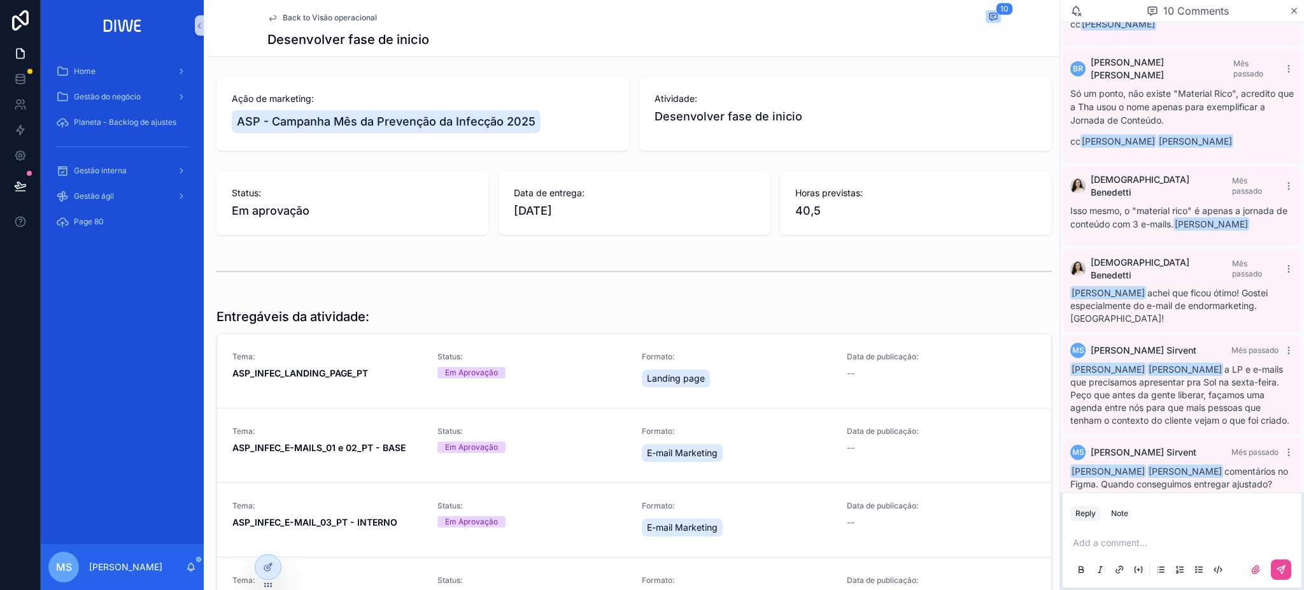
scroll to position [11, 0]
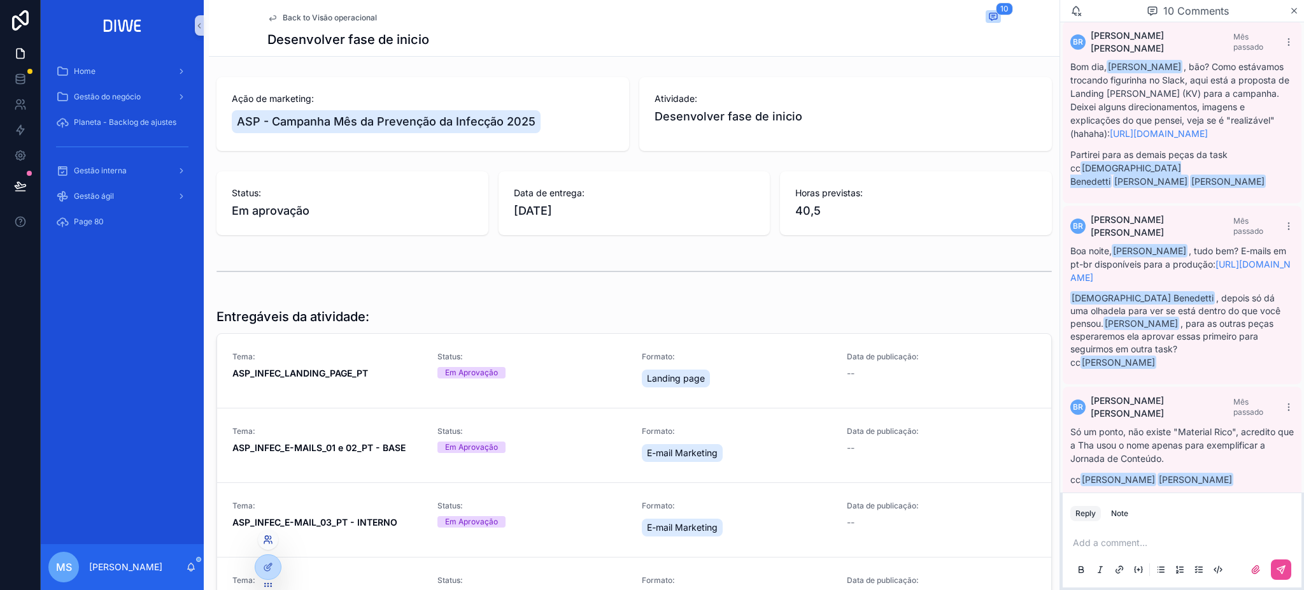
click at [271, 537] on icon at bounding box center [268, 539] width 10 height 10
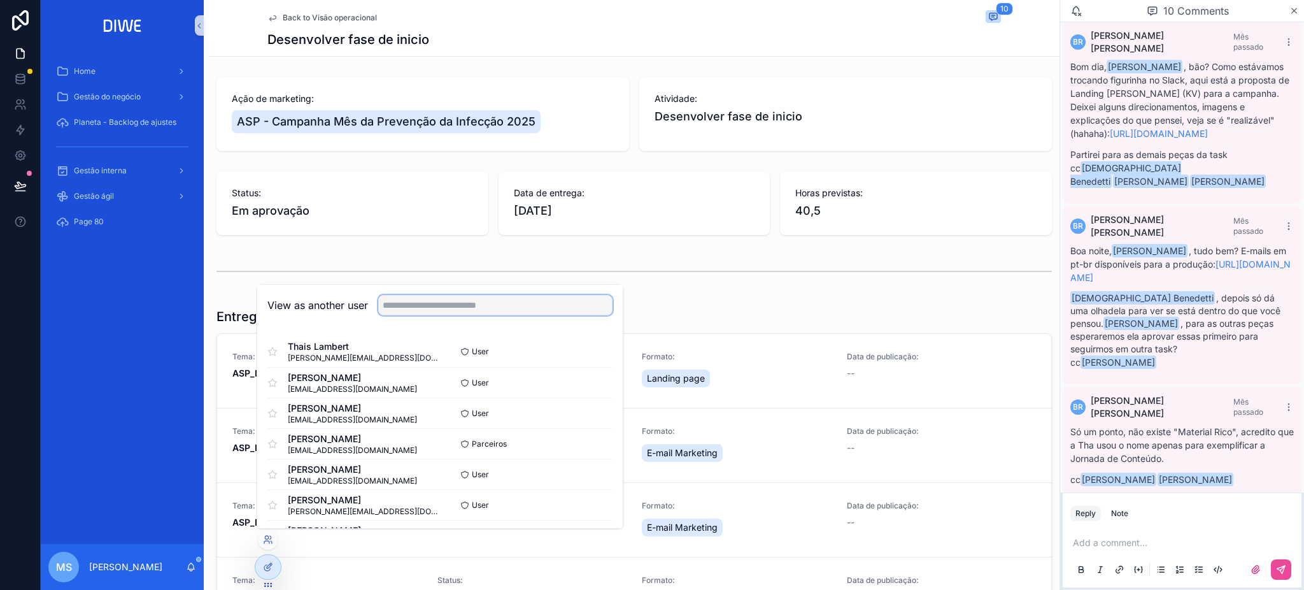
click at [411, 302] on input "text" at bounding box center [495, 305] width 234 height 20
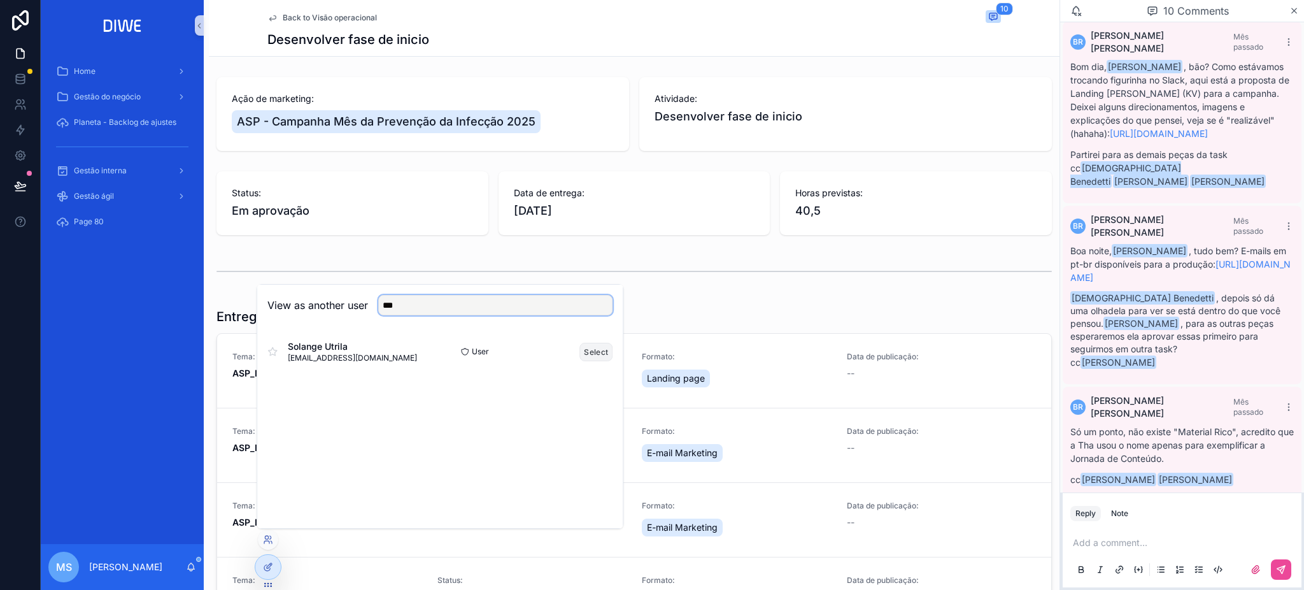
type input "***"
click at [588, 357] on button "Select" at bounding box center [595, 352] width 33 height 18
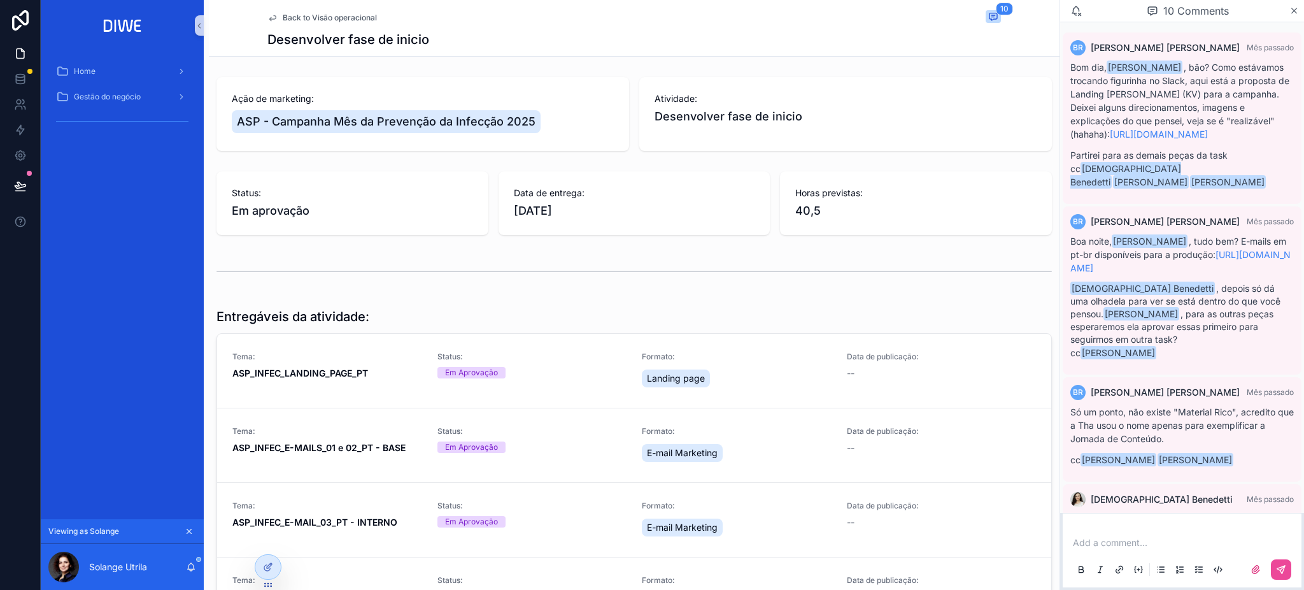
scroll to position [818, 0]
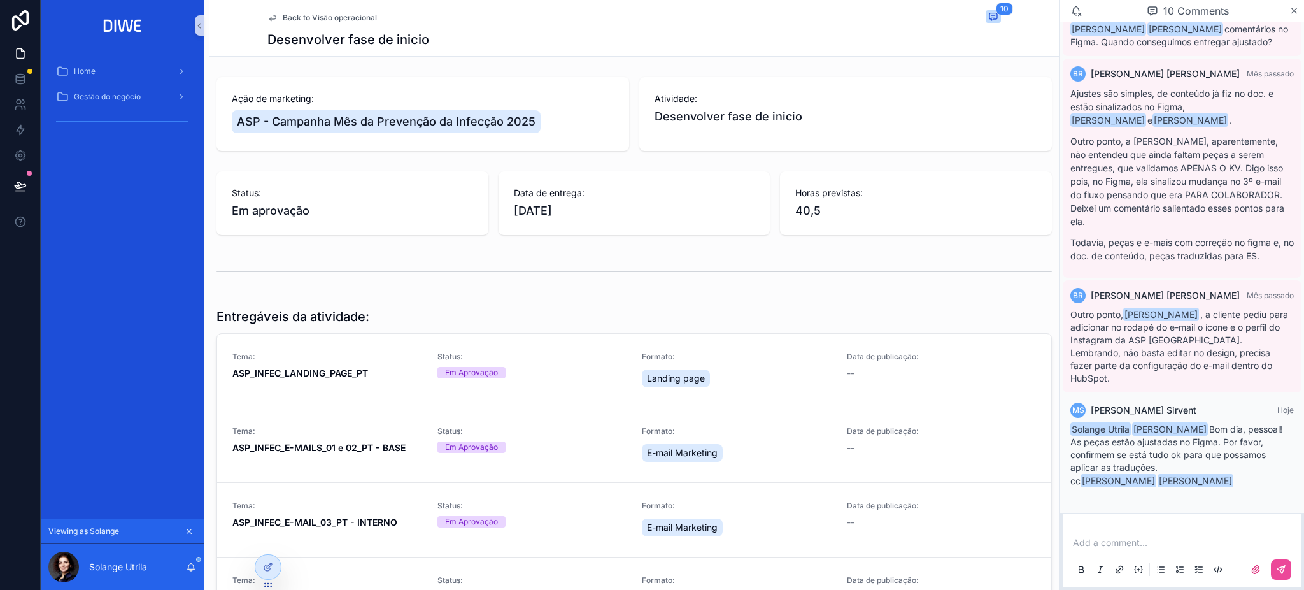
click at [334, 10] on div "Back to Visão operacional 10" at bounding box center [634, 17] width 734 height 15
click at [337, 16] on span "Back to Visão operacional" at bounding box center [330, 18] width 94 height 10
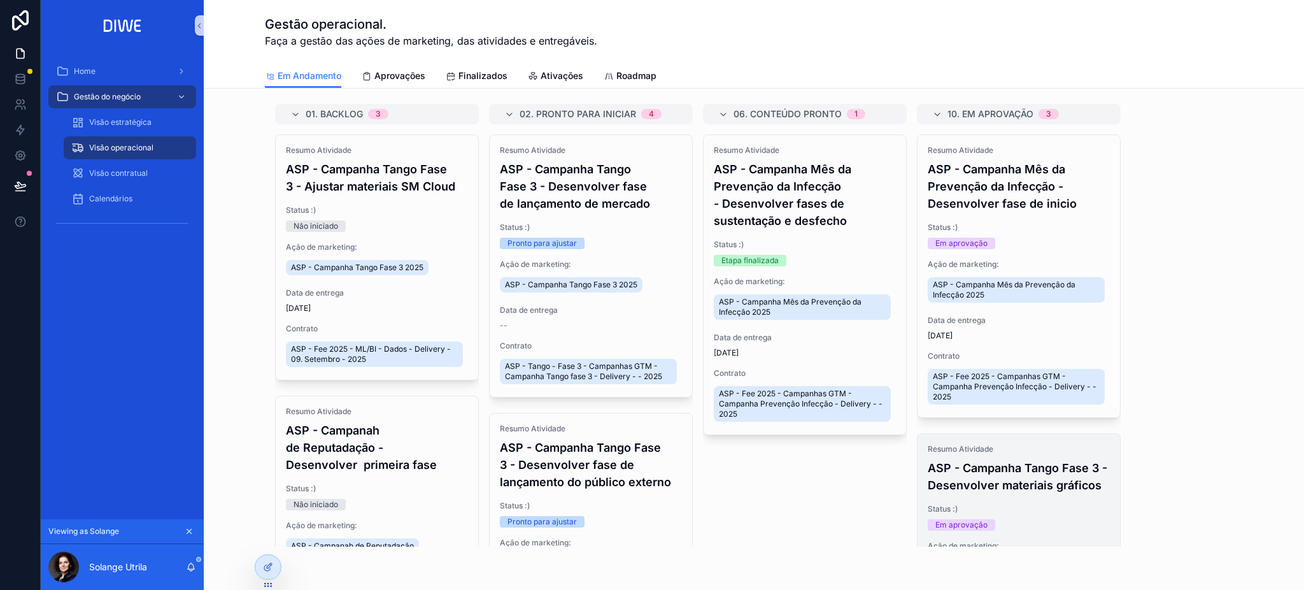
click at [1033, 468] on h4 "ASP - Campanha Tango Fase 3 - Desenvolver materiais gráficos" at bounding box center [1019, 476] width 182 height 34
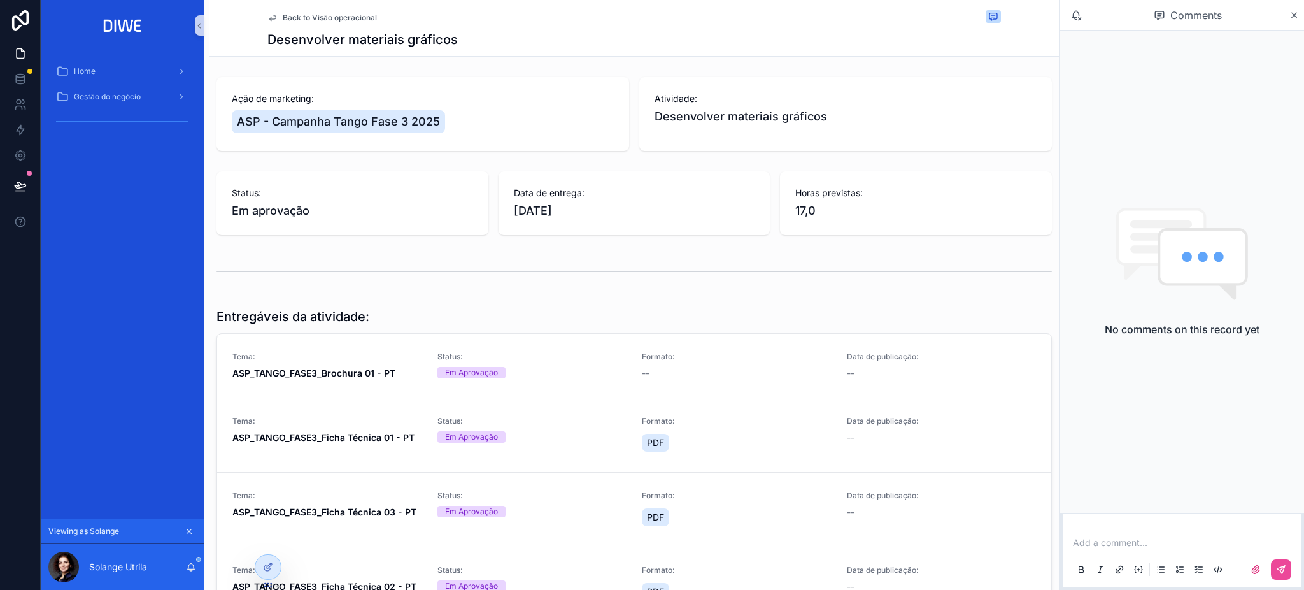
click at [345, 15] on span "Back to Visão operacional" at bounding box center [330, 18] width 94 height 10
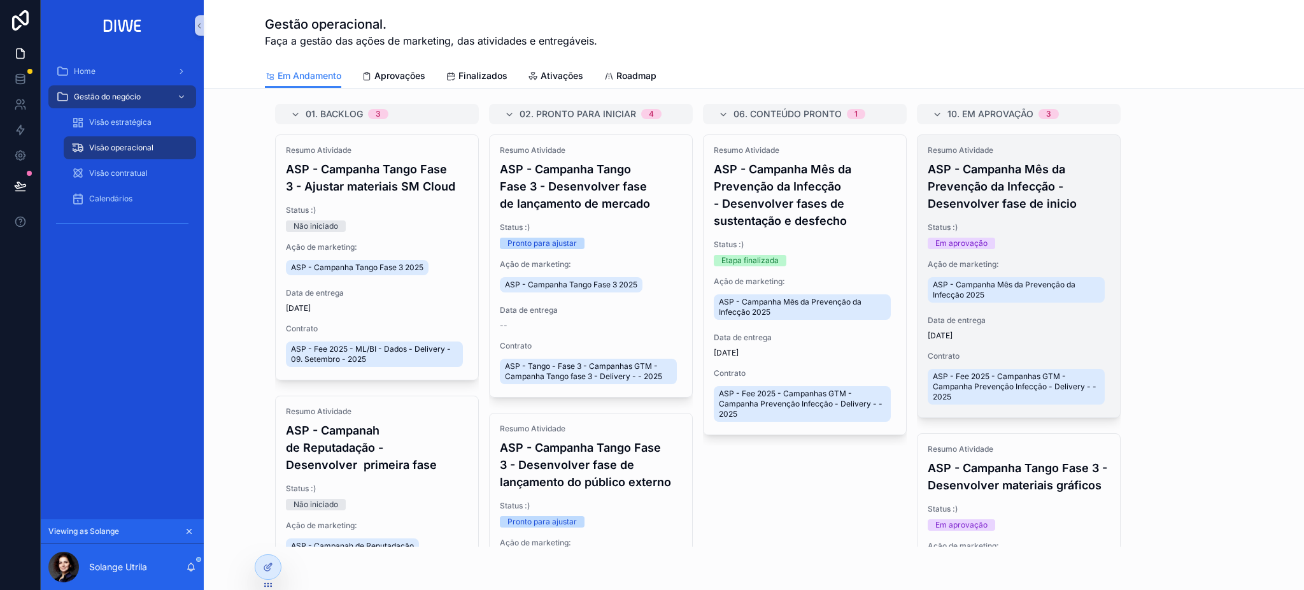
click at [1042, 204] on h4 "ASP - Campanha Mês da Prevenção da Infecção - Desenvolver fase de inicio" at bounding box center [1019, 186] width 182 height 52
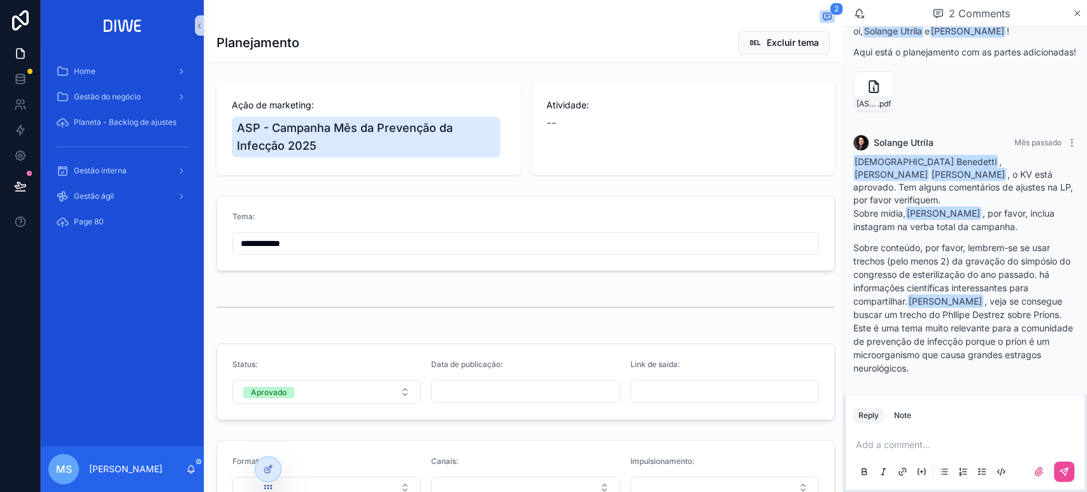
scroll to position [59, 0]
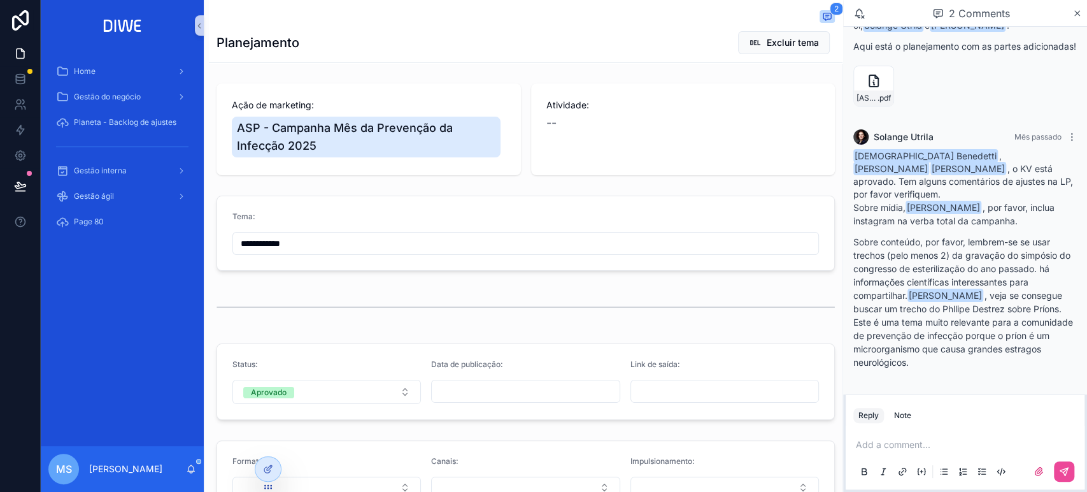
click at [897, 448] on p "scrollable content" at bounding box center [967, 444] width 223 height 13
click at [907, 447] on p "****" at bounding box center [967, 444] width 223 height 13
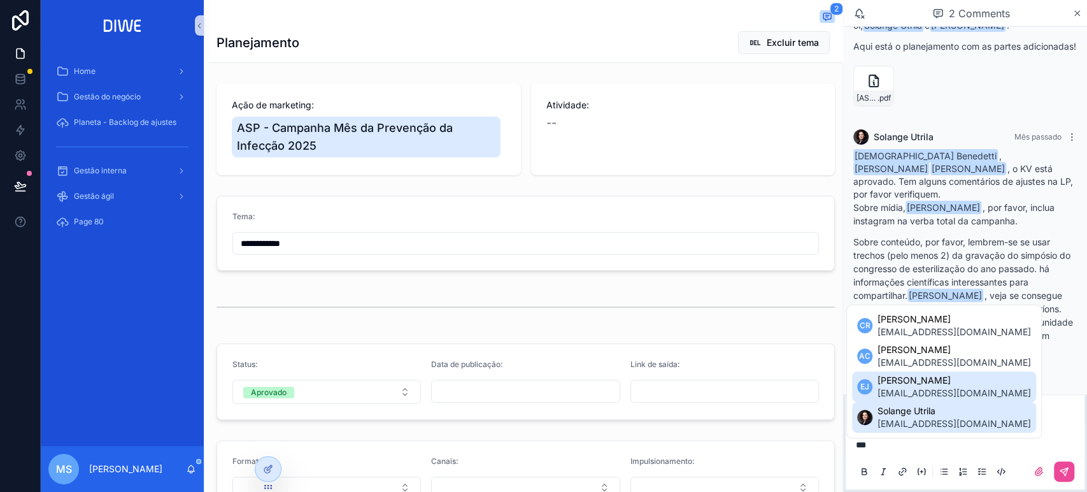
click at [903, 400] on li "EJ Edson Junior edson.junior@tigre.com" at bounding box center [944, 386] width 184 height 31
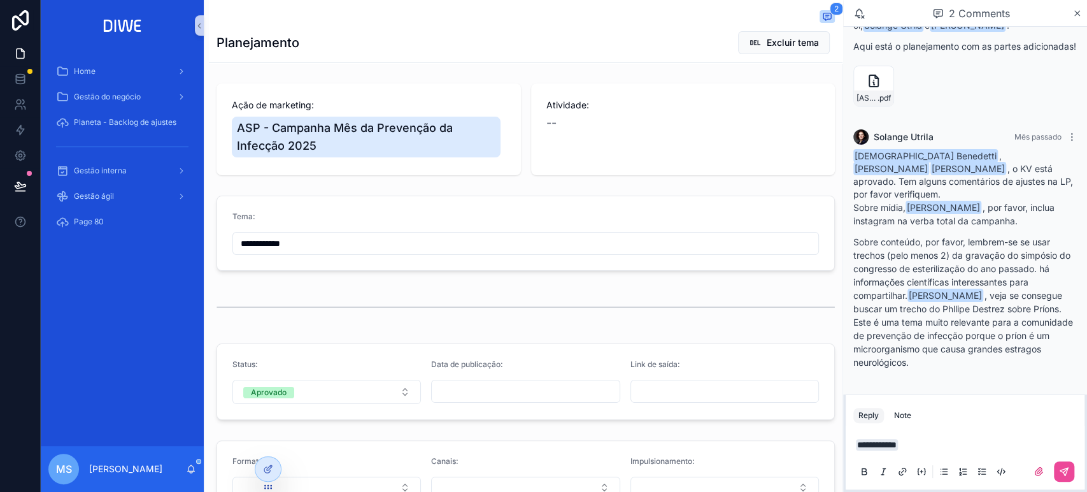
drag, startPoint x: 896, startPoint y: 439, endPoint x: 863, endPoint y: 435, distance: 32.7
click at [863, 434] on div "**********" at bounding box center [964, 456] width 223 height 53
click at [1061, 478] on button "scrollable content" at bounding box center [1064, 471] width 20 height 20
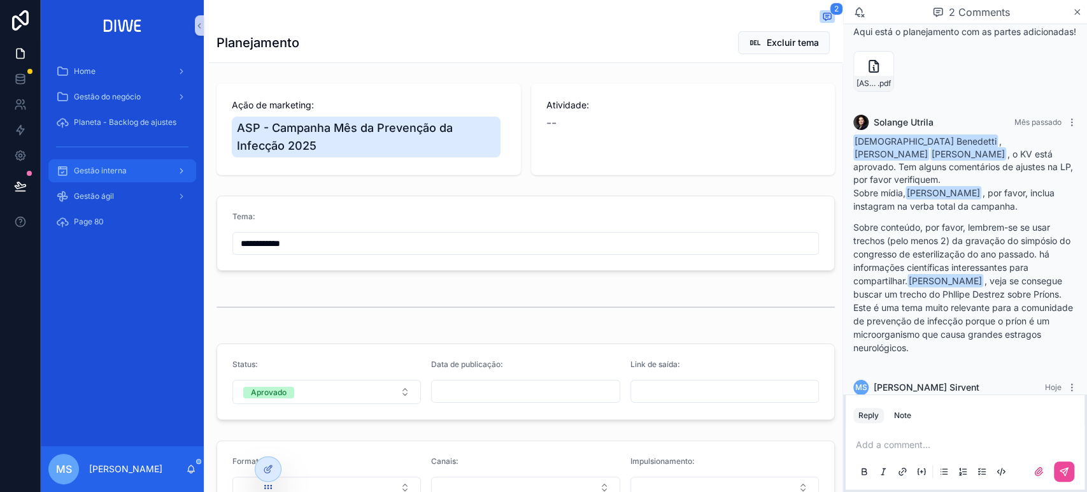
click at [153, 168] on div "Gestão interna" at bounding box center [122, 170] width 132 height 20
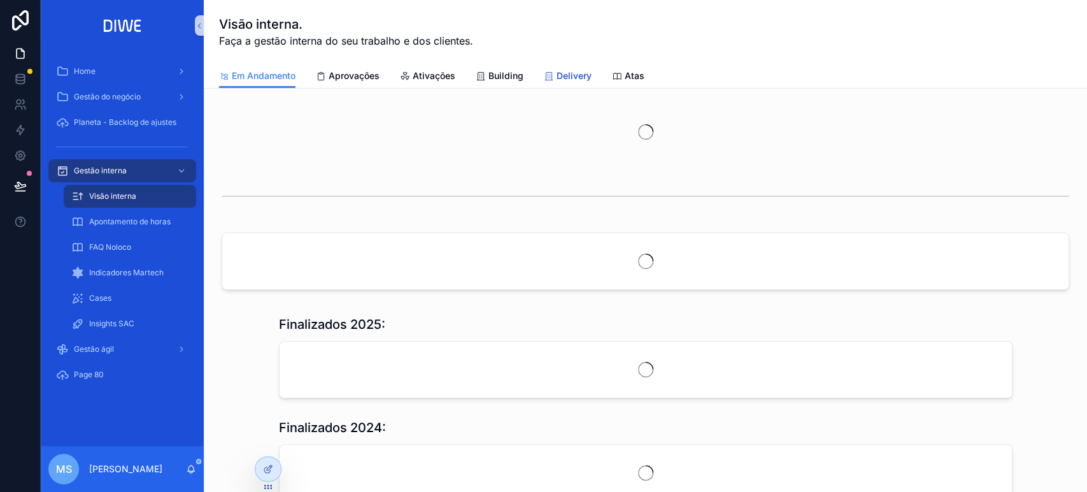
click at [564, 80] on span "Delivery" at bounding box center [573, 75] width 35 height 13
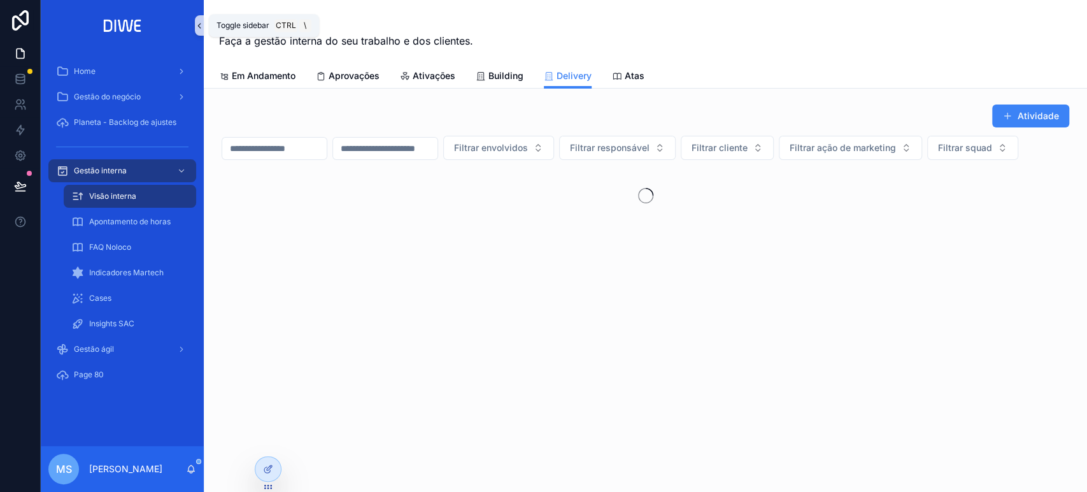
click at [199, 29] on icon "scrollable content" at bounding box center [199, 26] width 9 height 10
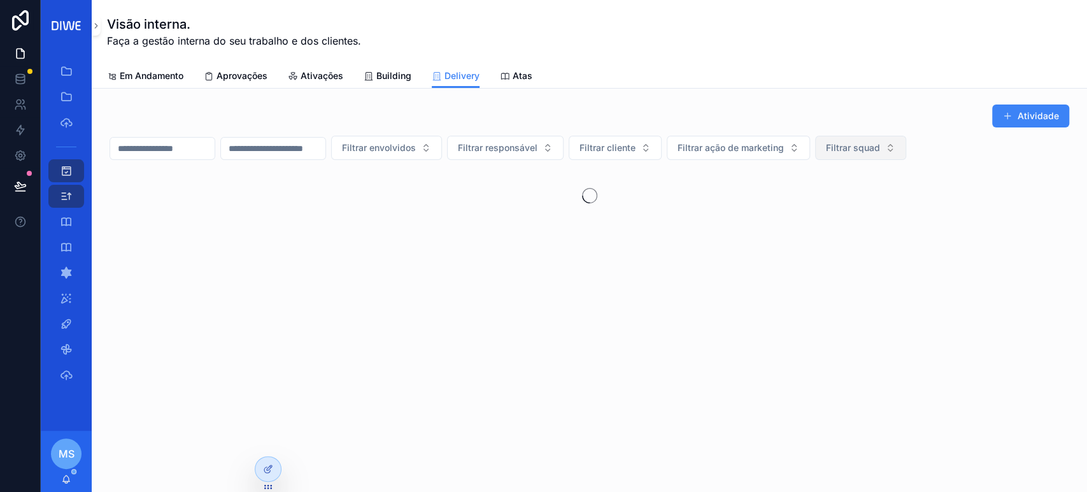
click at [880, 145] on span "Filtrar squad" at bounding box center [853, 147] width 54 height 13
type input "*****"
click at [902, 198] on div "Coral" at bounding box center [922, 198] width 153 height 20
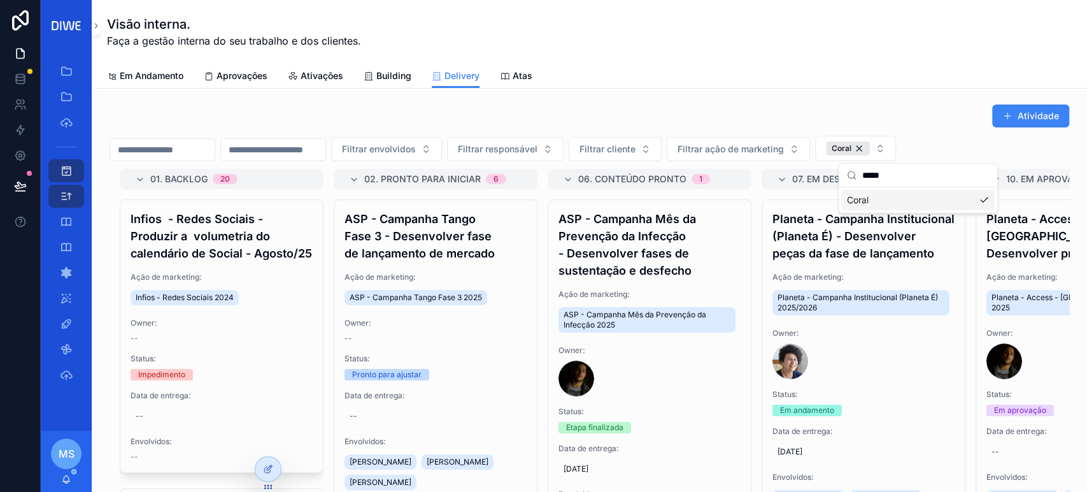
click at [885, 77] on div "Em Andamento Aprovações Ativações Building Delivery Atas" at bounding box center [589, 76] width 965 height 24
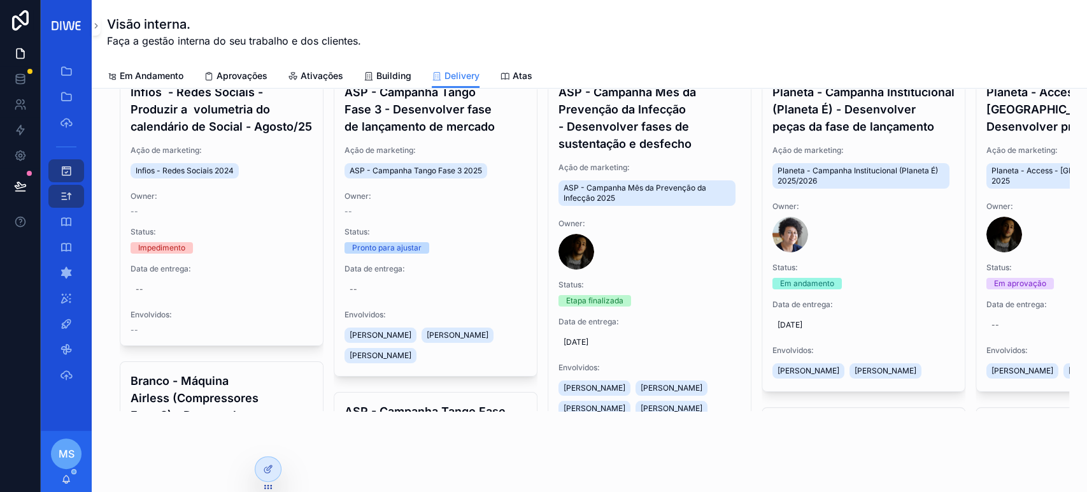
scroll to position [135, 0]
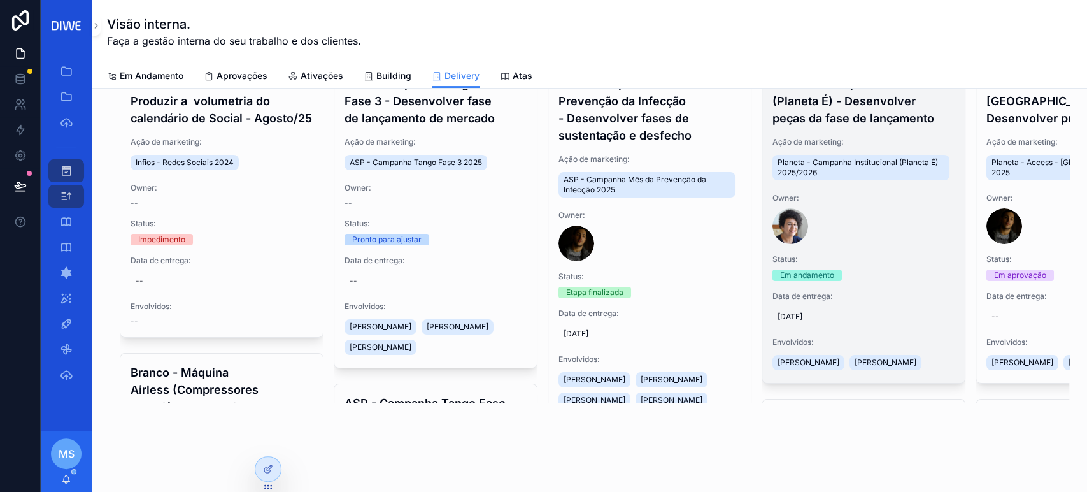
click at [891, 244] on div "scrollable content" at bounding box center [863, 226] width 182 height 36
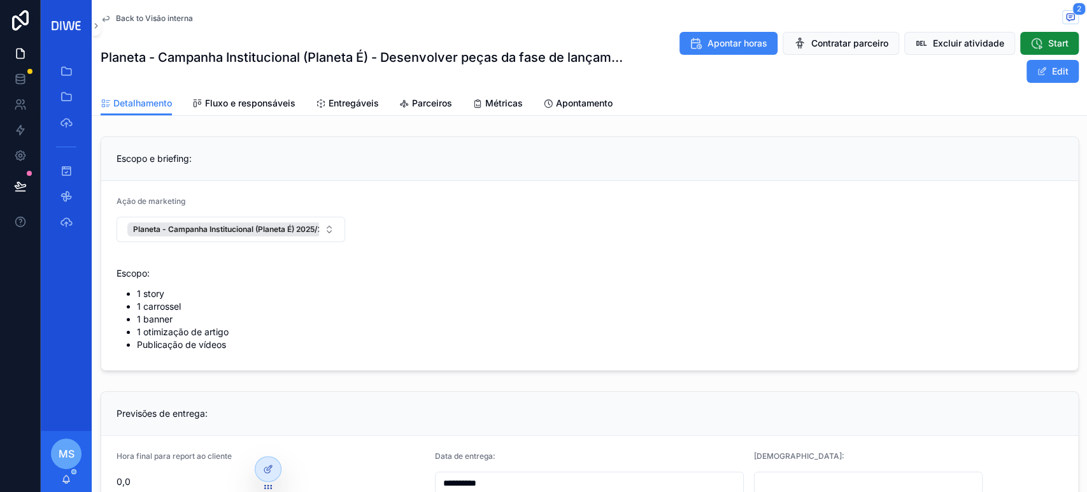
click at [172, 320] on li "1 banner" at bounding box center [600, 319] width 926 height 13
drag, startPoint x: 159, startPoint y: 313, endPoint x: 134, endPoint y: 289, distance: 35.1
click at [134, 289] on ul "1 story 1 carrossel 1 banner 1 otimização de artigo Publicação de vídeos" at bounding box center [590, 319] width 946 height 64
click at [185, 315] on li "1 banner" at bounding box center [600, 319] width 926 height 13
click at [133, 289] on ul "1 story 1 carrossel 1 banner 1 otimização de artigo Publicação de vídeos" at bounding box center [590, 319] width 946 height 64
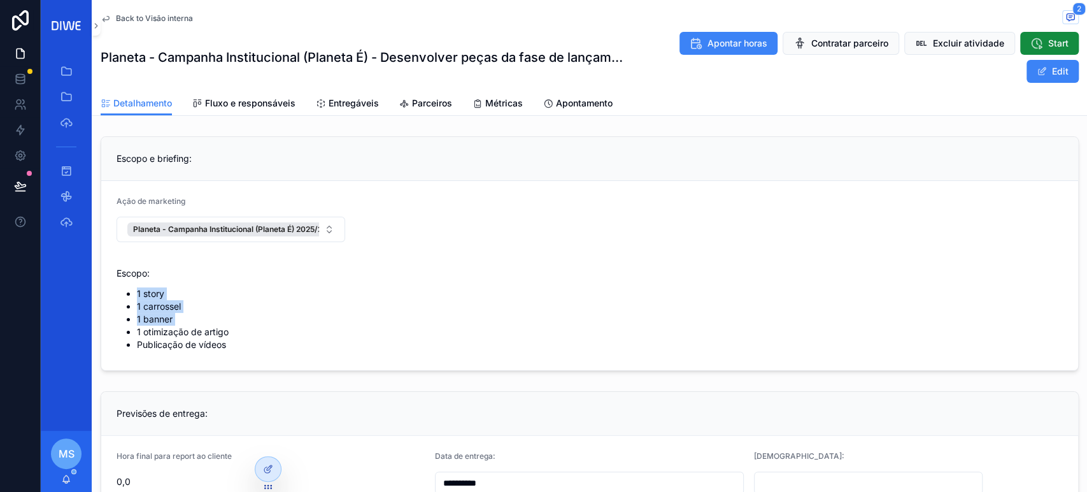
drag, startPoint x: 133, startPoint y: 289, endPoint x: 172, endPoint y: 315, distance: 46.4
click at [172, 315] on ul "1 story 1 carrossel 1 banner 1 otimização de artigo Publicação de vídeos" at bounding box center [590, 319] width 946 height 64
copy ul "1 story 1 carrossel 1 banner"
click at [1067, 18] on icon "scrollable content" at bounding box center [1071, 17] width 8 height 7
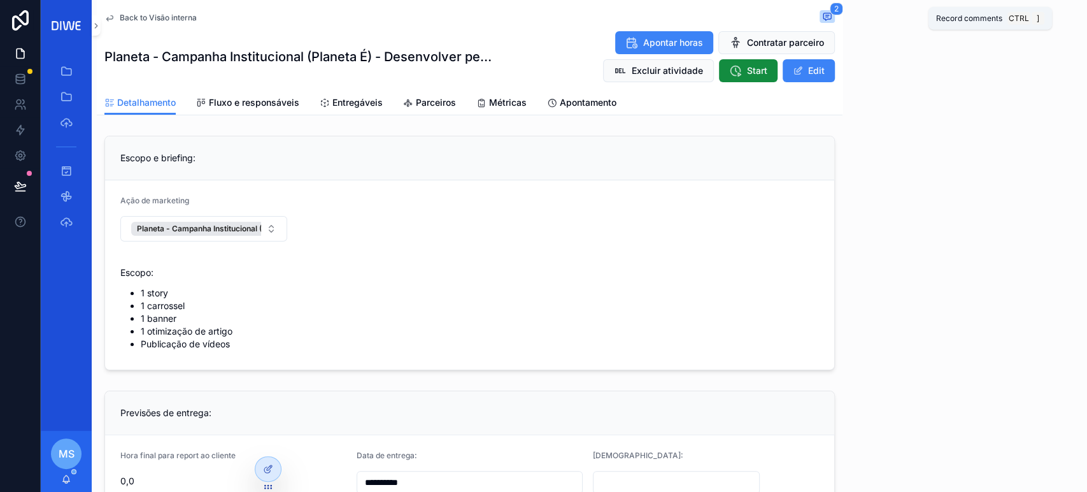
click at [1064, 18] on div "2 Comments Reply Note Add a comment..." at bounding box center [964, 246] width 245 height 492
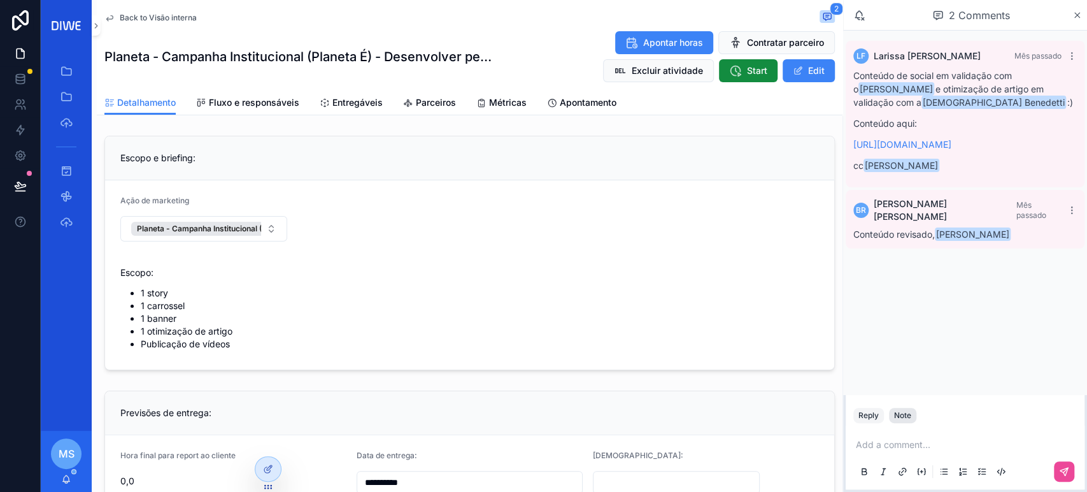
click at [907, 415] on div "Note" at bounding box center [902, 415] width 17 height 10
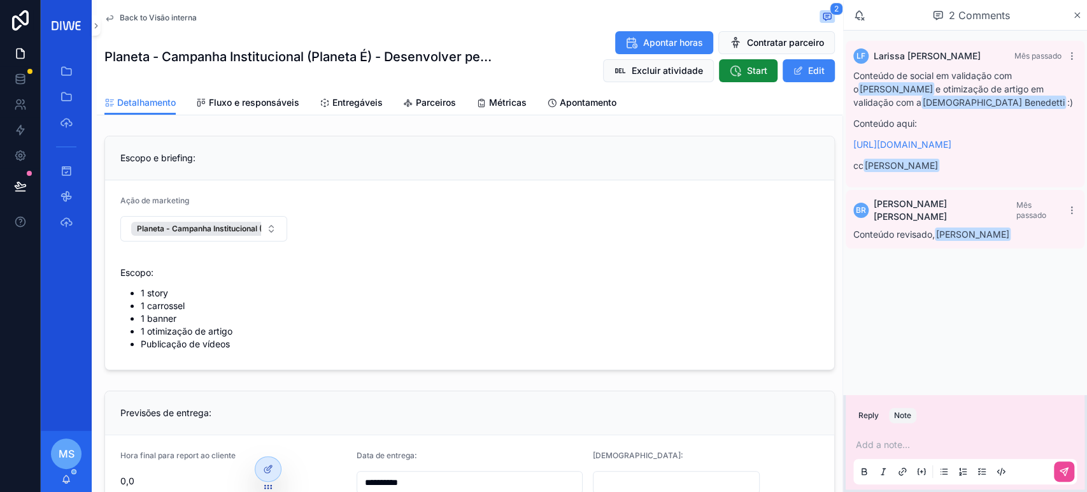
click at [909, 452] on div "Add a note..." at bounding box center [964, 456] width 223 height 53
click at [904, 444] on p "scrollable content" at bounding box center [967, 444] width 223 height 13
drag, startPoint x: 886, startPoint y: 441, endPoint x: 850, endPoint y: 440, distance: 36.3
click at [850, 440] on div "****" at bounding box center [965, 457] width 239 height 64
drag, startPoint x: 889, startPoint y: 441, endPoint x: 851, endPoint y: 441, distance: 38.8
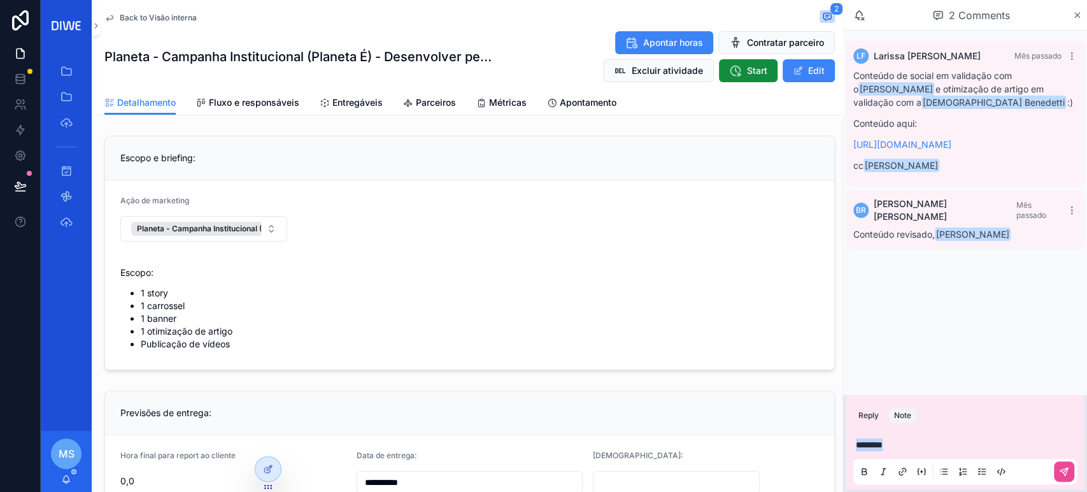
click at [851, 441] on div "*******" at bounding box center [965, 457] width 239 height 64
click at [860, 476] on icon "scrollable content" at bounding box center [864, 471] width 10 height 10
click at [913, 447] on p "*******" at bounding box center [967, 444] width 223 height 13
drag, startPoint x: 953, startPoint y: 432, endPoint x: 889, endPoint y: 426, distance: 64.0
click at [889, 438] on p "**********" at bounding box center [967, 444] width 223 height 13
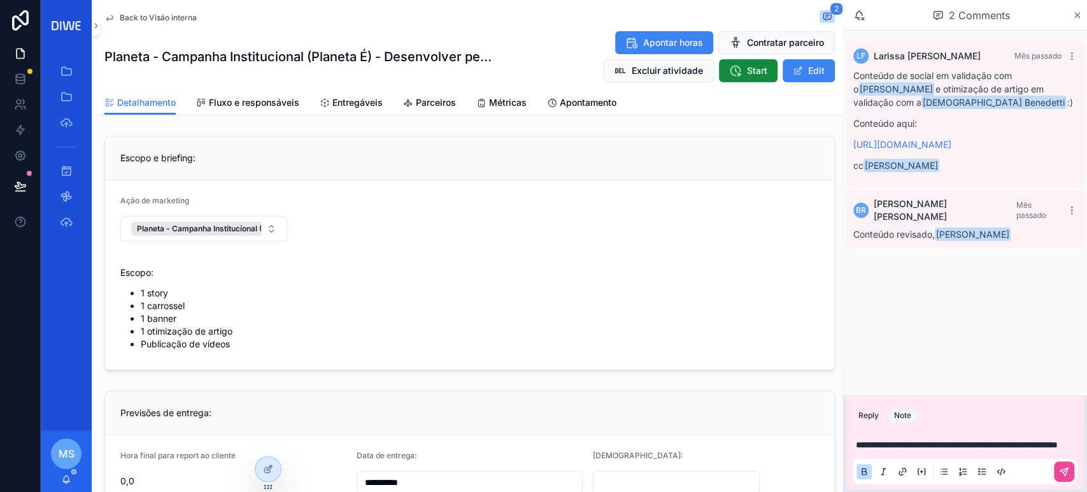
click at [853, 482] on div "**********" at bounding box center [964, 456] width 223 height 53
drag, startPoint x: 889, startPoint y: 436, endPoint x: 967, endPoint y: 449, distance: 78.1
click at [967, 449] on p "**********" at bounding box center [967, 444] width 223 height 13
drag, startPoint x: 866, startPoint y: 472, endPoint x: 875, endPoint y: 468, distance: 9.7
click at [866, 472] on icon "scrollable content" at bounding box center [864, 471] width 10 height 10
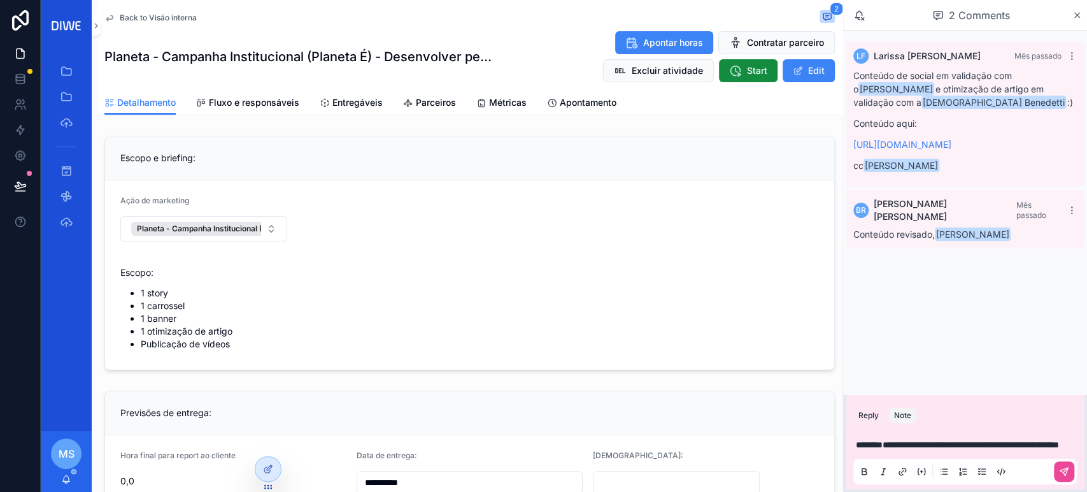
click at [949, 440] on span "**********" at bounding box center [970, 444] width 176 height 9
click at [1060, 469] on icon "scrollable content" at bounding box center [1064, 471] width 10 height 10
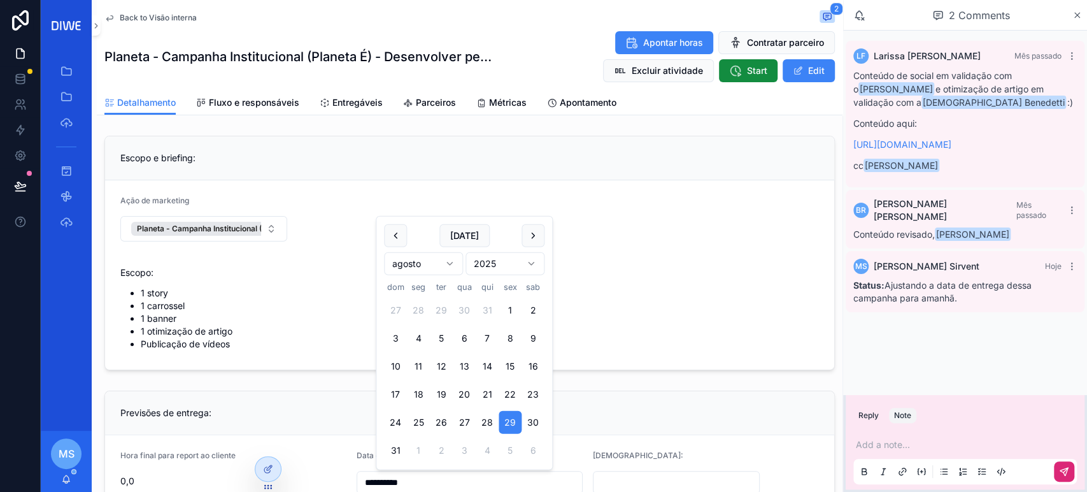
click at [425, 482] on input "**********" at bounding box center [469, 482] width 225 height 18
click at [441, 450] on button "2" at bounding box center [441, 450] width 23 height 23
click at [441, 450] on div "Data de entrega:" at bounding box center [470, 457] width 226 height 15
type input "**********"
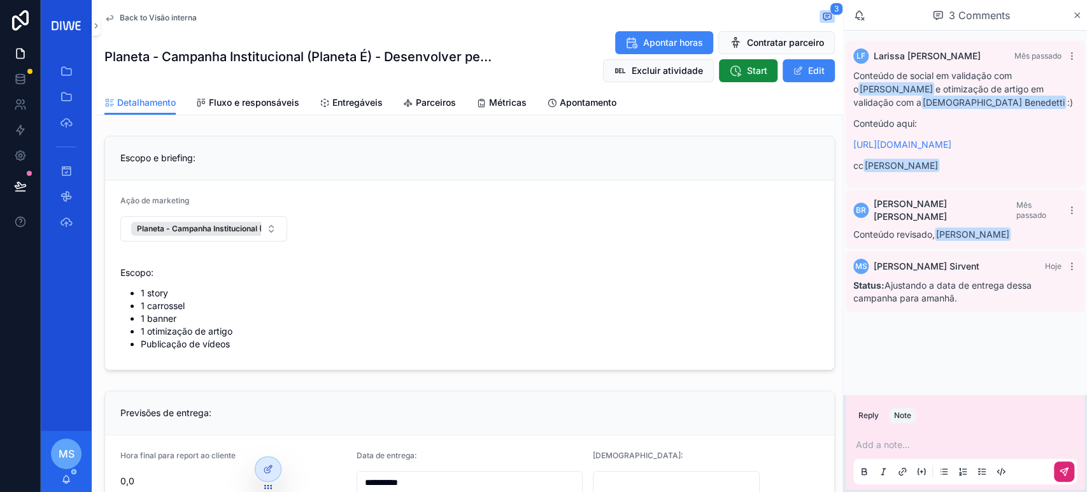
click at [178, 16] on span "Back to Visão interna" at bounding box center [158, 18] width 77 height 10
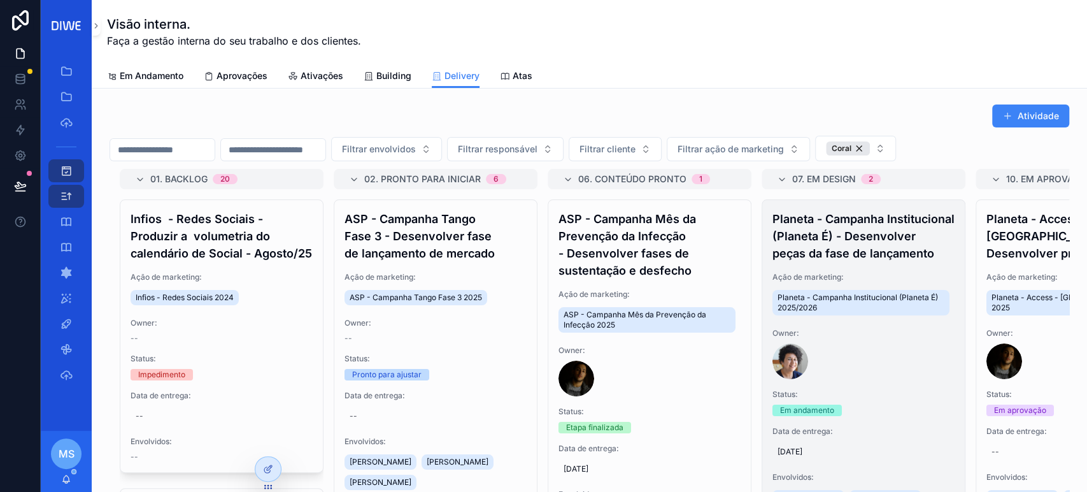
click at [851, 230] on h4 "Planeta - Campanha Institucional (Planeta É) - Desenvolver peças da fase de lan…" at bounding box center [863, 236] width 182 height 52
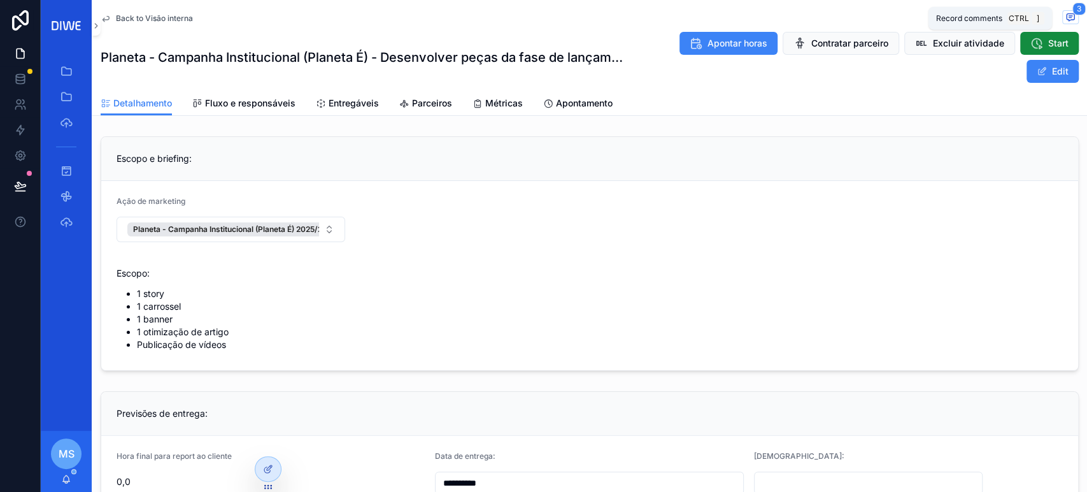
click at [1065, 19] on icon "scrollable content" at bounding box center [1070, 17] width 10 height 10
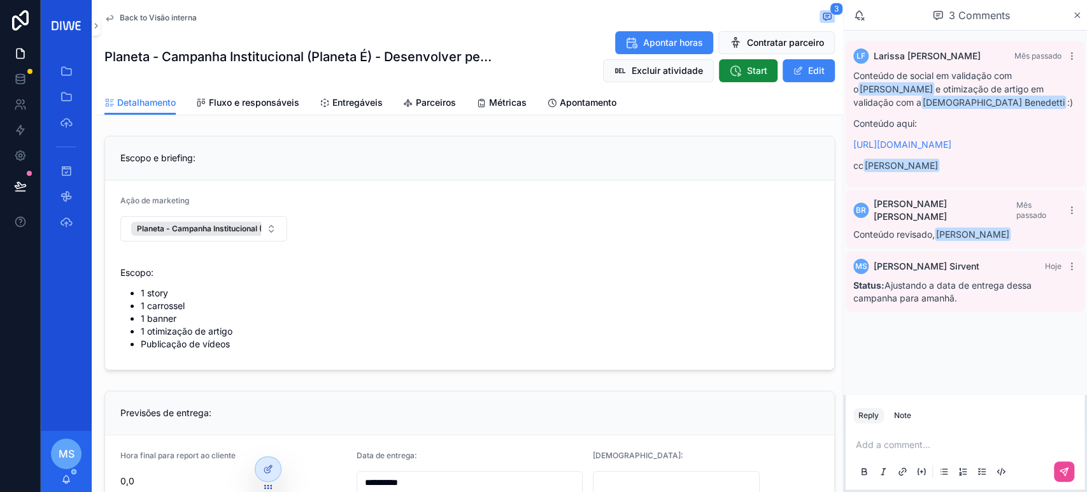
click at [933, 150] on p "https://docs.google.com/document/d/1V3Phx37Qv6BBz1lQCEM5B_GvVtdOJpu065N3ZhjrD-0…" at bounding box center [964, 144] width 223 height 13
drag, startPoint x: 169, startPoint y: 331, endPoint x: 236, endPoint y: 342, distance: 67.1
click at [236, 342] on ul "1 story 1 carrossel 1 banner 1 otimização de artigo Publicação de vídeos" at bounding box center [469, 319] width 698 height 64
click at [236, 342] on li "Publicação de vídeos" at bounding box center [480, 343] width 678 height 13
drag, startPoint x: 1029, startPoint y: 84, endPoint x: 1045, endPoint y: 97, distance: 20.9
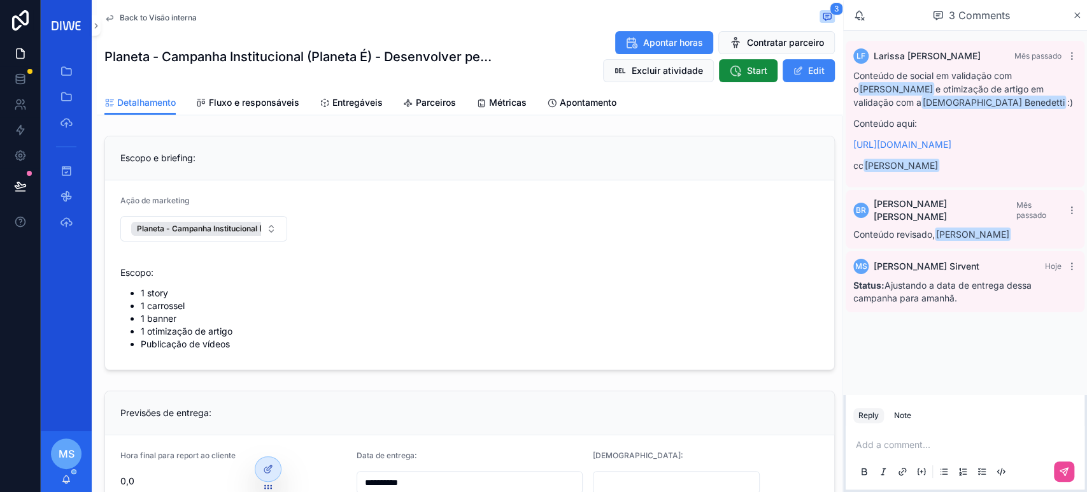
click at [1045, 97] on p "Conteúdo de social em validação com o Bruno Rodrigues e otimização de artigo em…" at bounding box center [964, 89] width 223 height 40
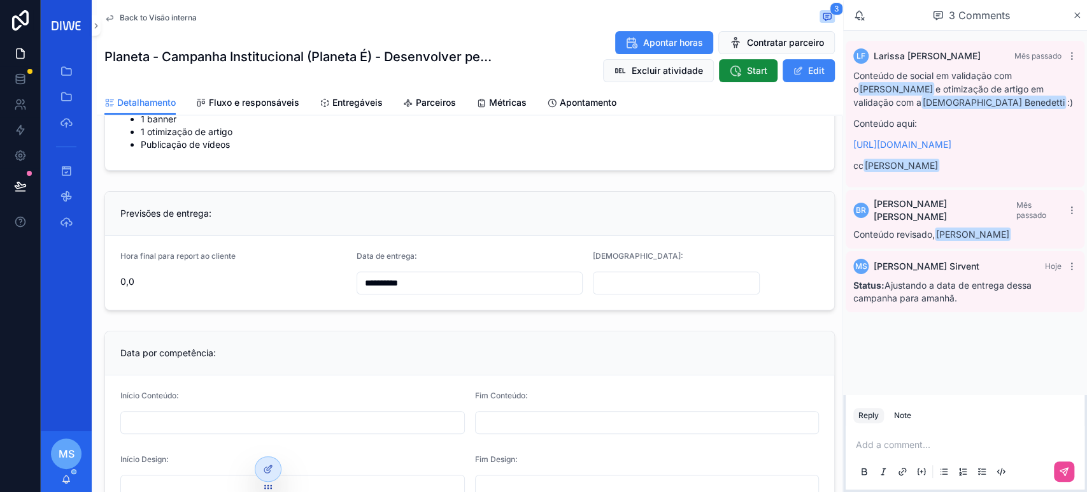
scroll to position [160, 0]
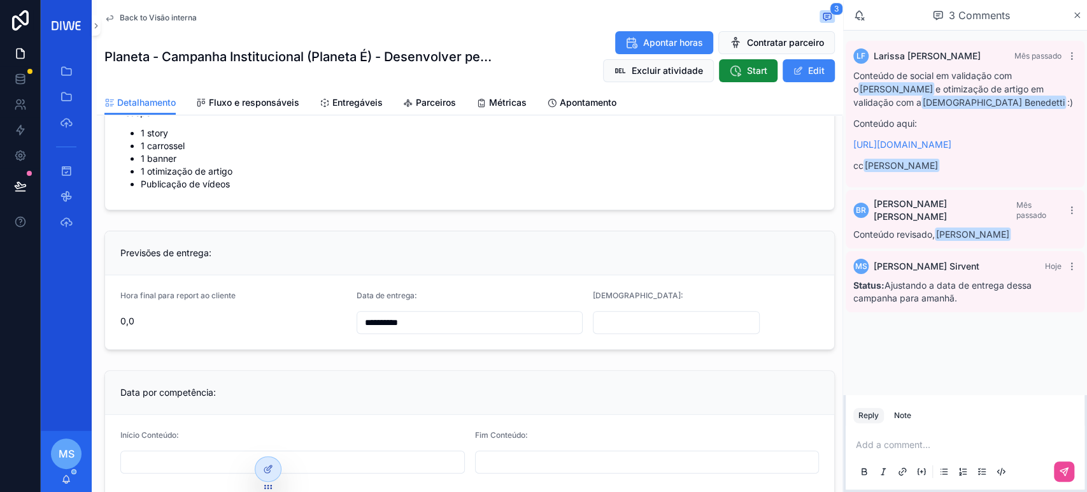
drag, startPoint x: 853, startPoint y: 174, endPoint x: 676, endPoint y: 113, distance: 186.5
click at [852, 174] on div "LF Larissa Ferreira Mês passado Conteúdo de social em validação com o Bruno Rod…" at bounding box center [965, 114] width 239 height 146
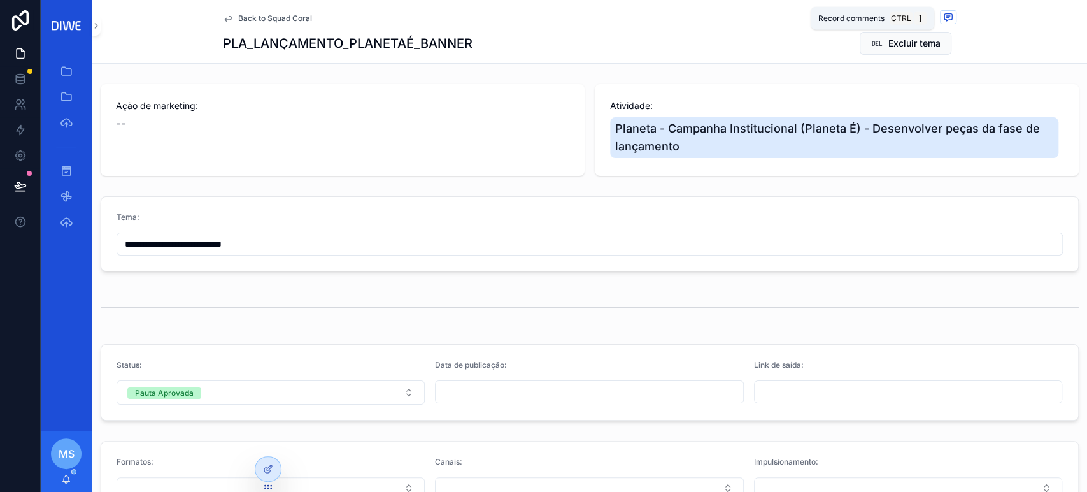
drag, startPoint x: 944, startPoint y: 18, endPoint x: 936, endPoint y: 18, distance: 7.6
click at [944, 18] on icon "scrollable content" at bounding box center [948, 17] width 10 height 10
